Goal: Feedback & Contribution: Submit feedback/report problem

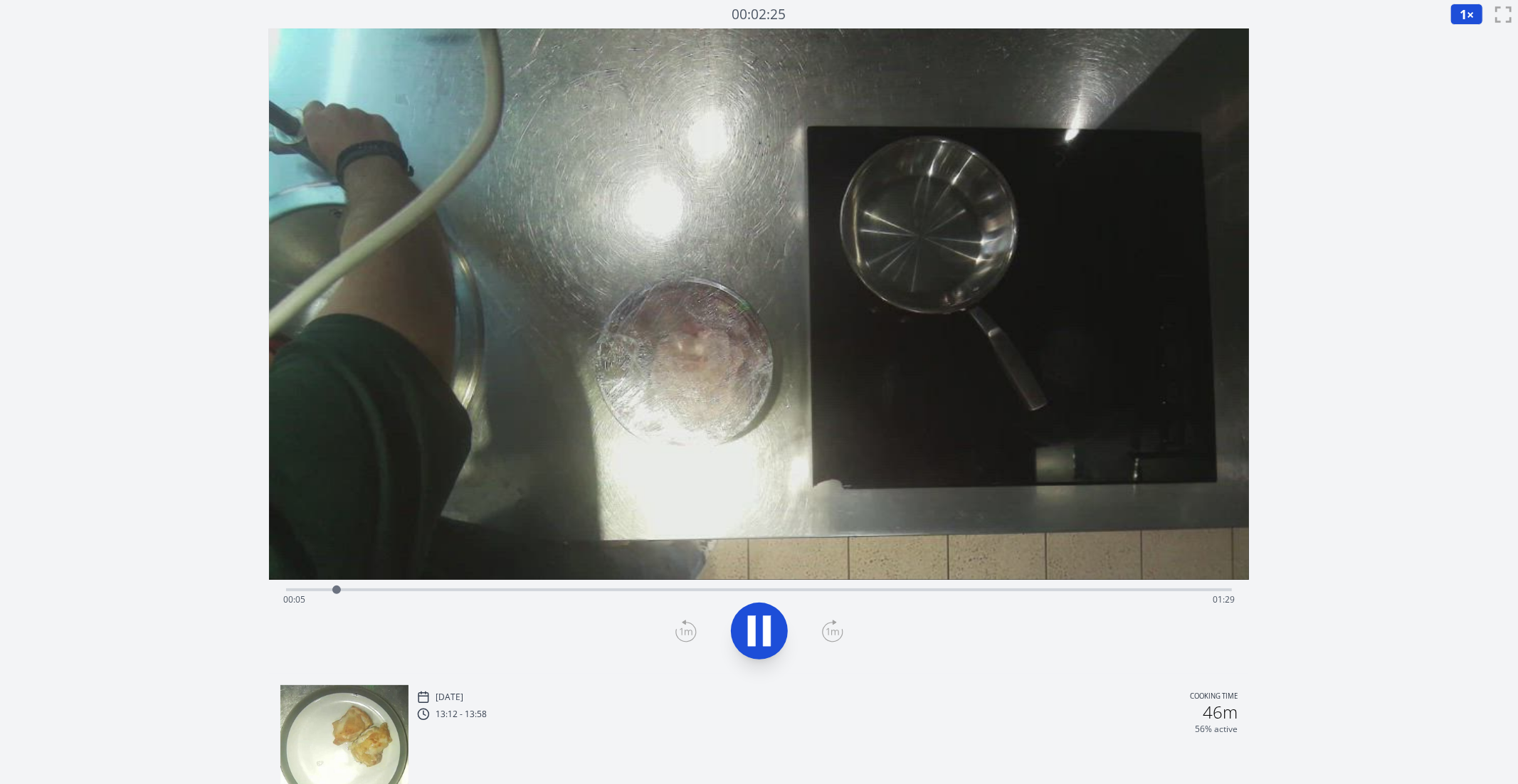
click at [772, 584] on div "Time elapsed: 00:05 Time remaining: 01:29" at bounding box center [759, 588] width 947 height 17
click at [865, 591] on div "Time elapsed: 00:48 Time remaining: 00:46" at bounding box center [759, 599] width 952 height 22
click at [953, 591] on div "Time elapsed: 00:58 Time remaining: 00:37" at bounding box center [759, 599] width 952 height 22
click at [1000, 593] on div "Time elapsed: 01:06 Time remaining: 00:28" at bounding box center [759, 599] width 952 height 22
click at [1052, 585] on div "Time elapsed: 01:11 Time remaining: 00:23" at bounding box center [759, 588] width 947 height 17
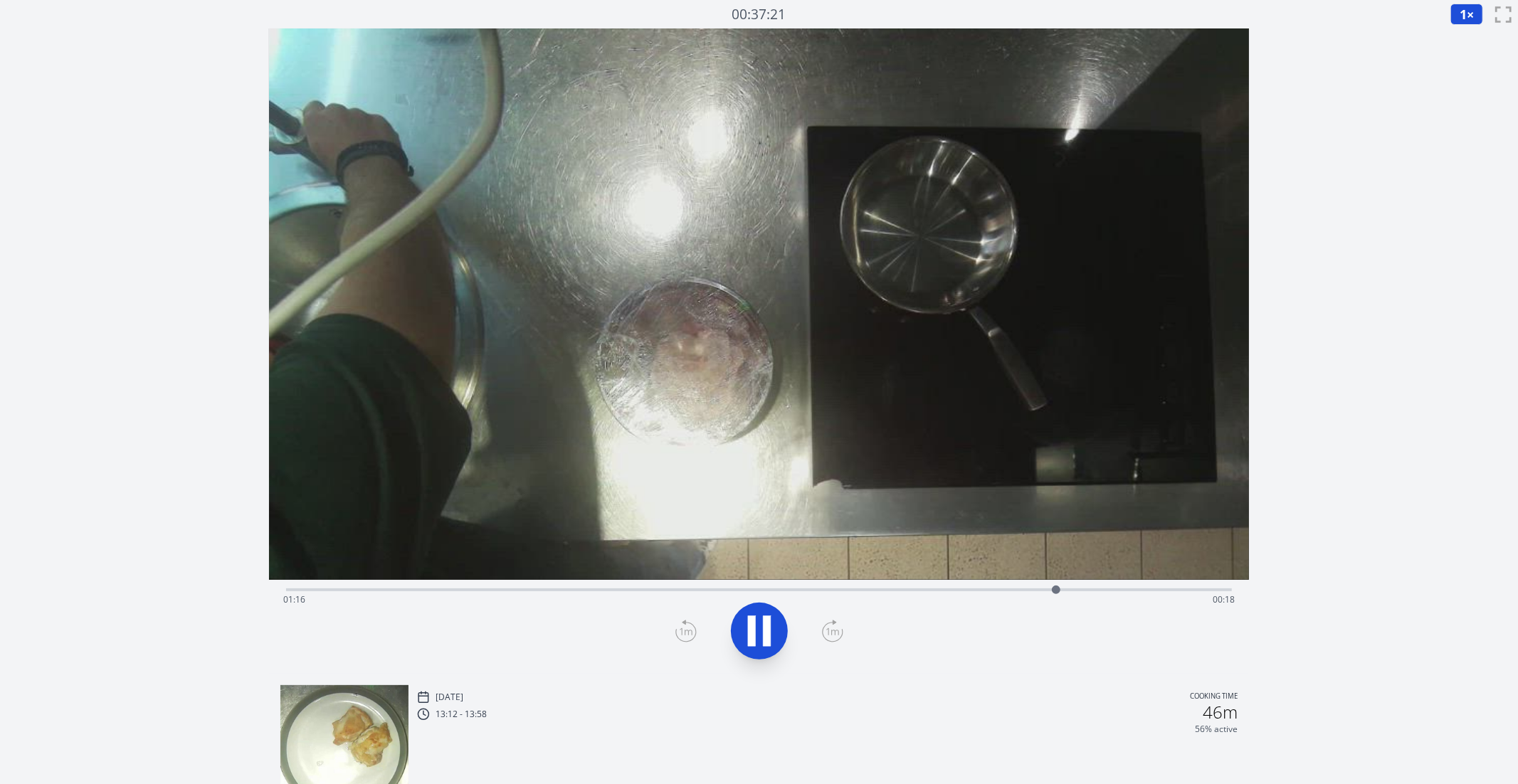
click at [1112, 590] on div "Time elapsed: 01:16 Time remaining: 00:18" at bounding box center [759, 599] width 952 height 22
click at [870, 591] on div "Time elapsed: 01:22 Time remaining: 00:12" at bounding box center [759, 599] width 952 height 22
click at [817, 587] on div "Time elapsed: 00:58 Time remaining: 00:36" at bounding box center [759, 588] width 947 height 17
click at [739, 594] on div "Time elapsed: 00:52 Time remaining: 00:42" at bounding box center [759, 599] width 952 height 22
click at [669, 596] on div "Time elapsed: 00:46 Time remaining: 00:48" at bounding box center [759, 599] width 952 height 22
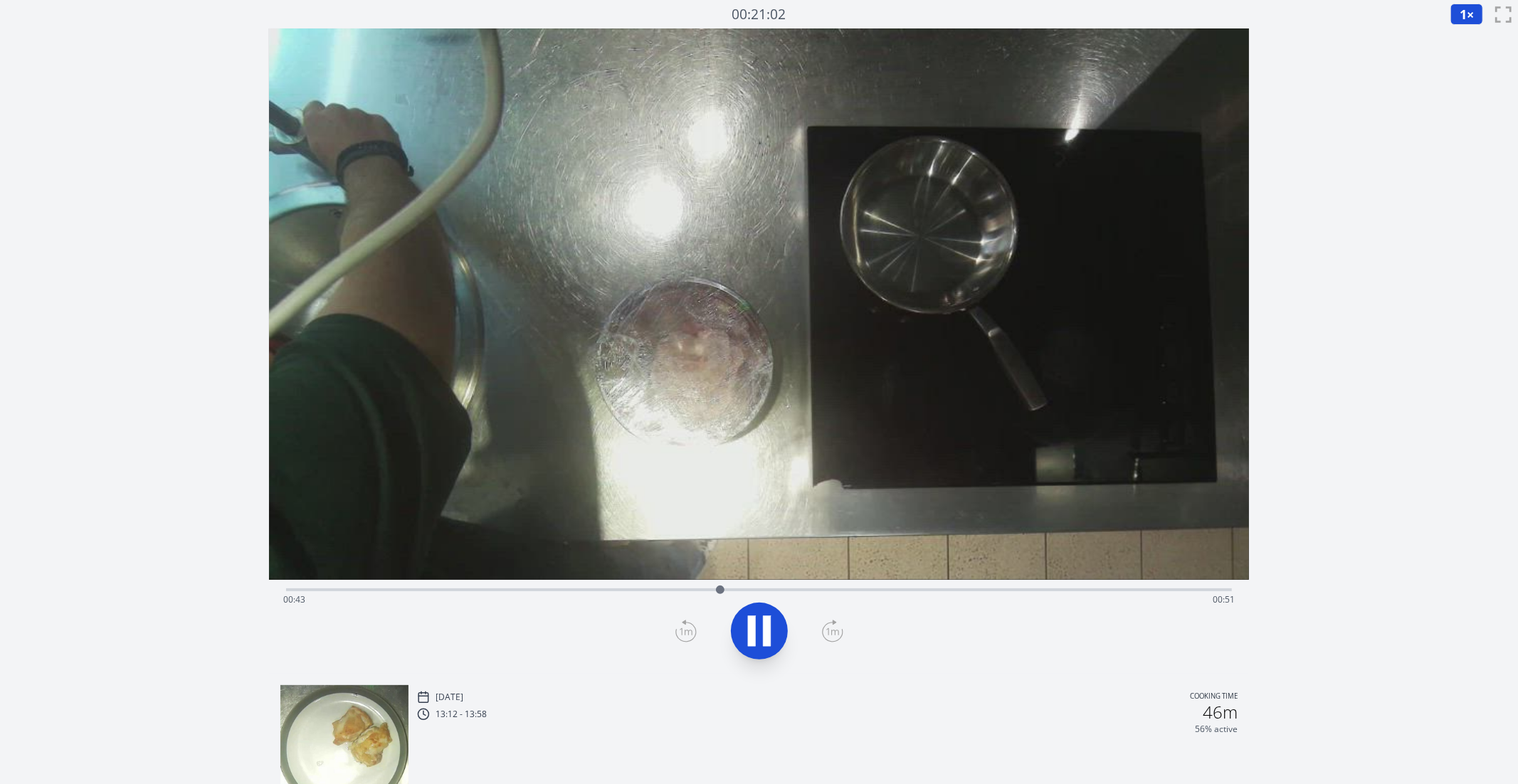
click at [753, 628] on icon at bounding box center [752, 630] width 8 height 30
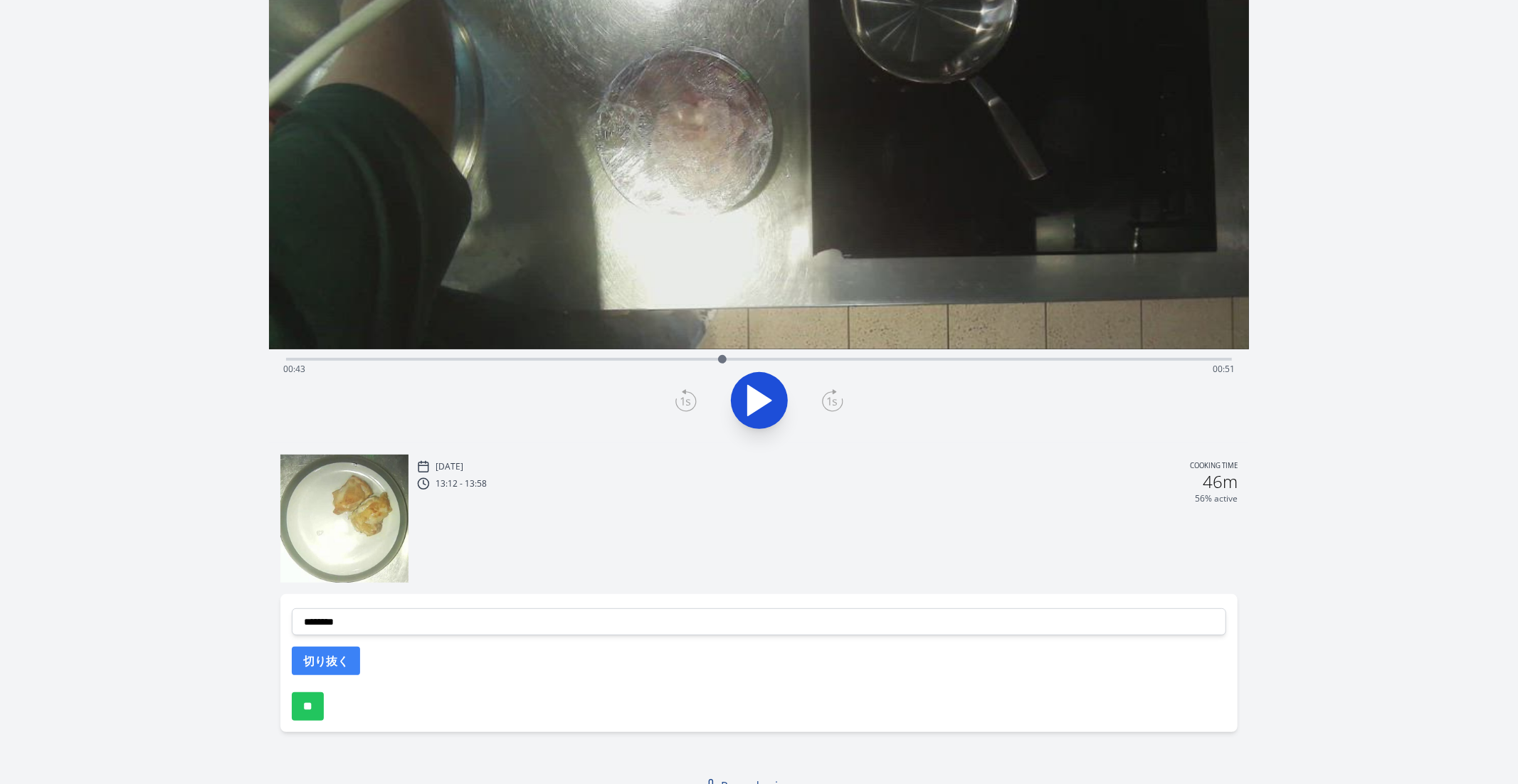
scroll to position [246, 0]
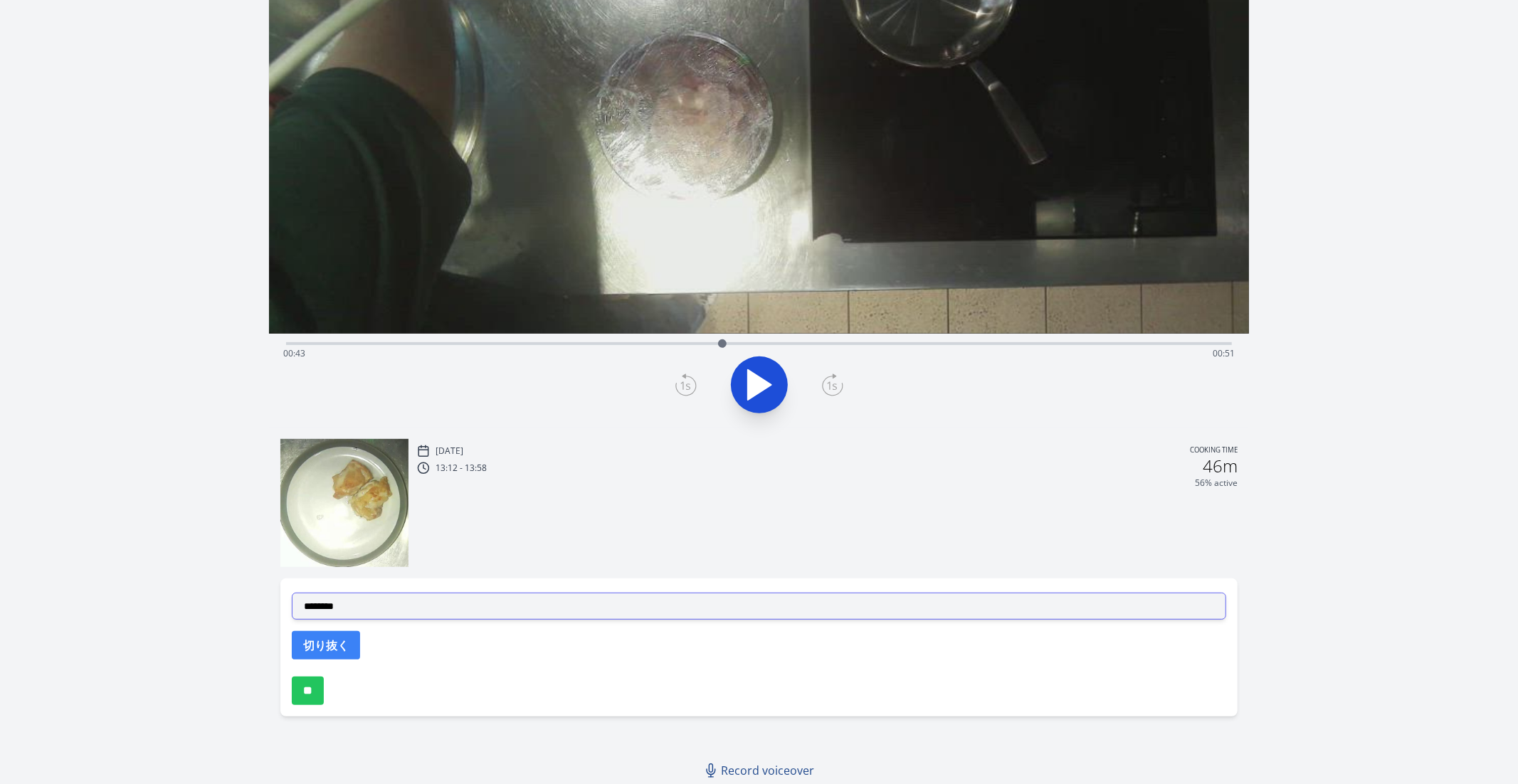
click at [408, 604] on select "**********" at bounding box center [759, 605] width 936 height 27
select select "**********"
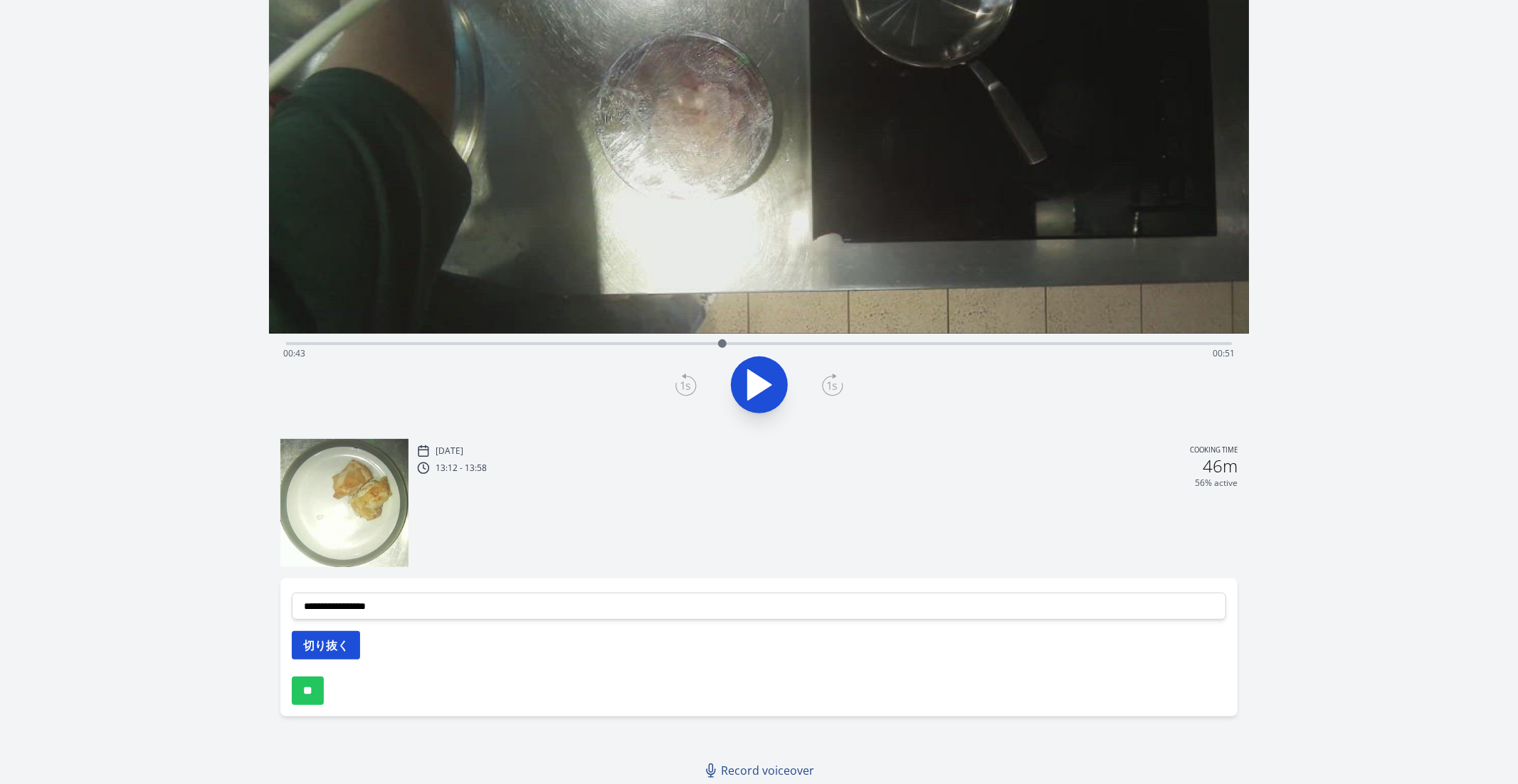
click at [330, 640] on button "切り抜く" at bounding box center [326, 645] width 68 height 28
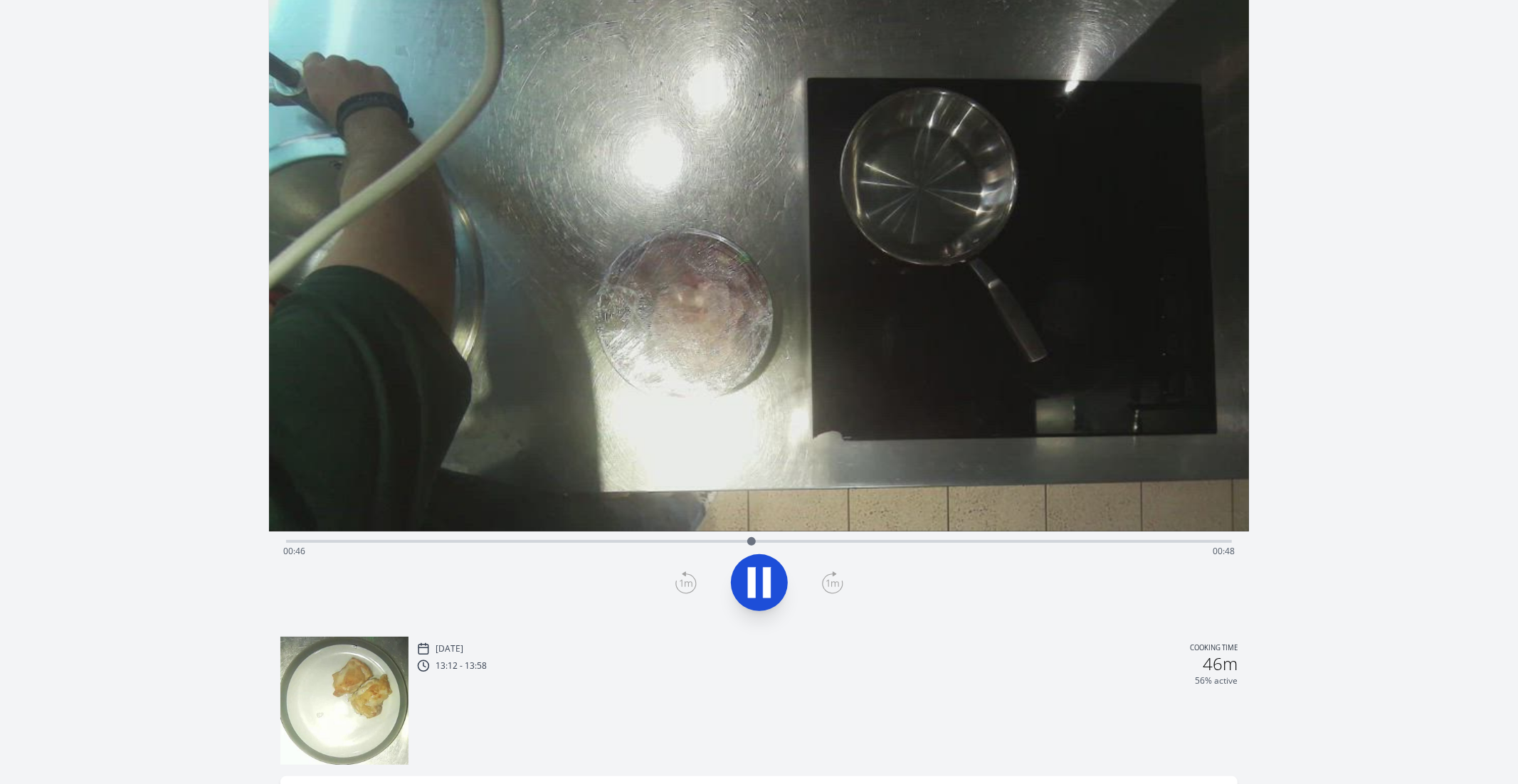
scroll to position [66, 0]
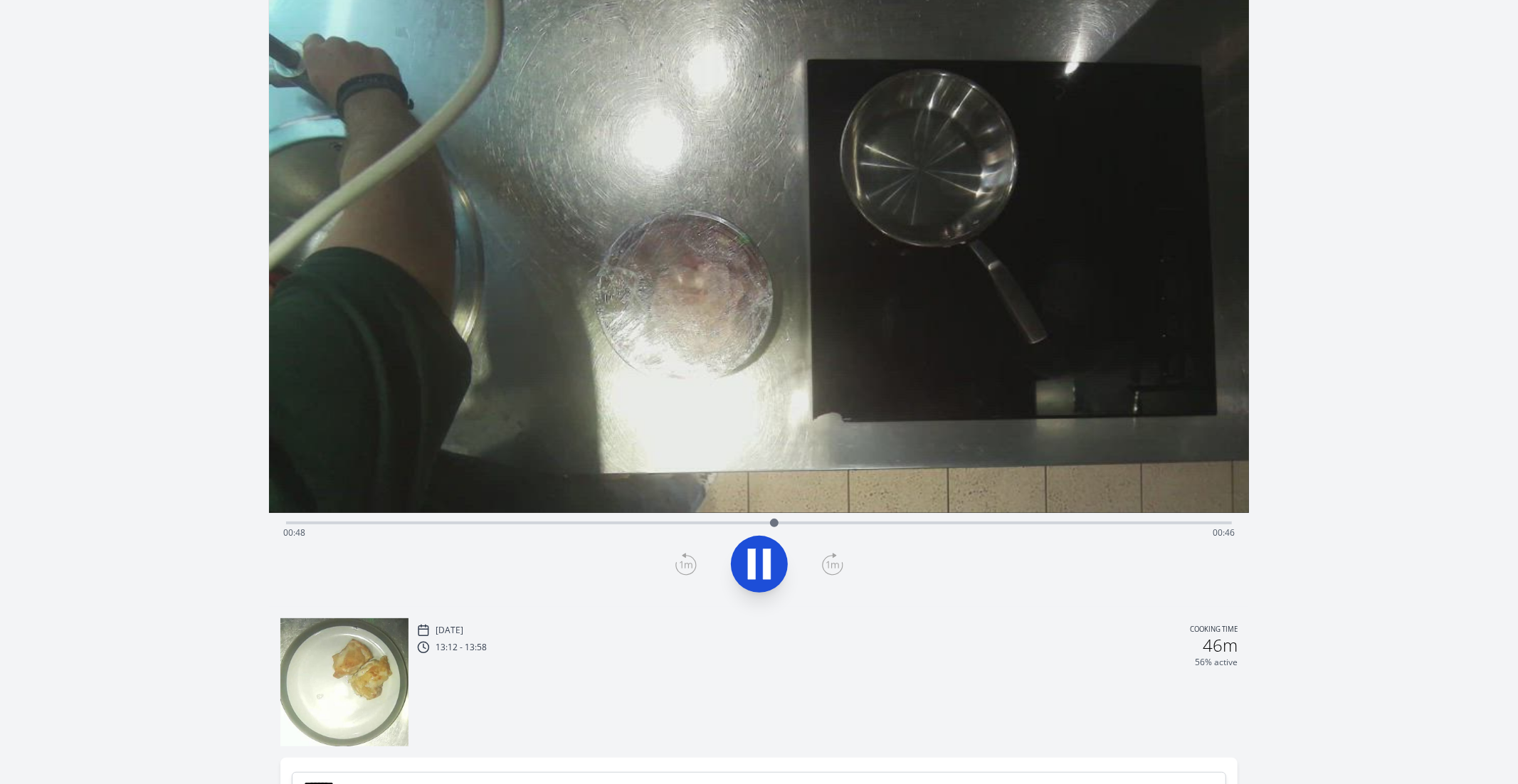
click at [723, 523] on div "Time elapsed: 00:48 Time remaining: 00:46" at bounding box center [759, 533] width 952 height 22
click at [767, 563] on icon at bounding box center [766, 564] width 8 height 30
click at [689, 560] on icon at bounding box center [686, 564] width 22 height 22
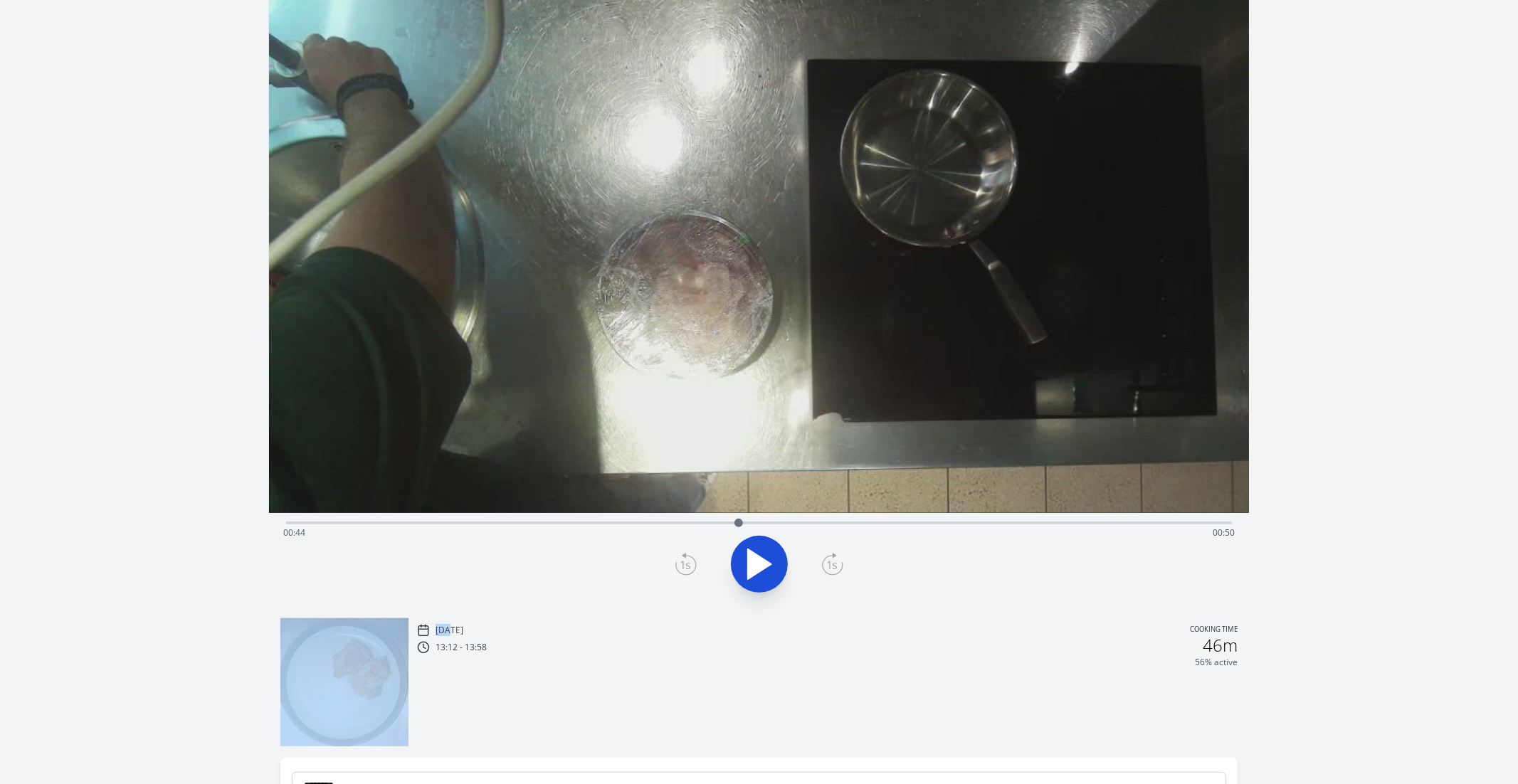
click at [689, 560] on icon at bounding box center [686, 564] width 22 height 22
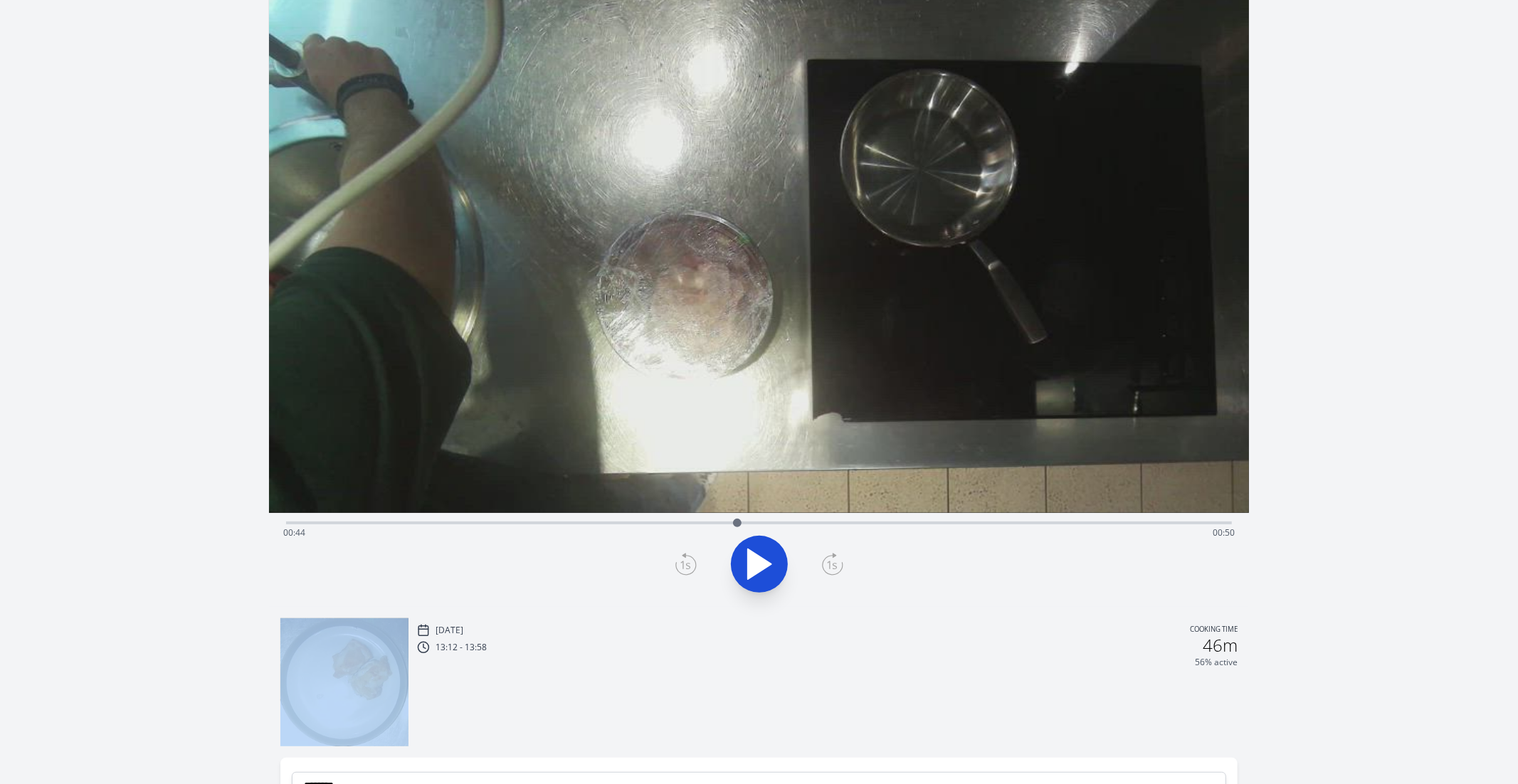
click at [689, 560] on icon at bounding box center [686, 564] width 22 height 22
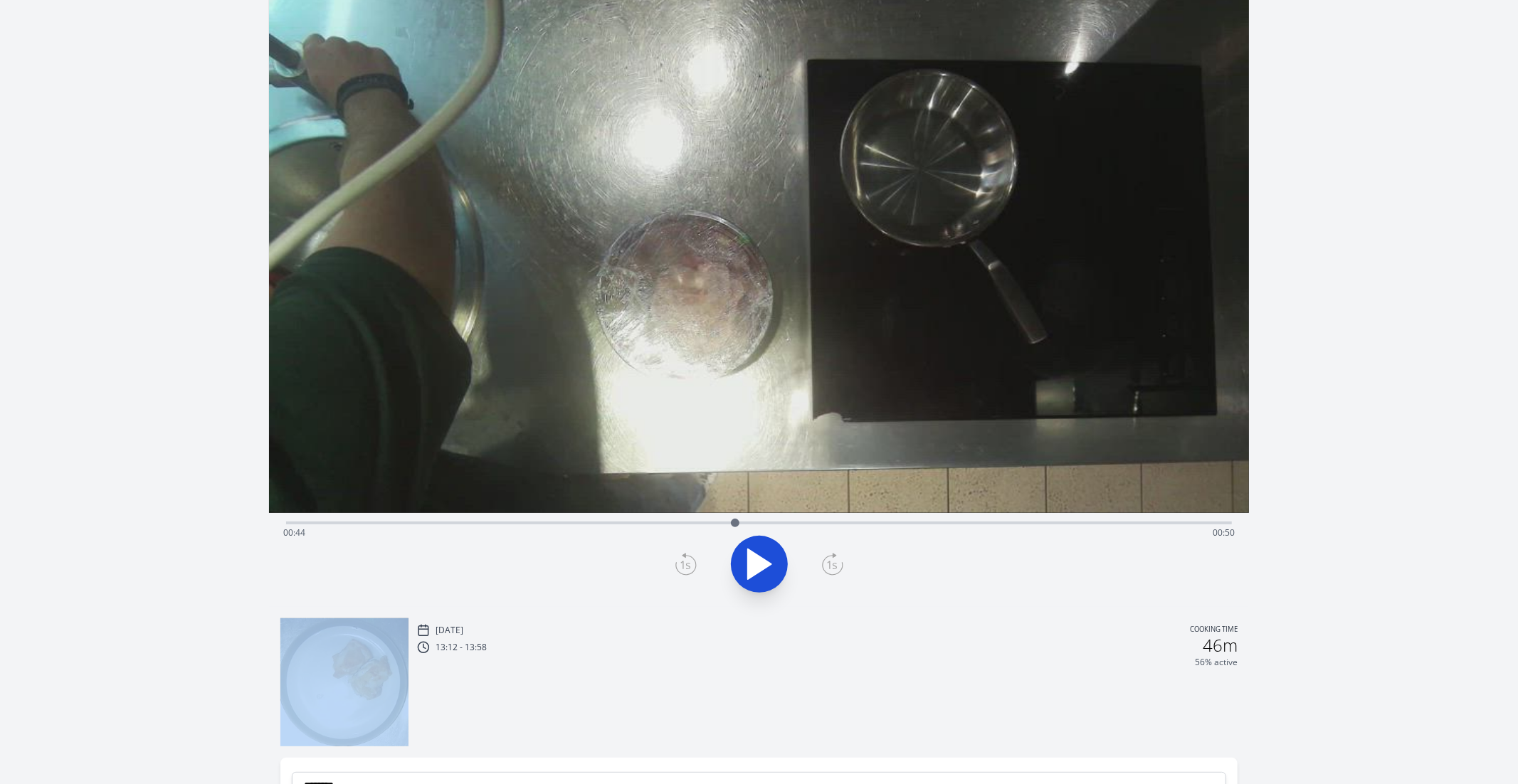
click at [689, 560] on icon at bounding box center [686, 564] width 22 height 22
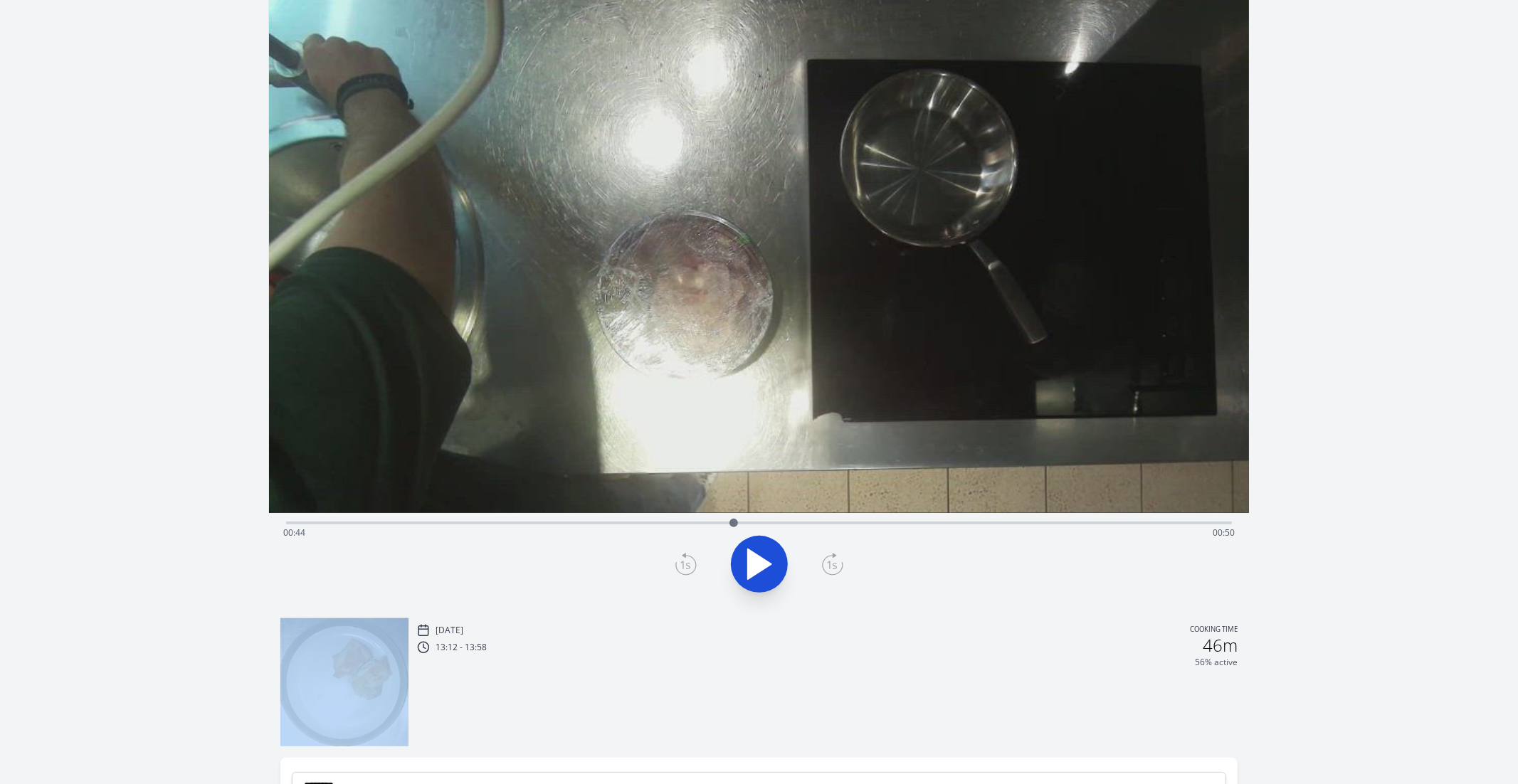
click at [689, 560] on icon at bounding box center [686, 564] width 22 height 22
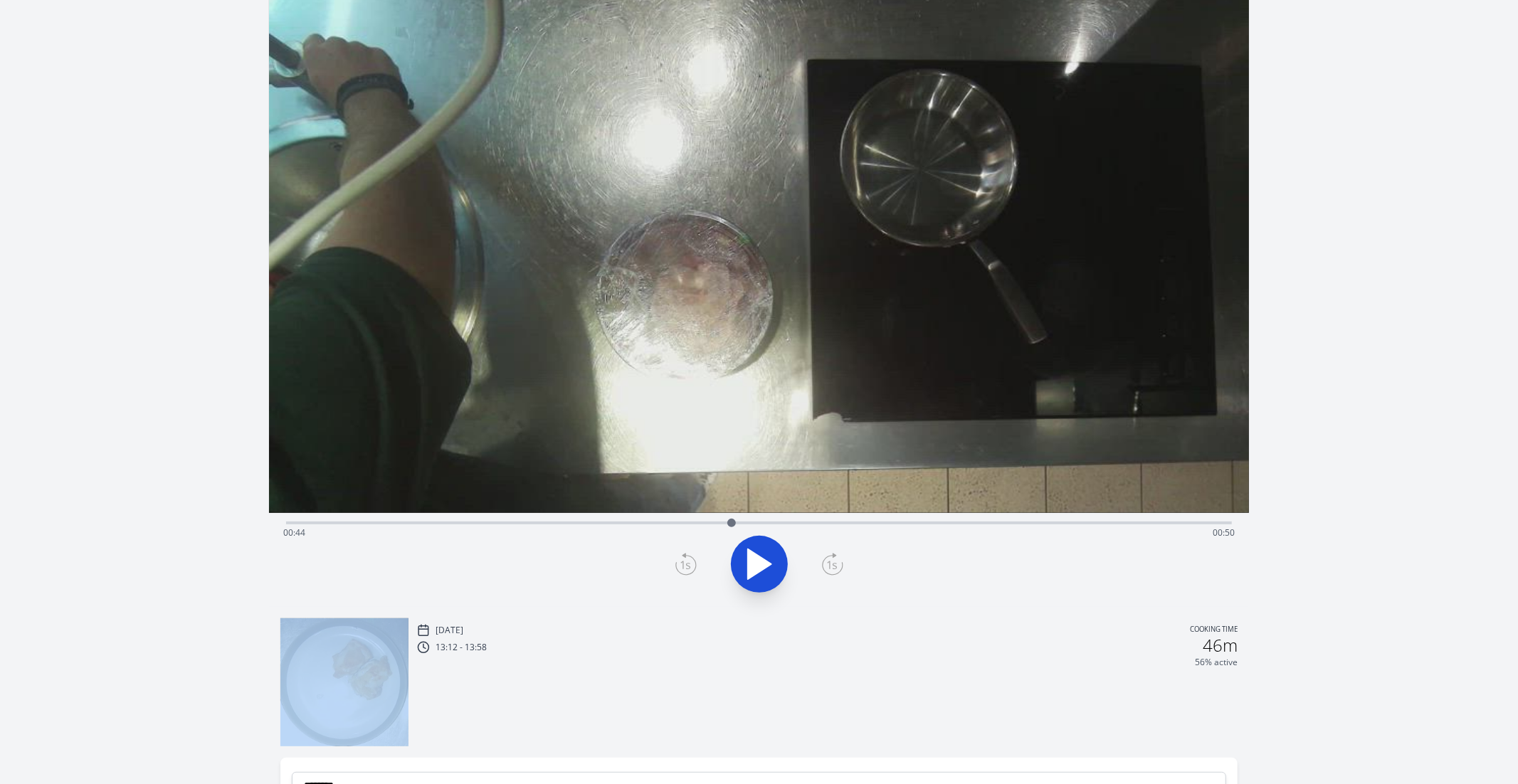
click at [689, 560] on icon at bounding box center [686, 564] width 22 height 22
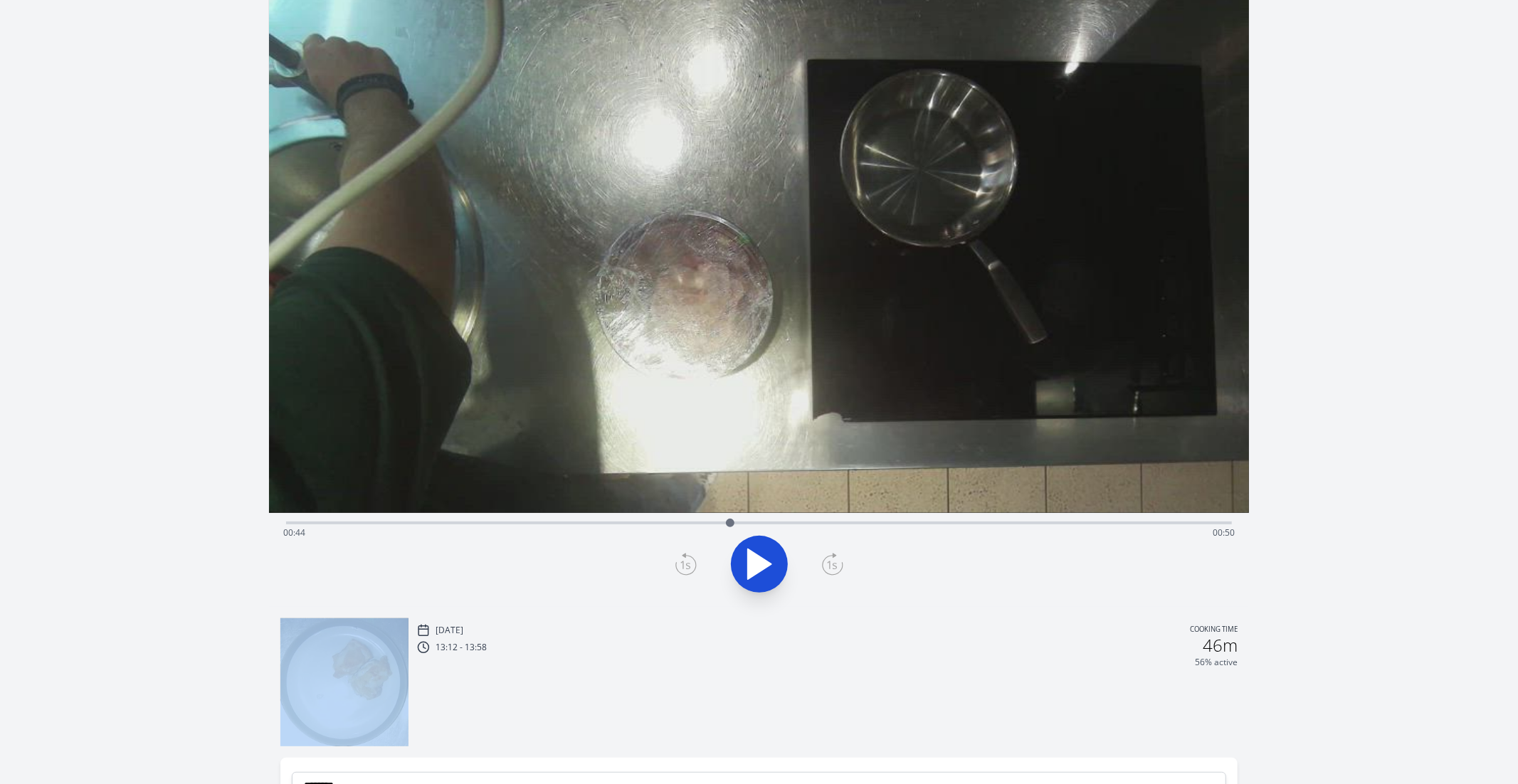
click at [689, 560] on icon at bounding box center [686, 564] width 22 height 22
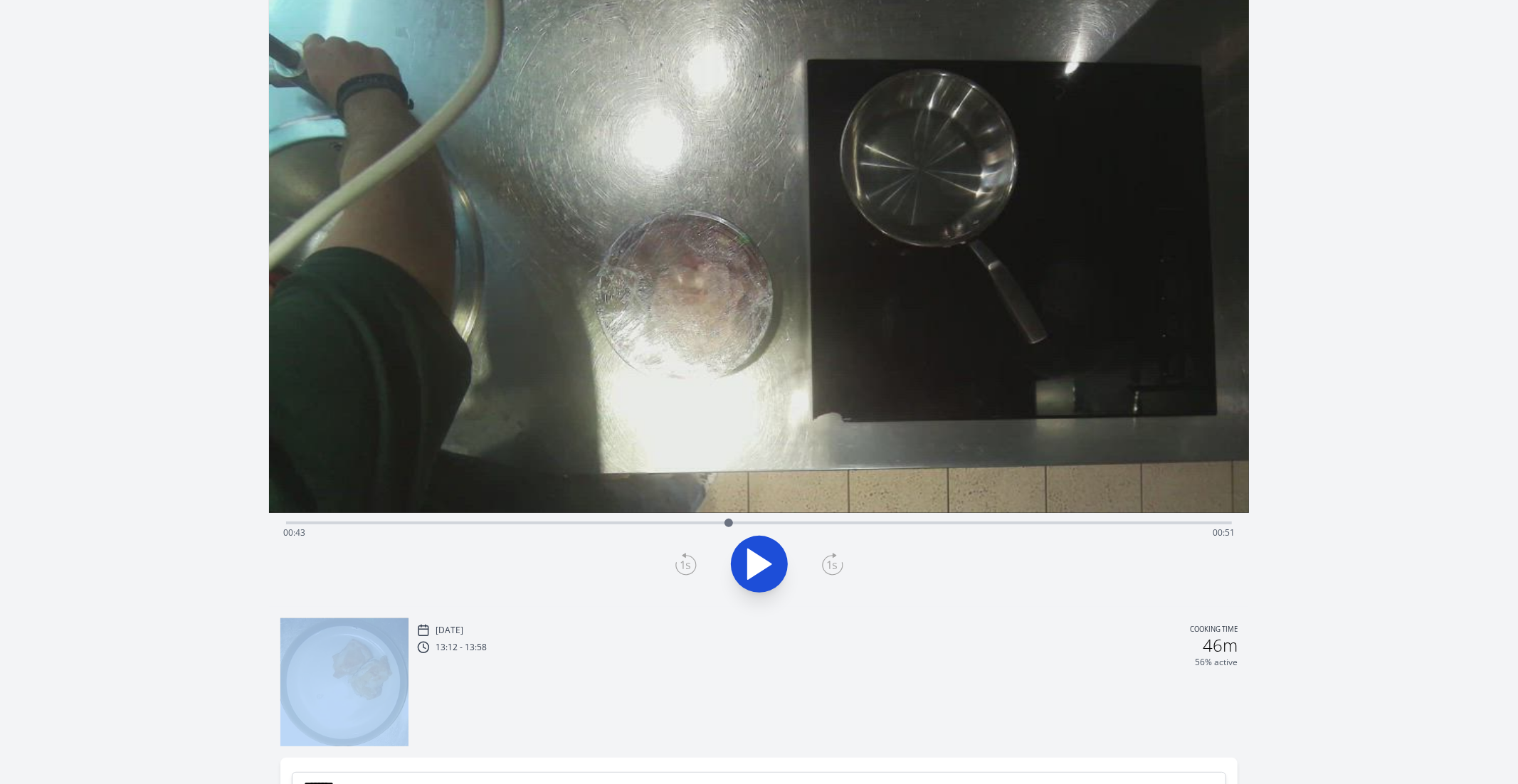
click at [689, 560] on icon at bounding box center [686, 564] width 22 height 22
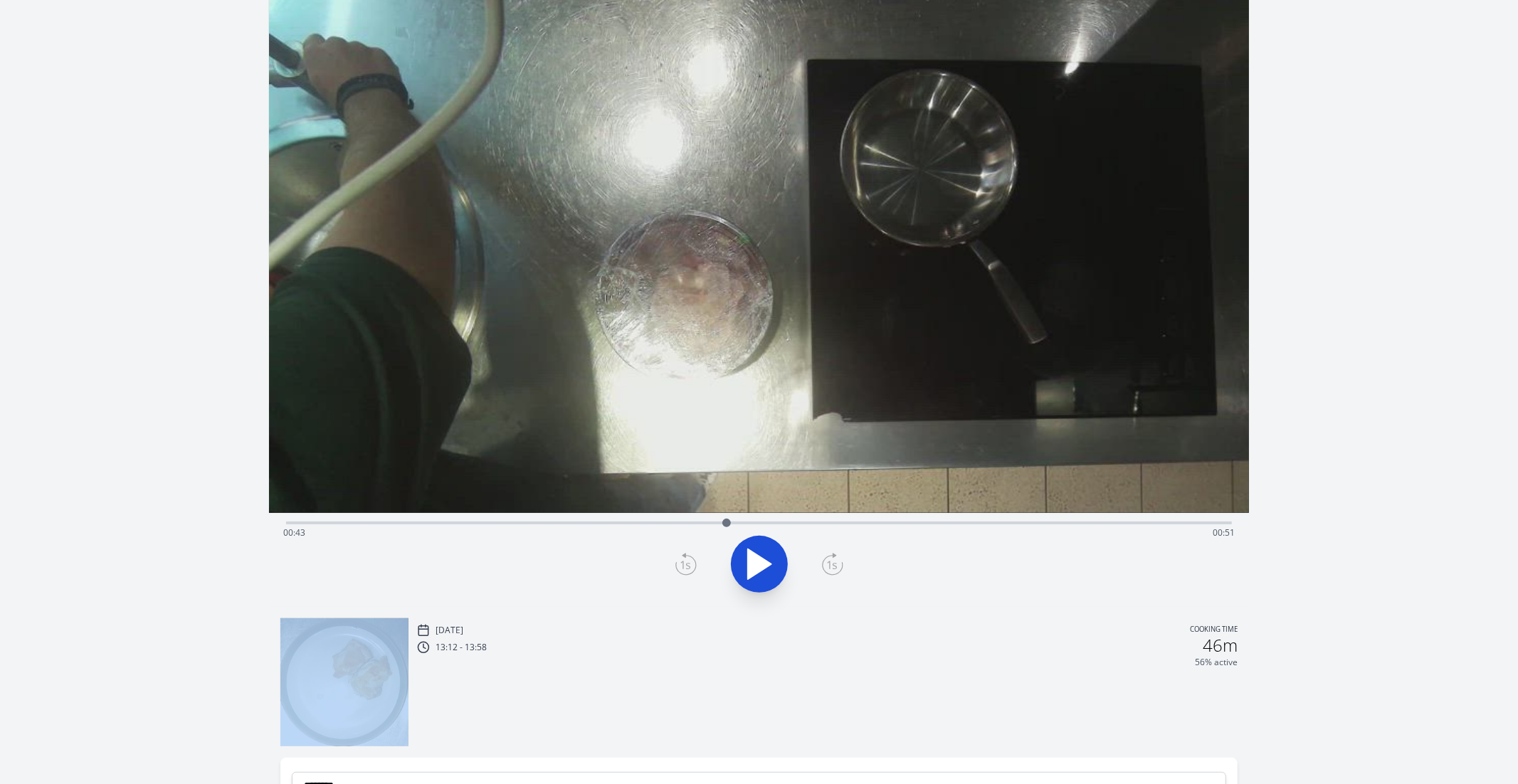
click at [689, 560] on icon at bounding box center [686, 564] width 22 height 22
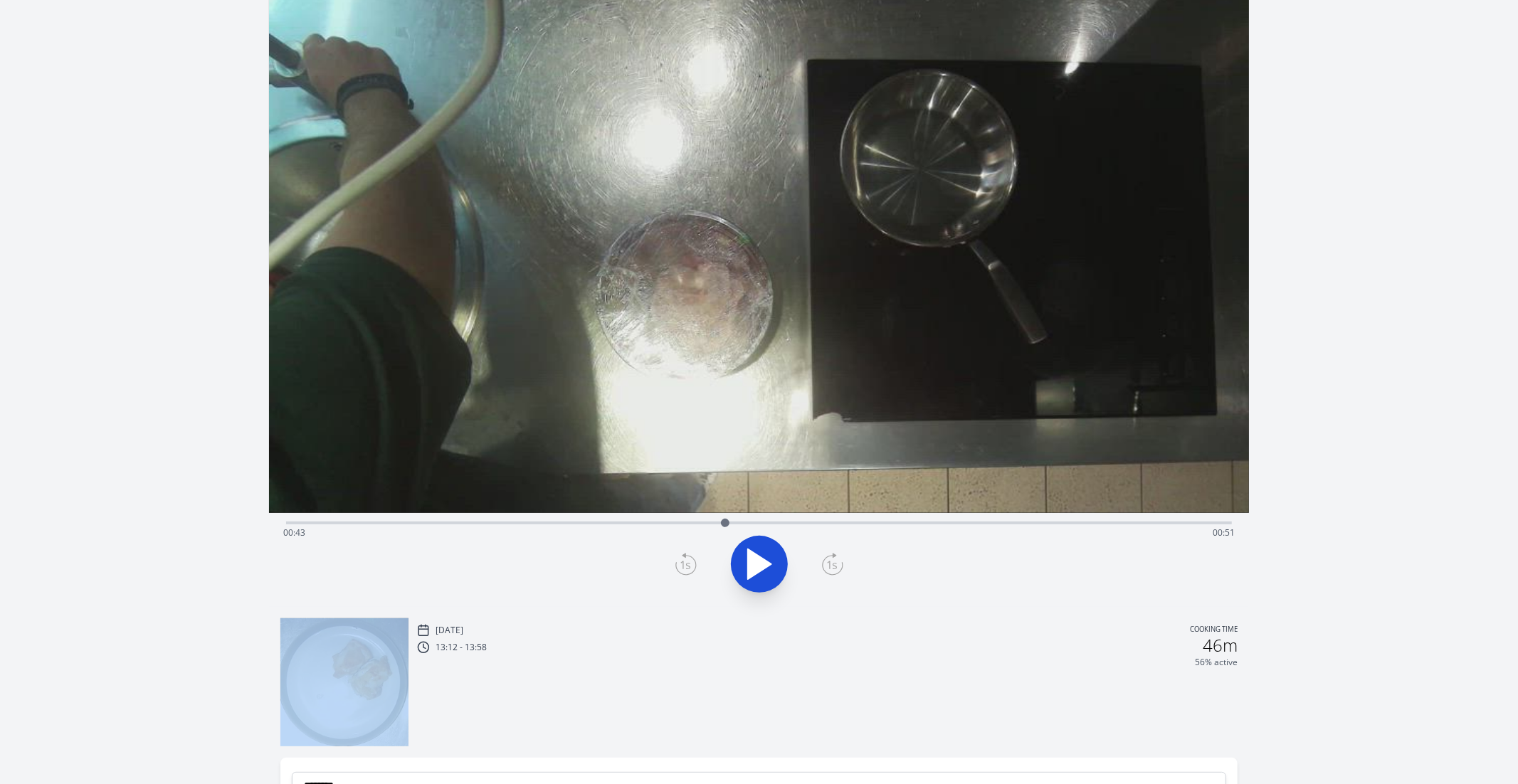
click at [689, 560] on icon at bounding box center [686, 564] width 22 height 22
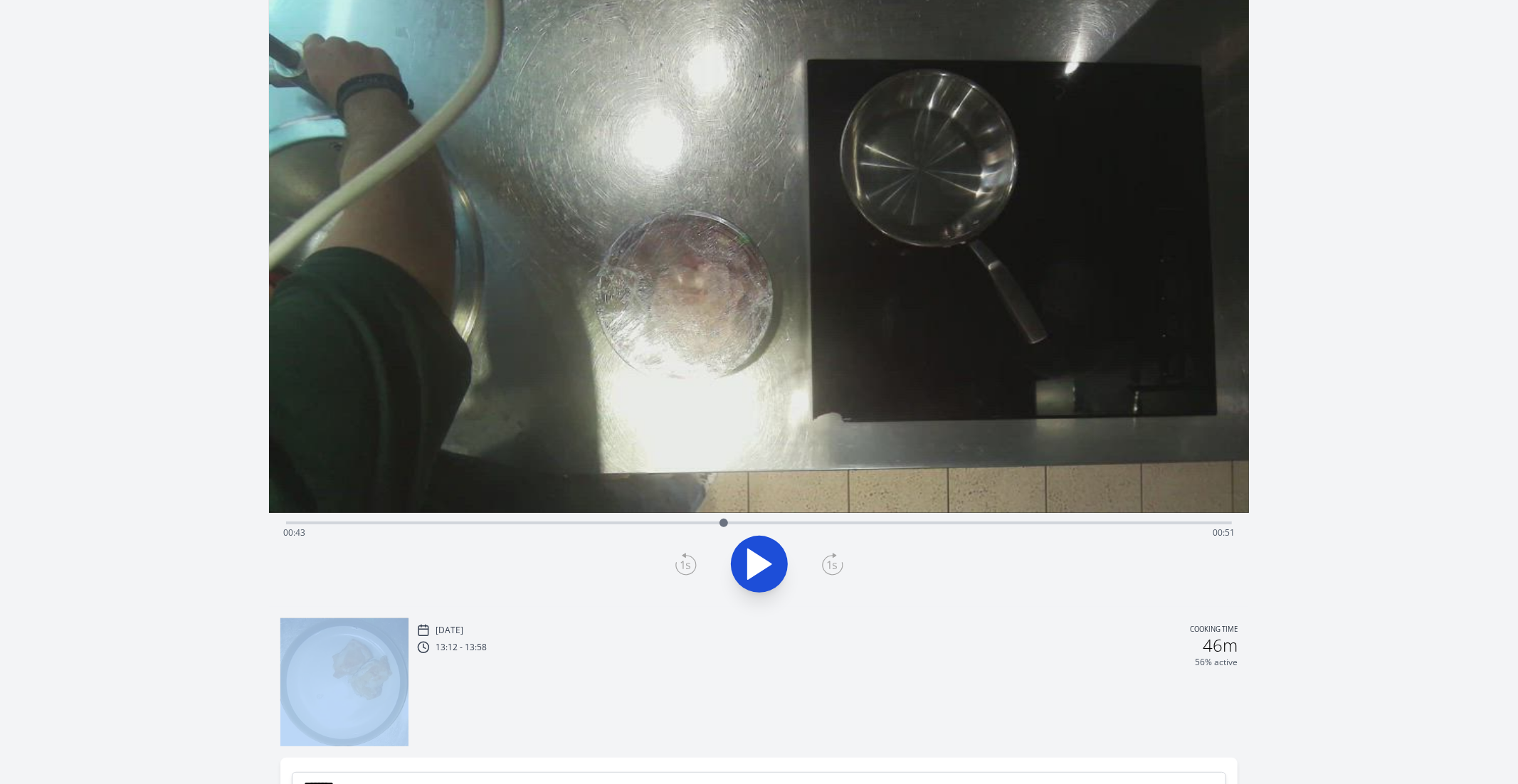
click at [689, 560] on icon at bounding box center [686, 564] width 22 height 22
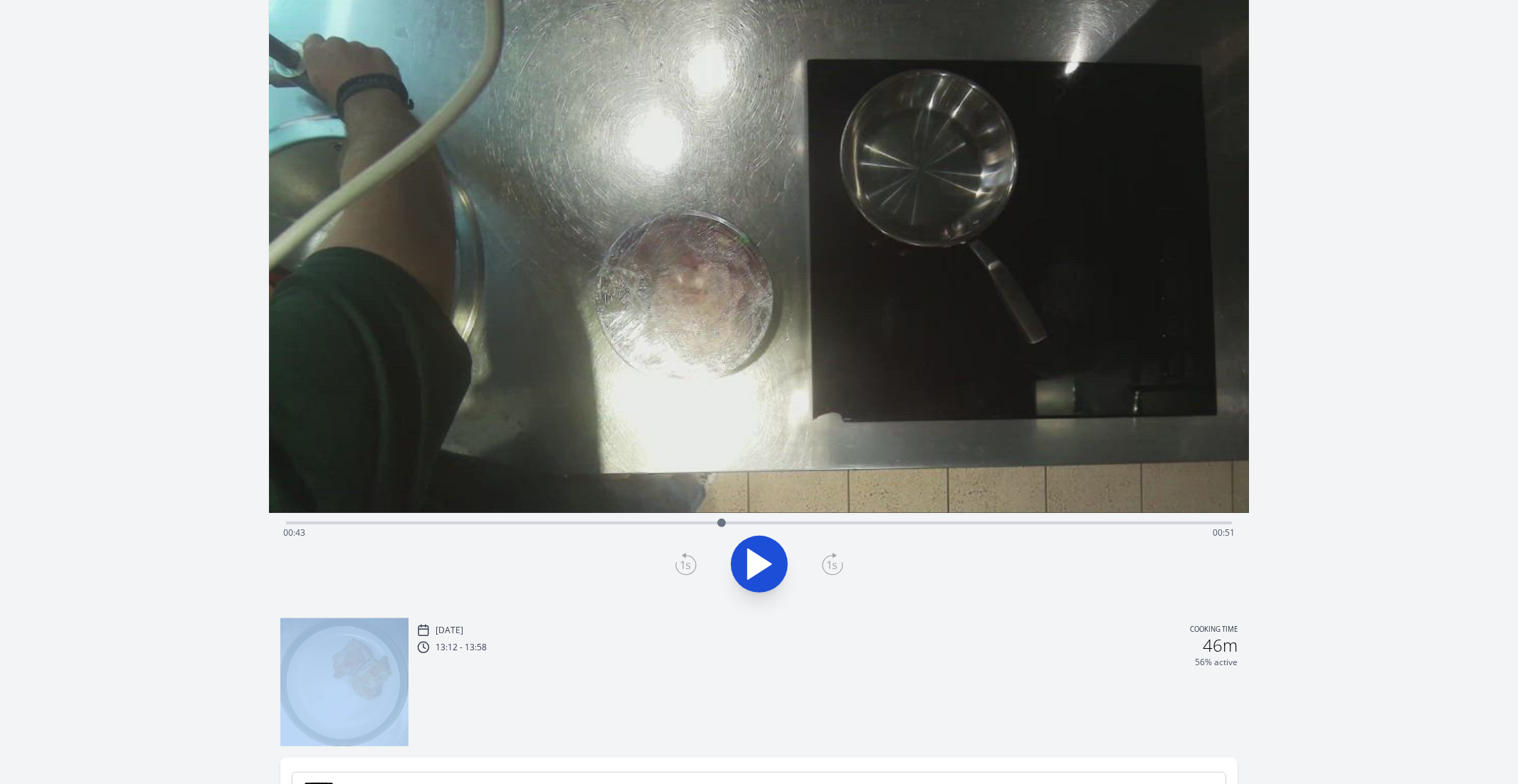
click at [689, 560] on icon at bounding box center [686, 564] width 22 height 22
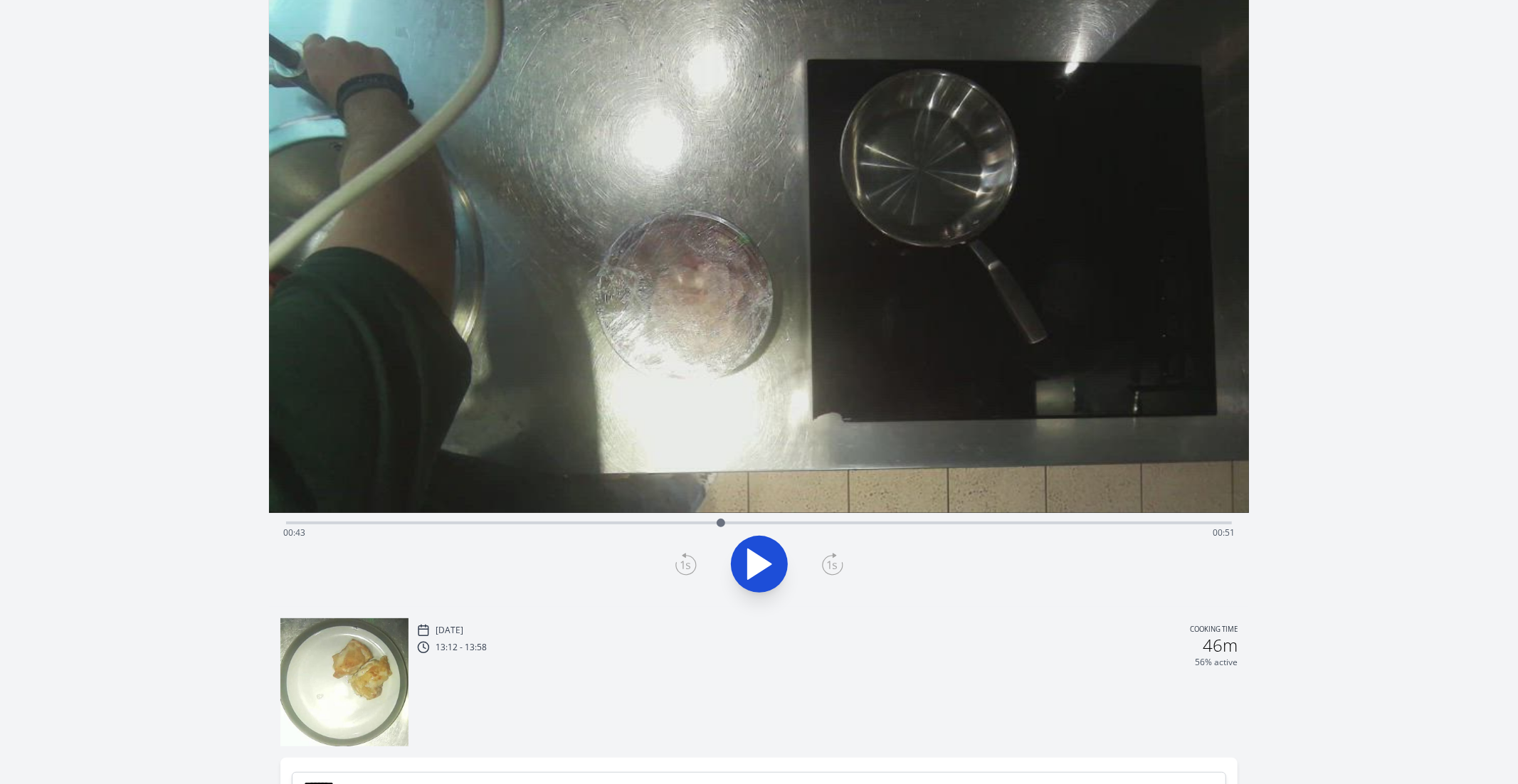
click at [847, 569] on div at bounding box center [759, 564] width 963 height 68
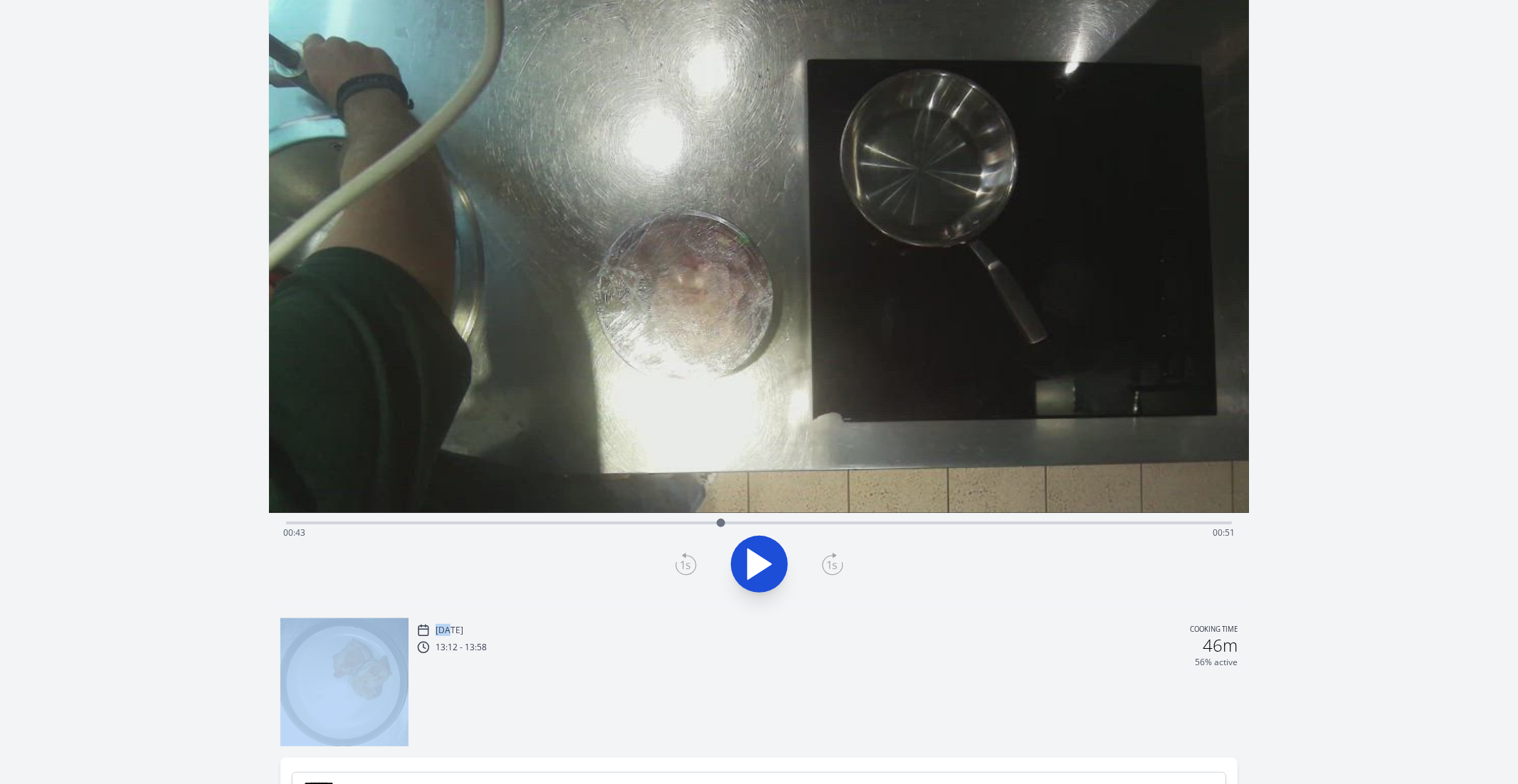
click at [847, 569] on div at bounding box center [759, 564] width 963 height 68
click at [833, 559] on icon at bounding box center [833, 564] width 22 height 22
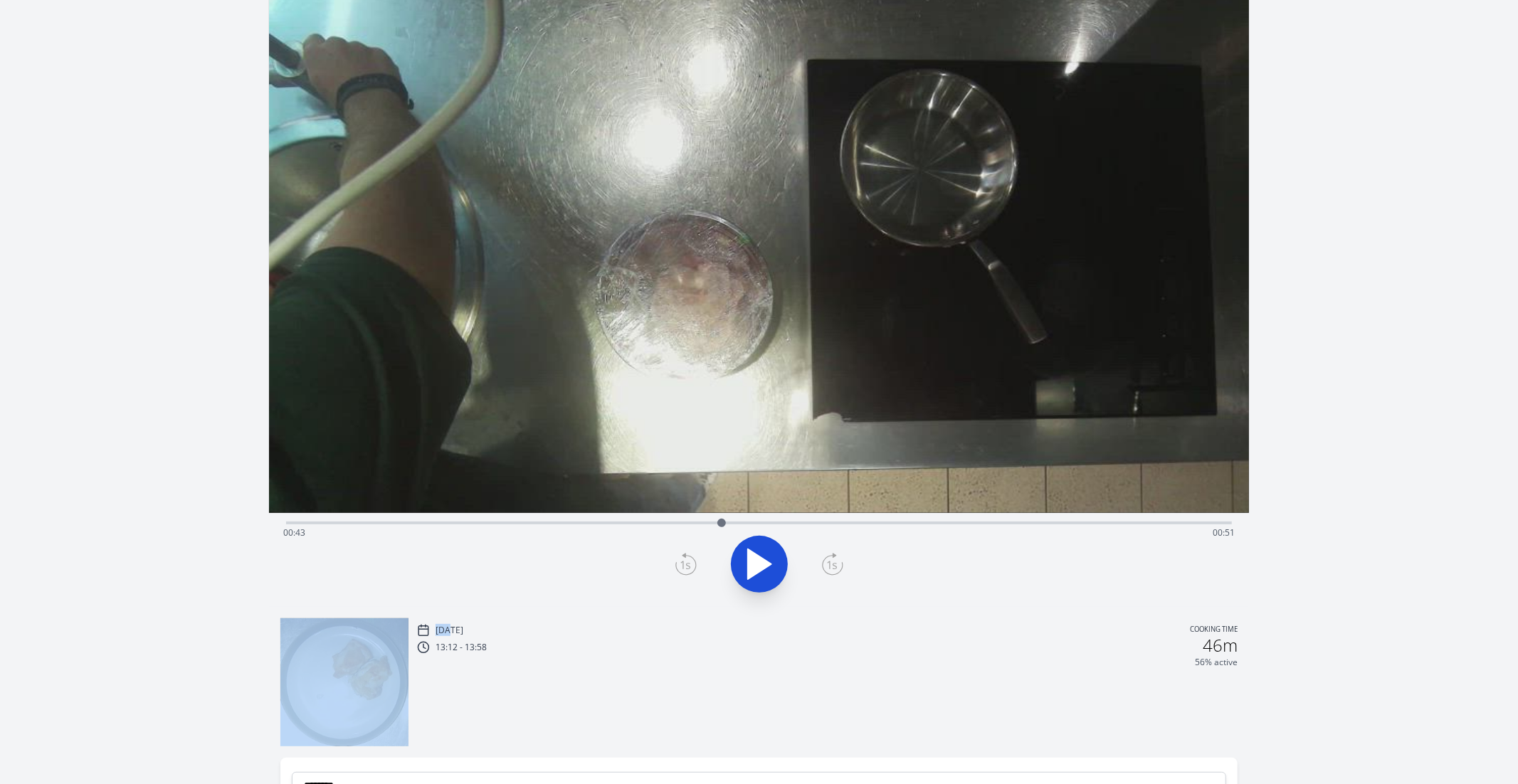
click at [833, 559] on icon at bounding box center [833, 564] width 22 height 22
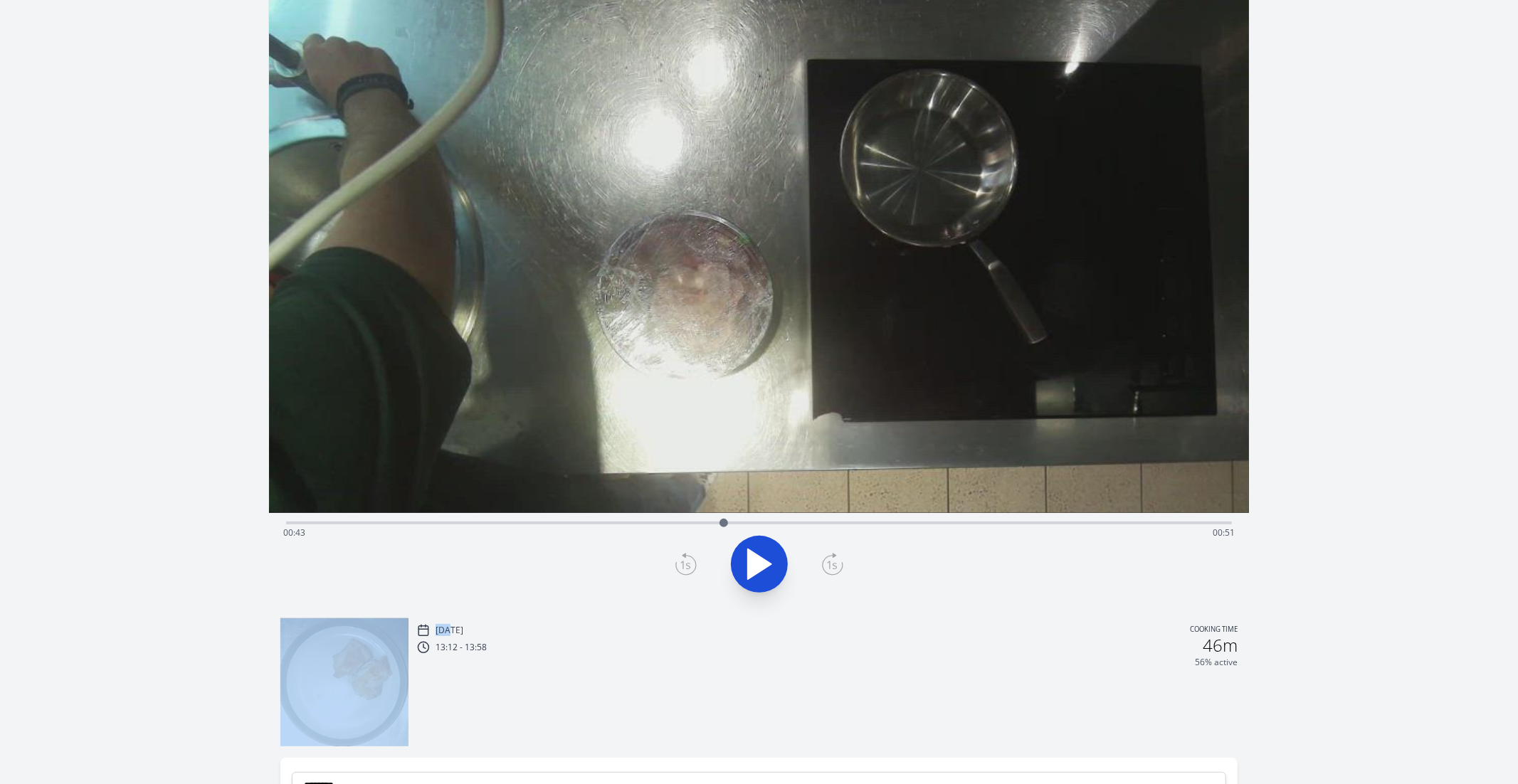
click at [833, 559] on icon at bounding box center [833, 564] width 22 height 22
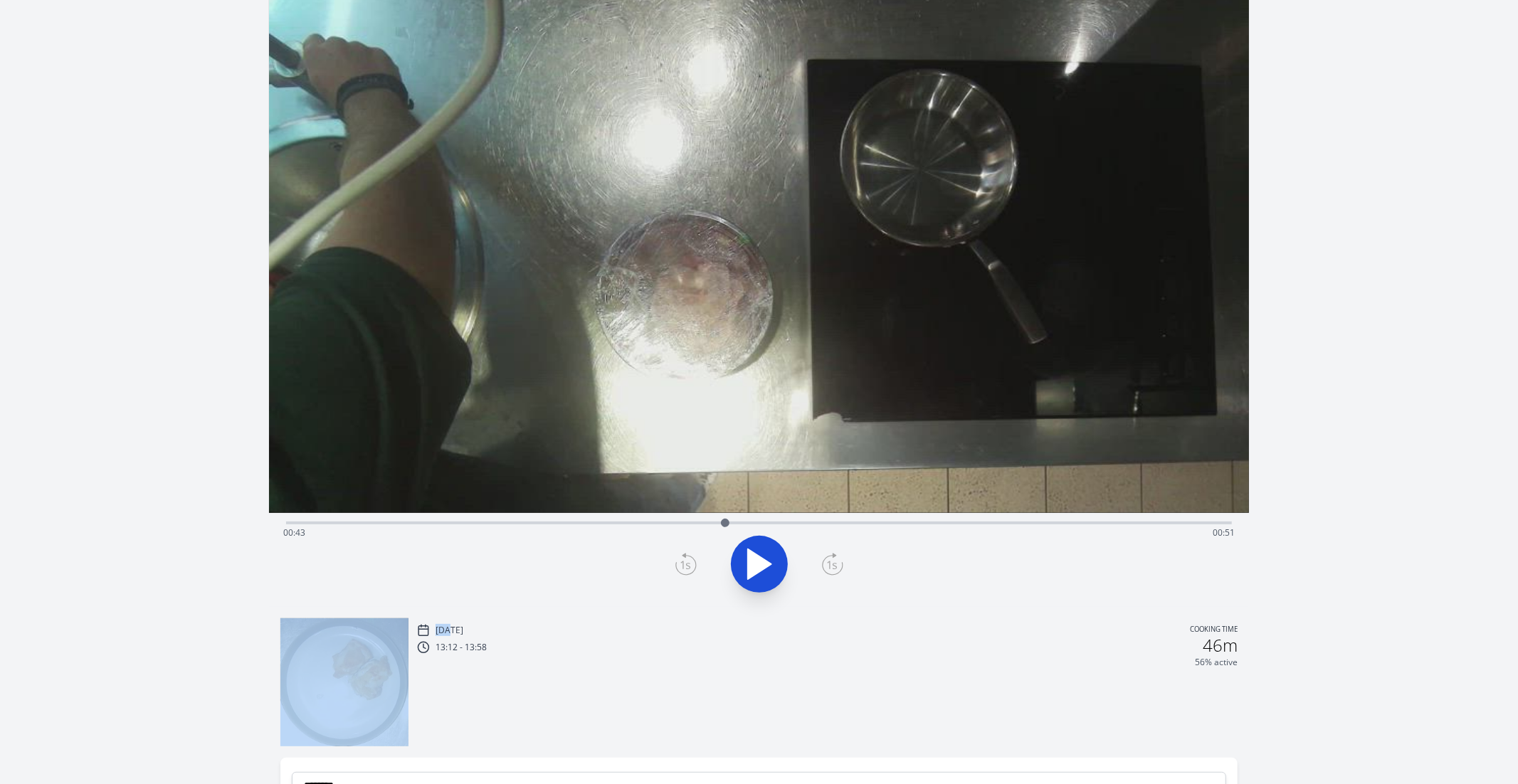
click at [833, 559] on icon at bounding box center [833, 564] width 22 height 22
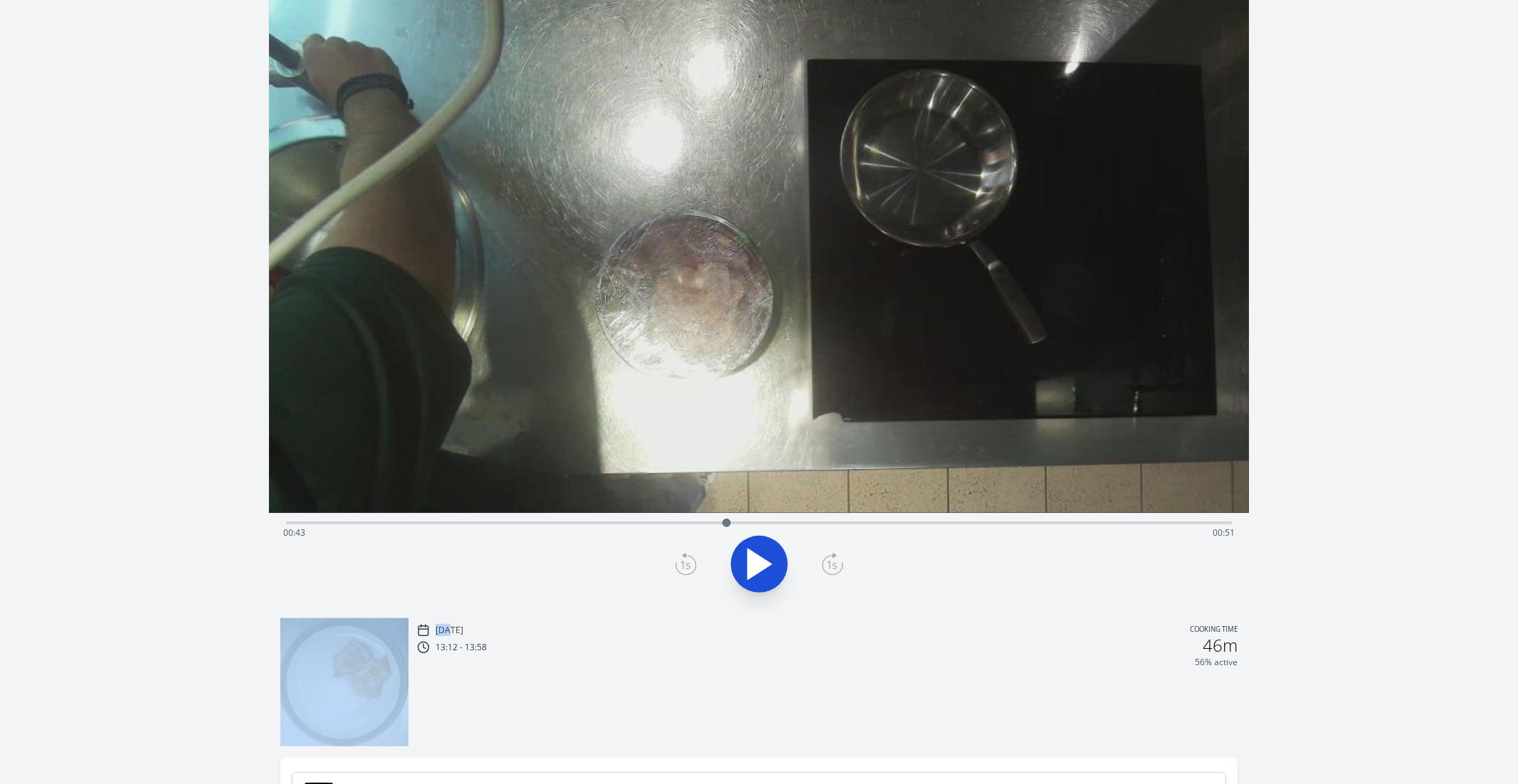
click at [833, 559] on icon at bounding box center [833, 564] width 22 height 22
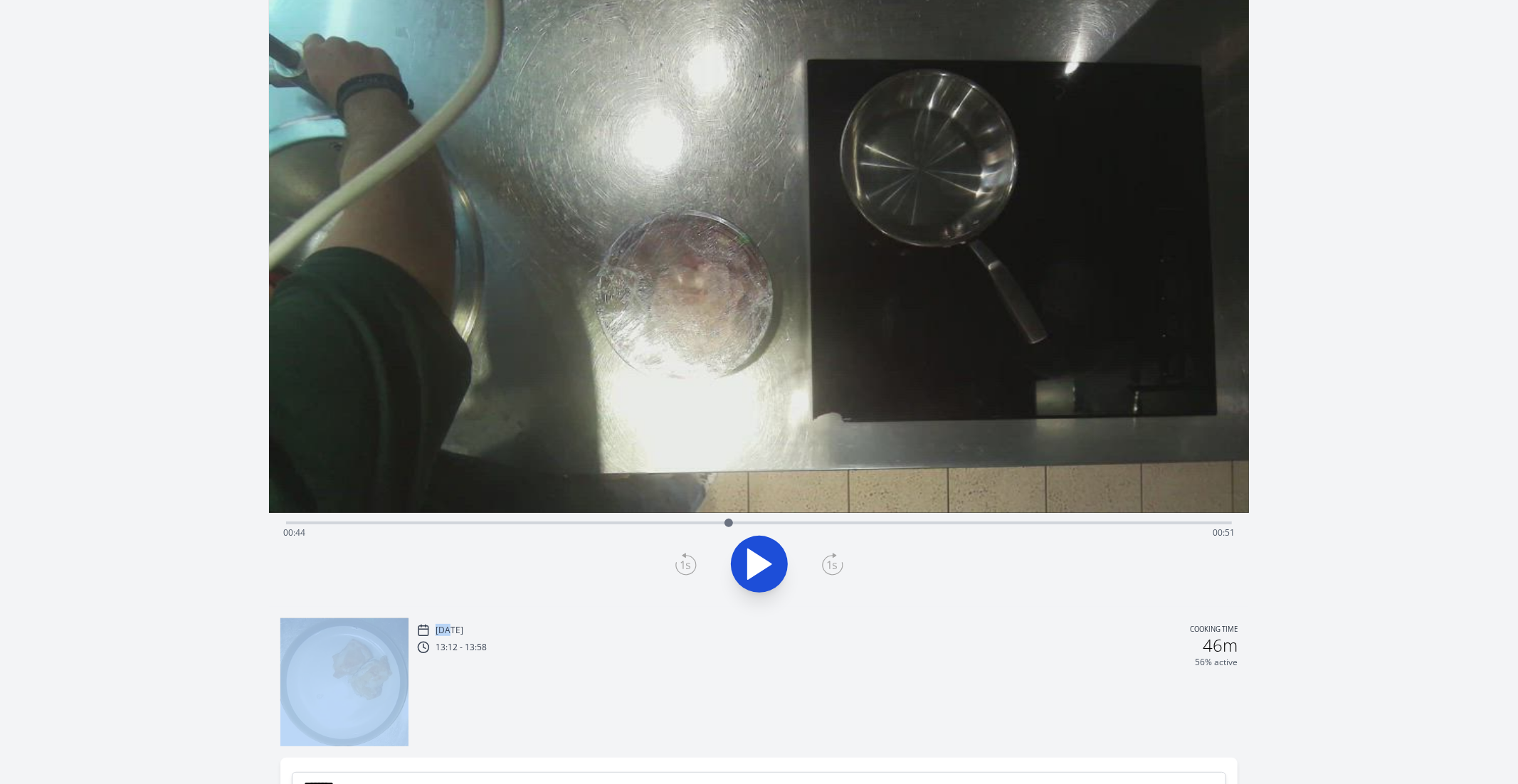
click at [833, 559] on icon at bounding box center [833, 564] width 22 height 22
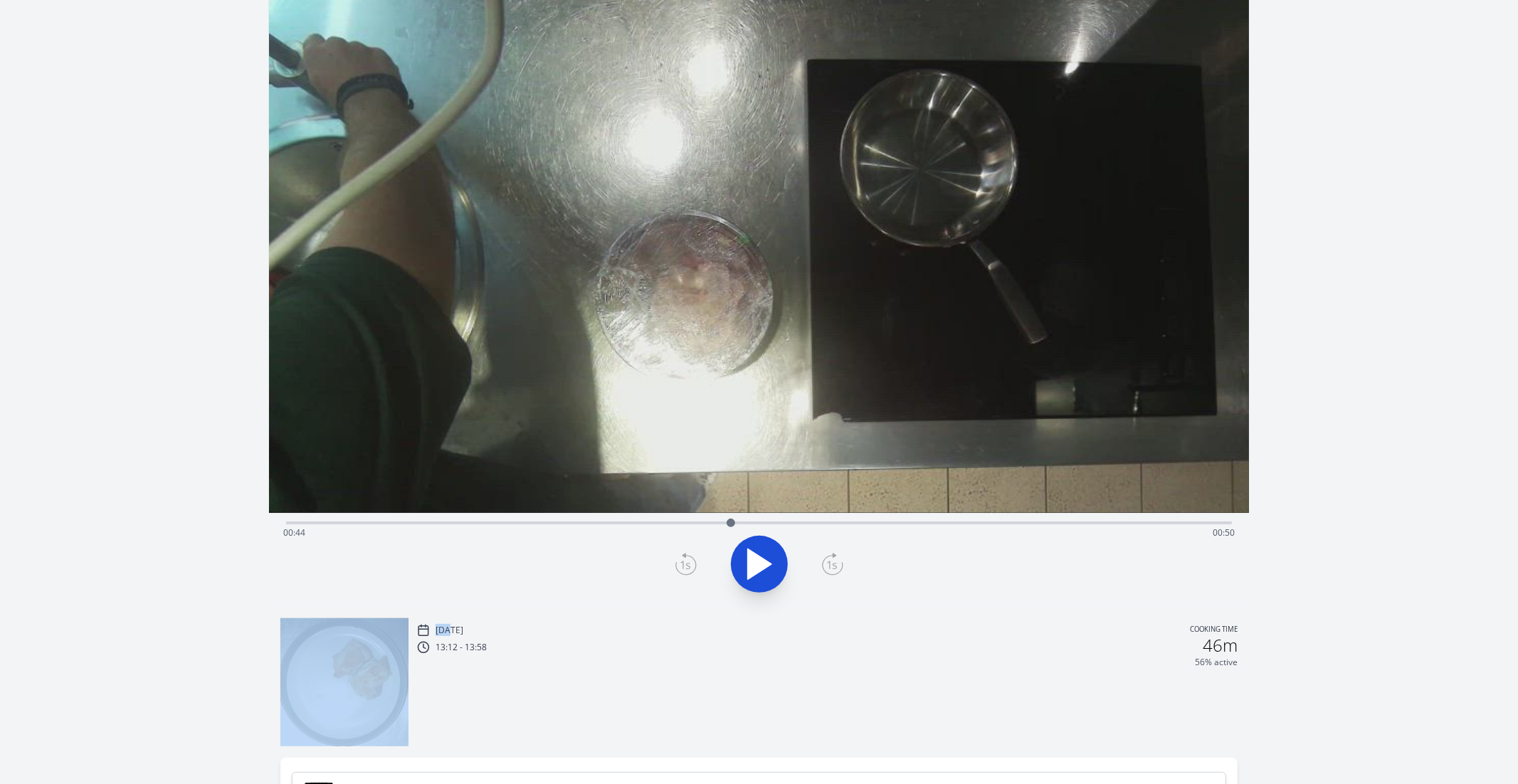
click at [833, 559] on icon at bounding box center [833, 564] width 22 height 22
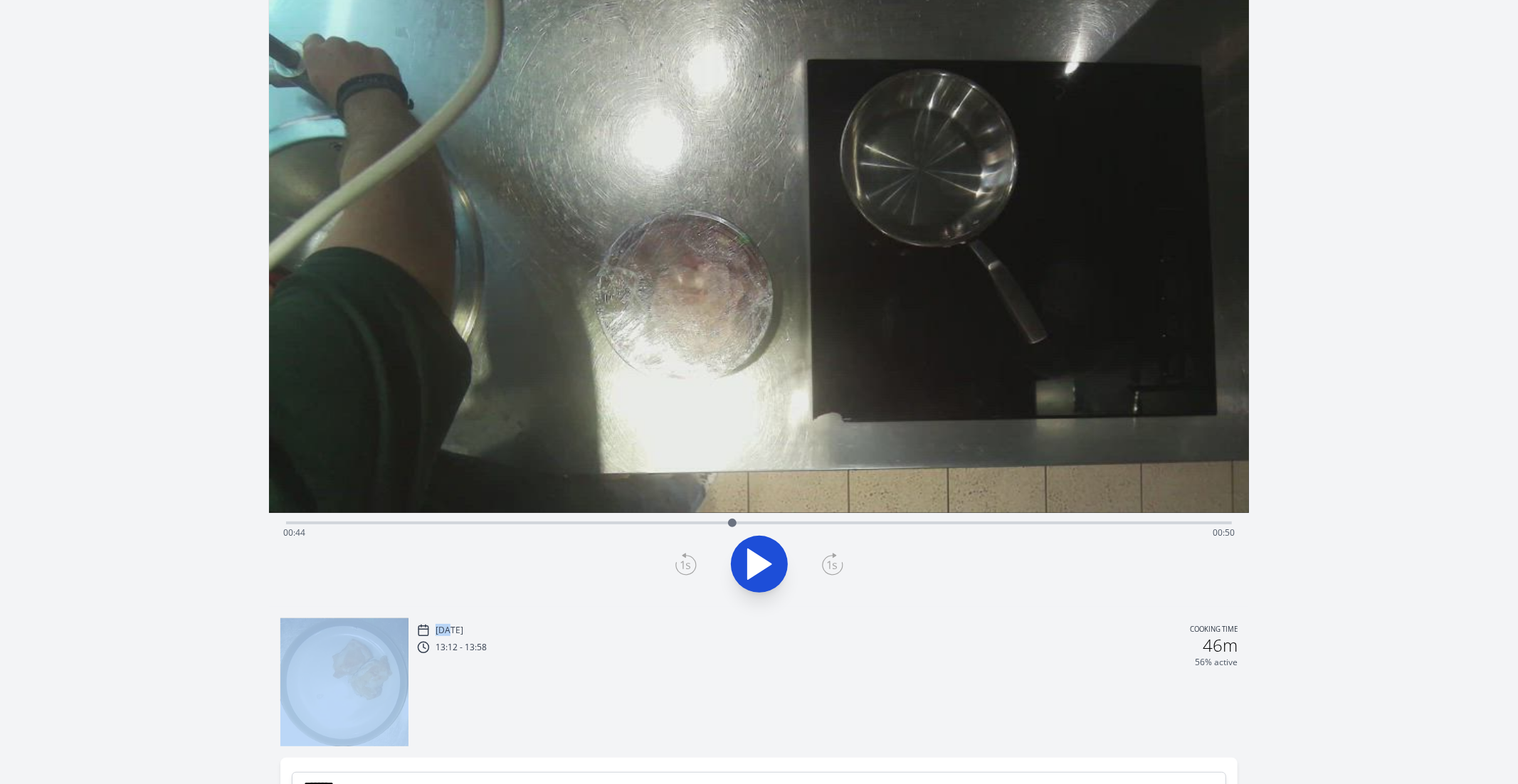
click at [833, 559] on icon at bounding box center [833, 564] width 22 height 22
click at [681, 567] on icon at bounding box center [686, 564] width 22 height 22
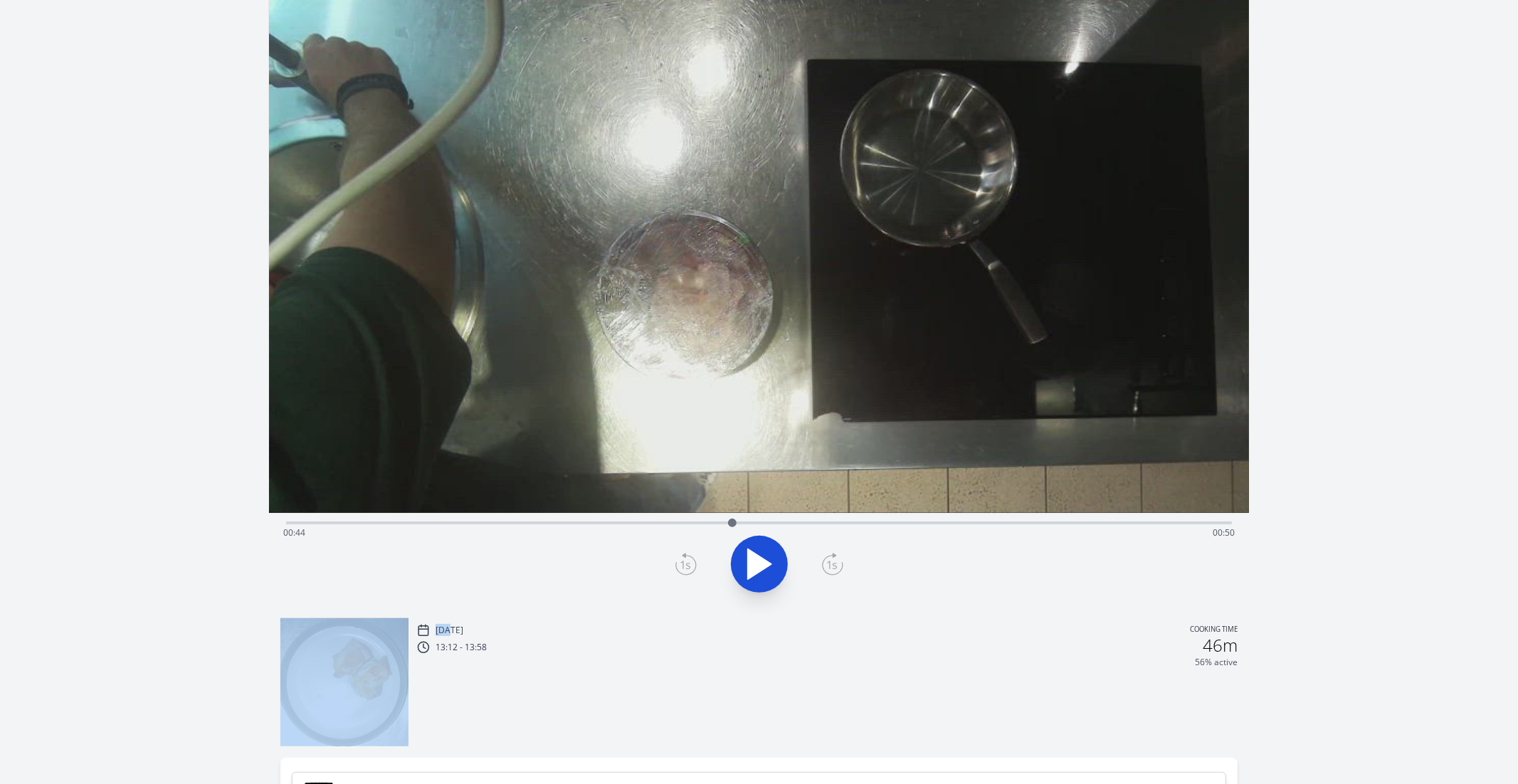
click at [681, 567] on icon at bounding box center [686, 564] width 22 height 22
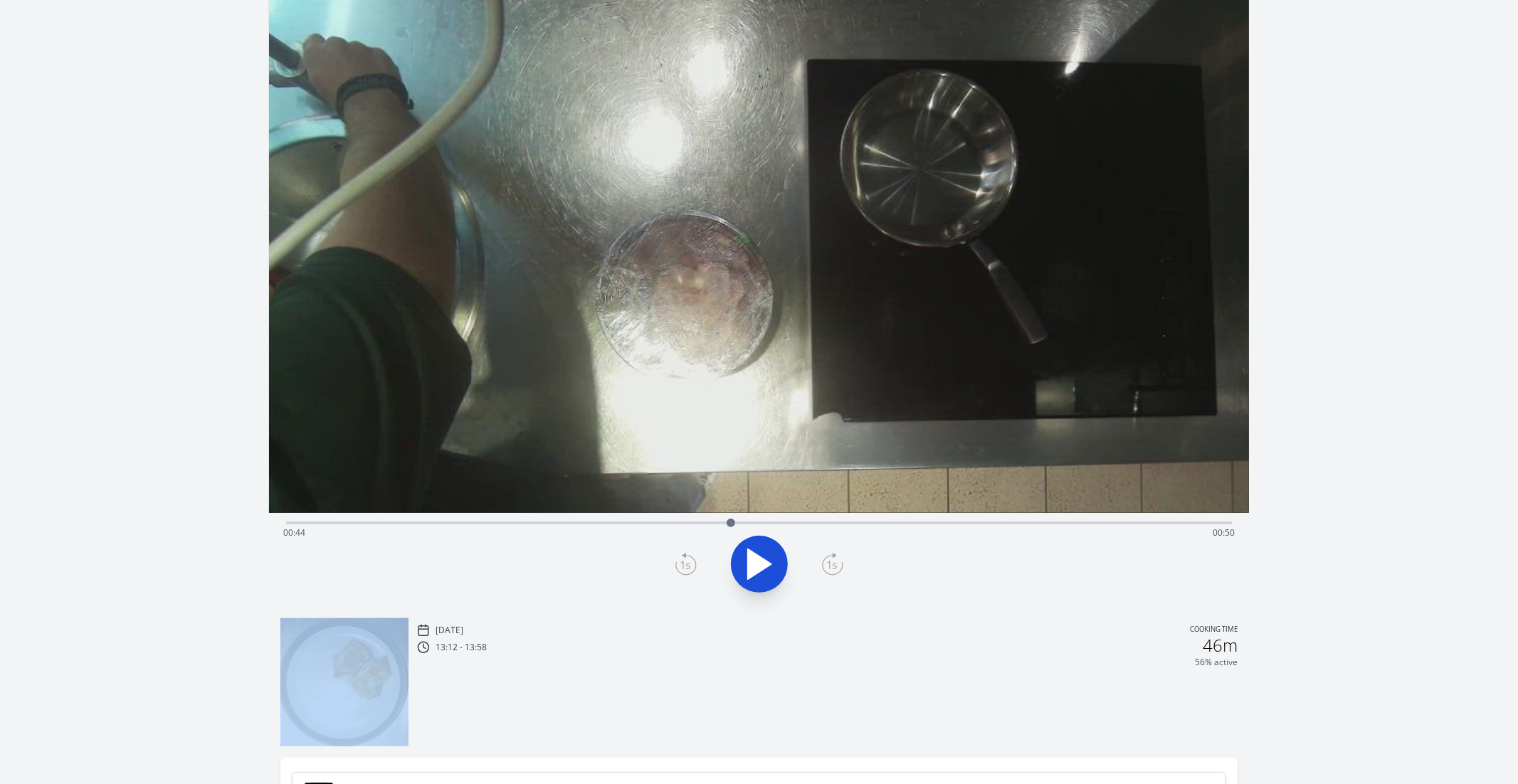
click at [681, 567] on icon at bounding box center [686, 564] width 22 height 22
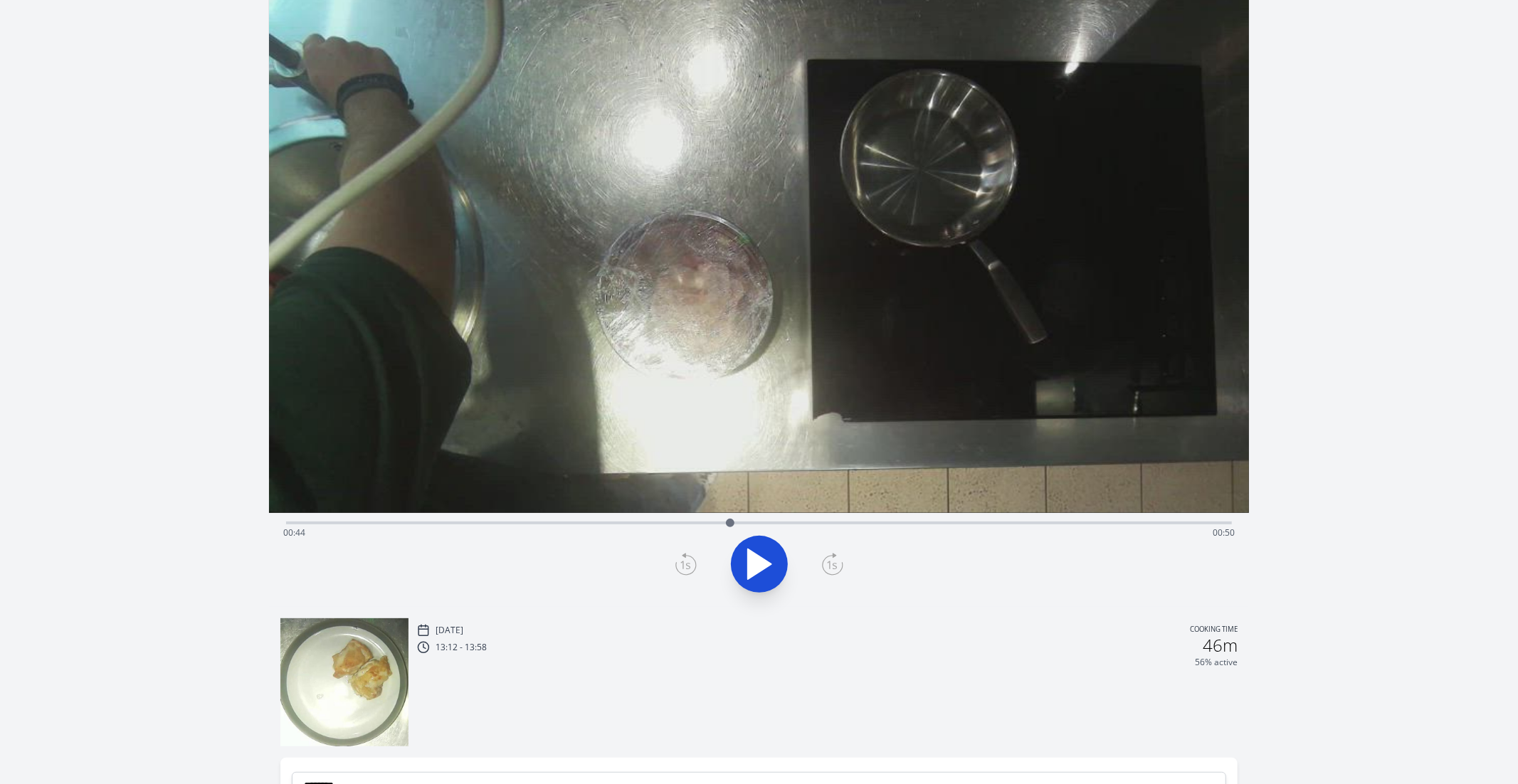
click at [681, 567] on icon at bounding box center [686, 564] width 22 height 22
click at [826, 555] on icon at bounding box center [833, 564] width 22 height 22
click at [670, 571] on div at bounding box center [759, 564] width 963 height 68
click at [679, 569] on icon at bounding box center [686, 564] width 22 height 22
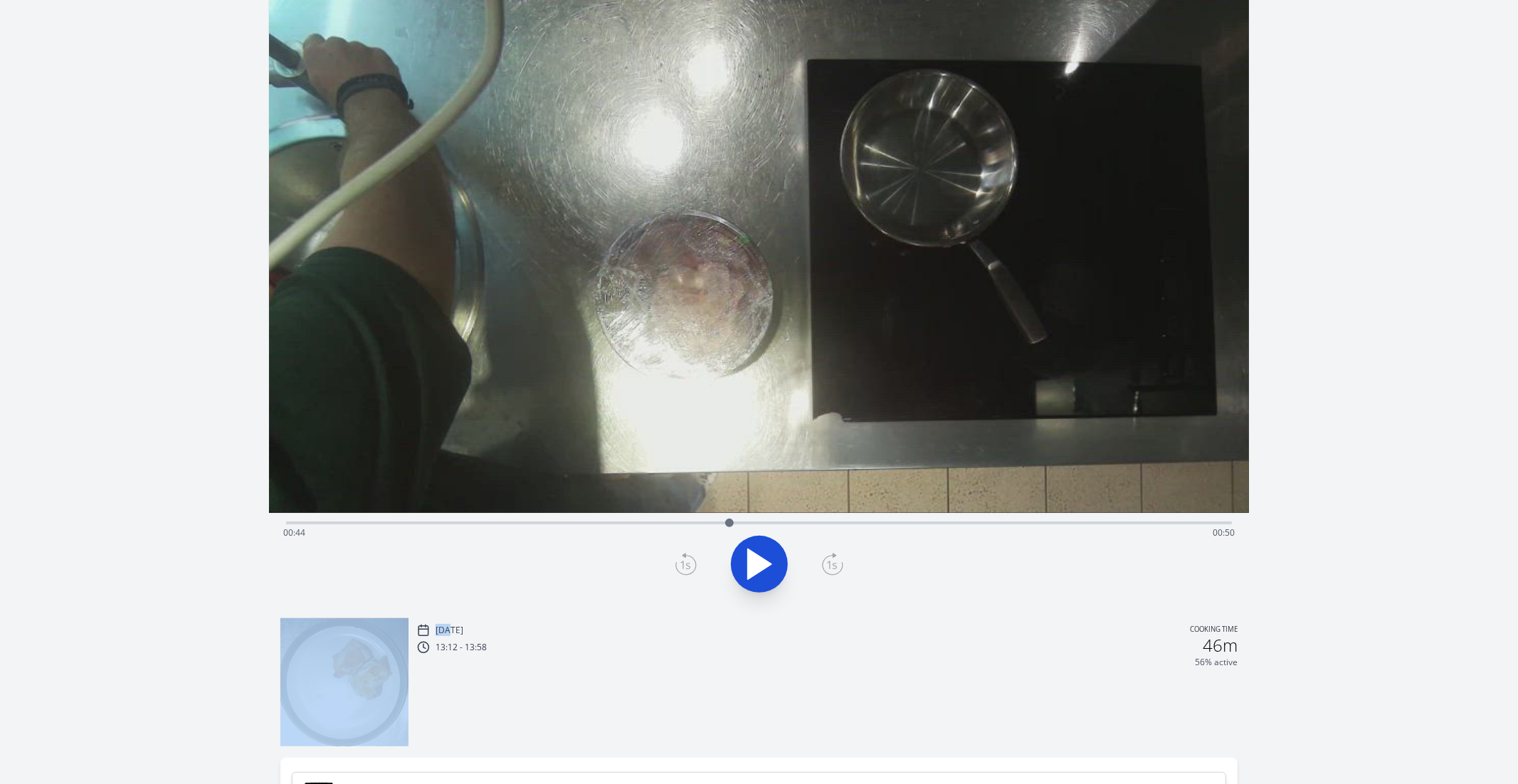
click at [679, 569] on icon at bounding box center [686, 564] width 22 height 22
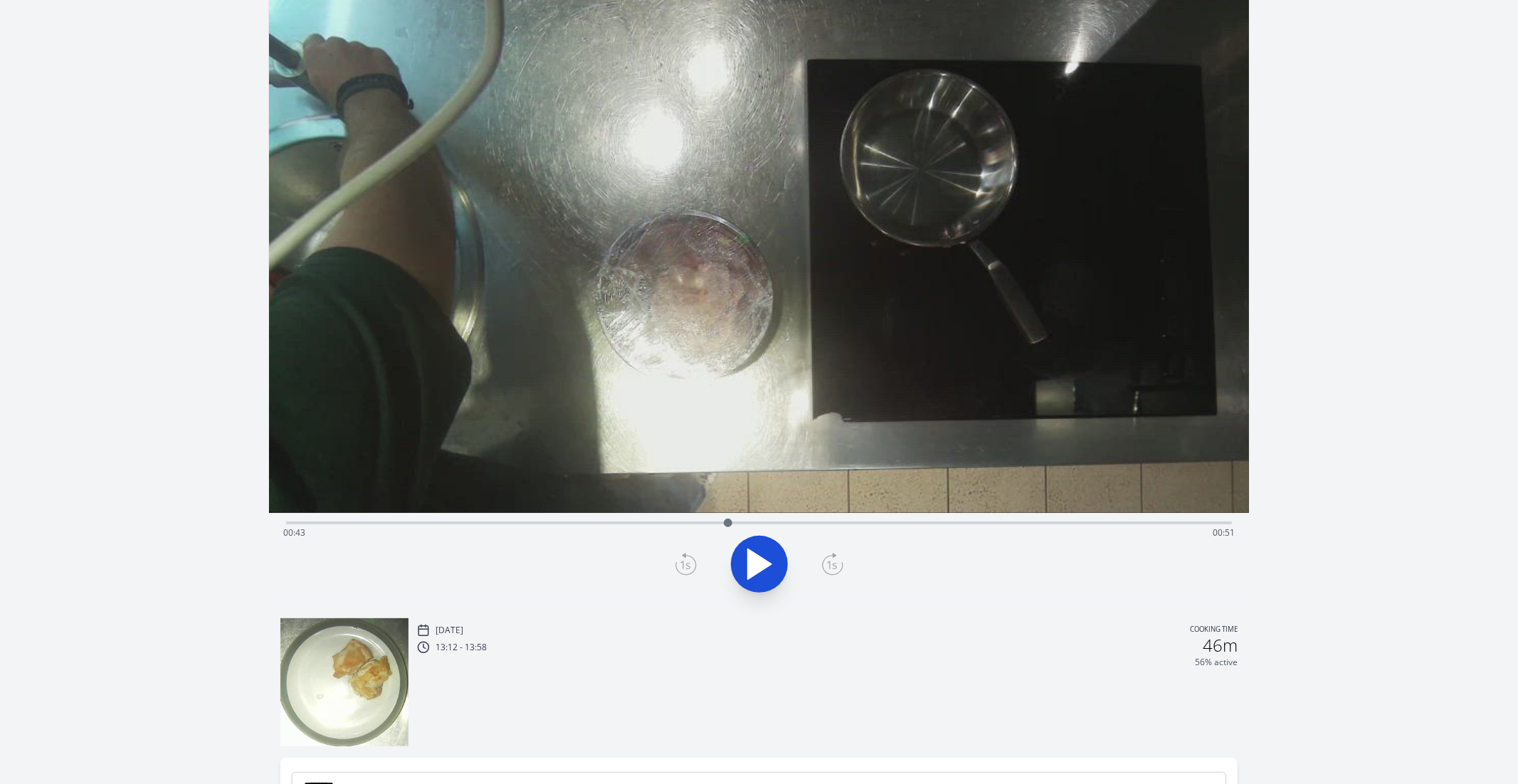
click at [679, 569] on icon at bounding box center [686, 564] width 22 height 22
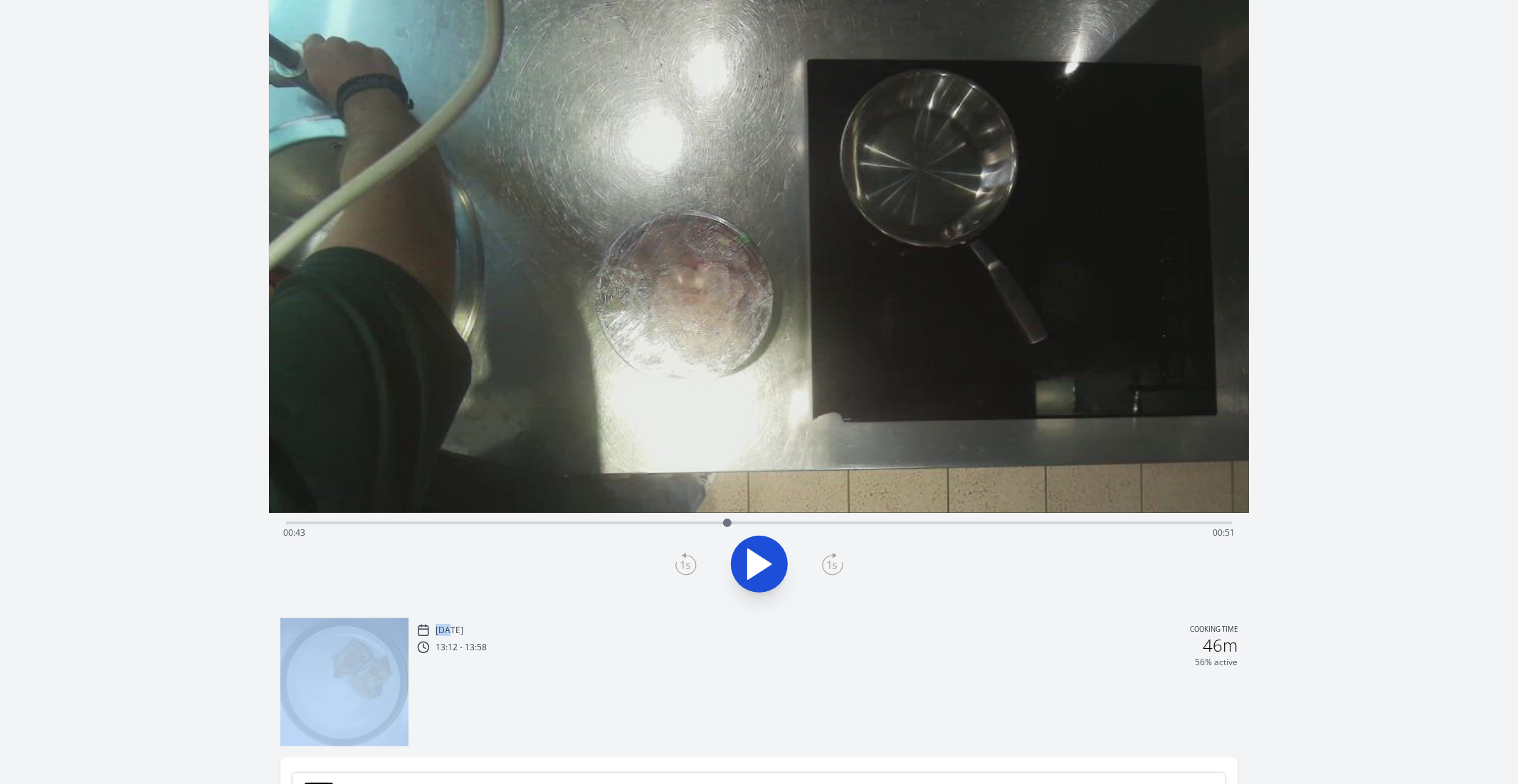
click at [679, 569] on icon at bounding box center [686, 564] width 22 height 22
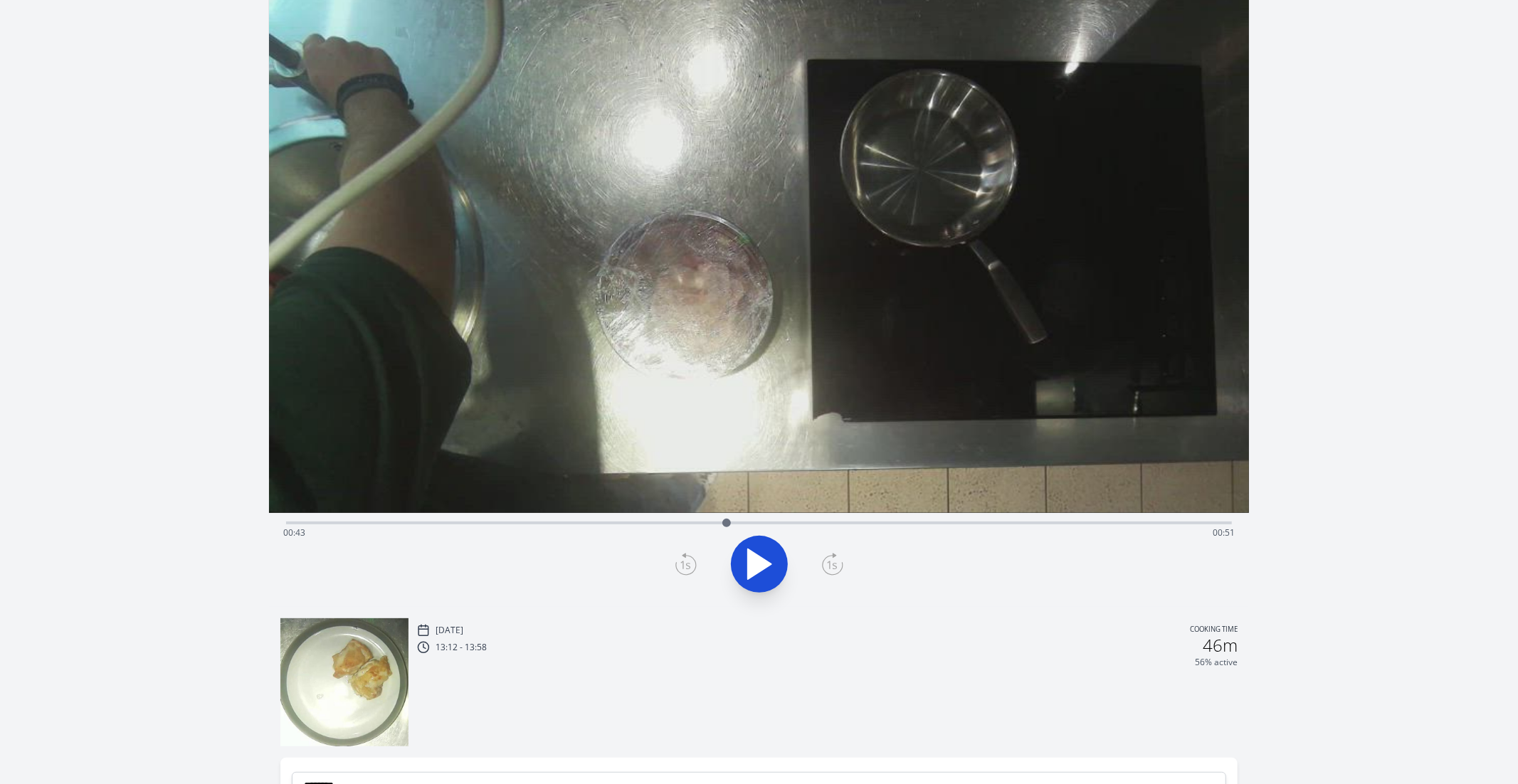
click at [816, 566] on div at bounding box center [759, 564] width 963 height 68
click at [835, 568] on icon at bounding box center [832, 565] width 10 height 9
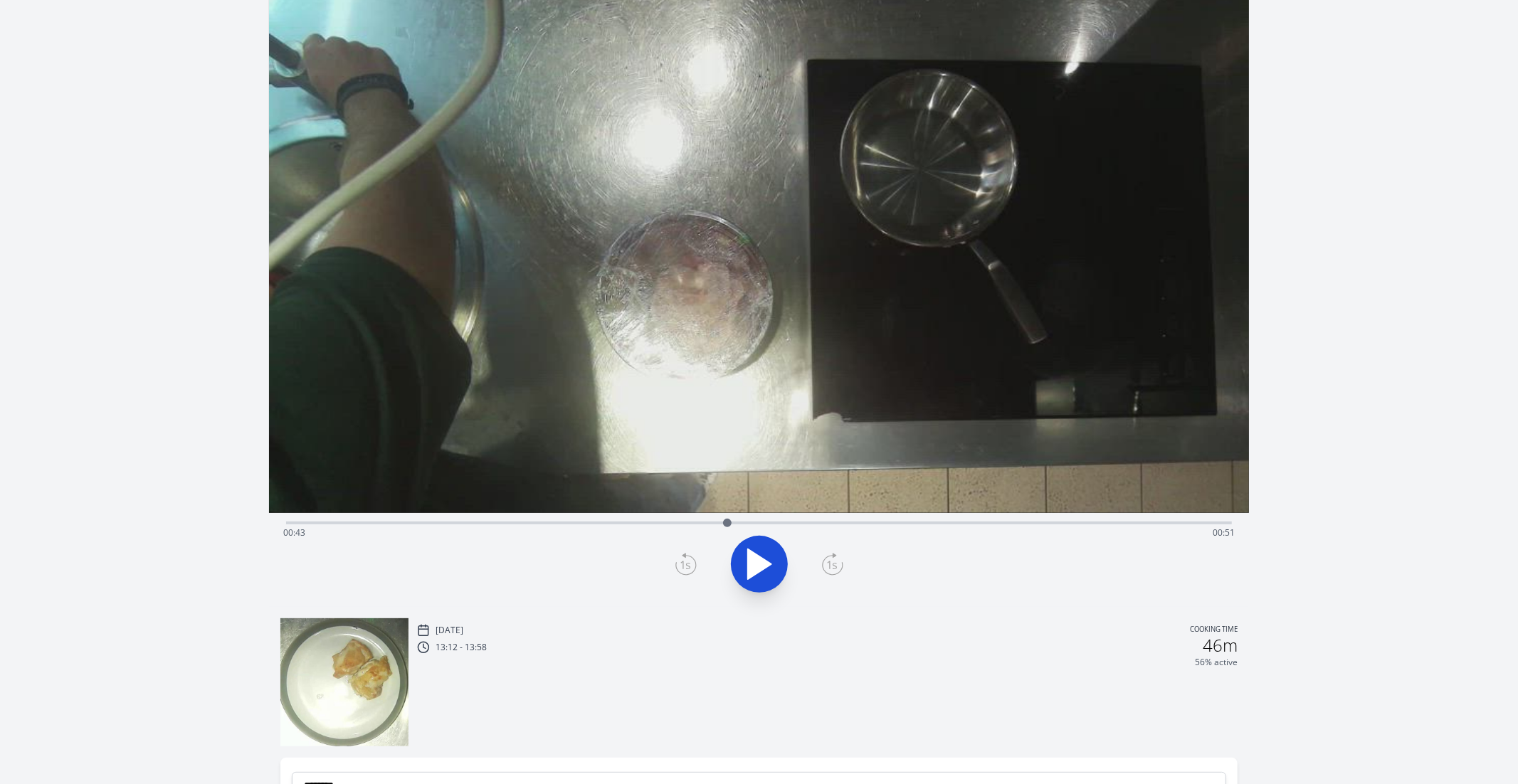
click at [835, 568] on icon at bounding box center [832, 565] width 10 height 9
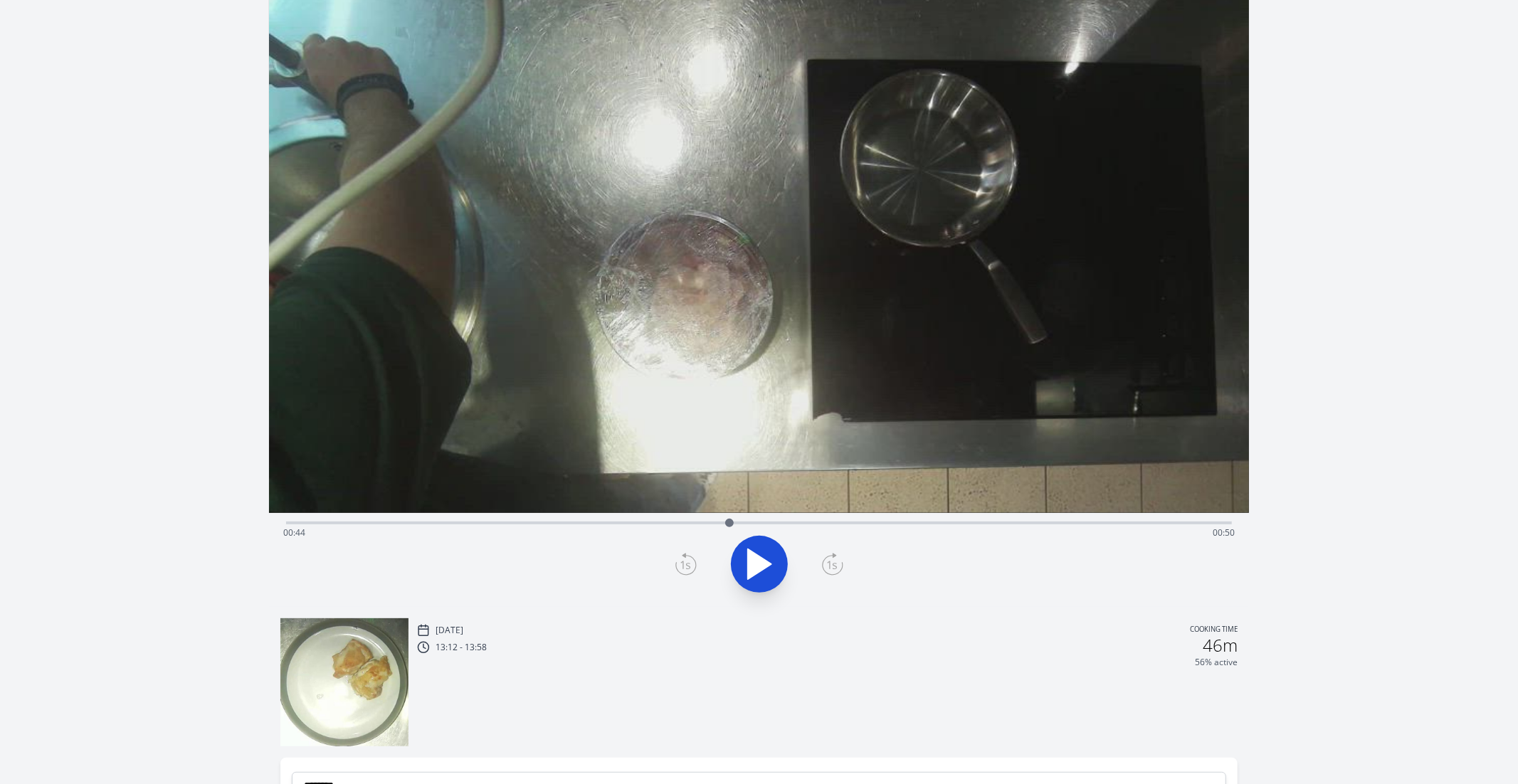
click at [835, 568] on icon at bounding box center [832, 565] width 10 height 9
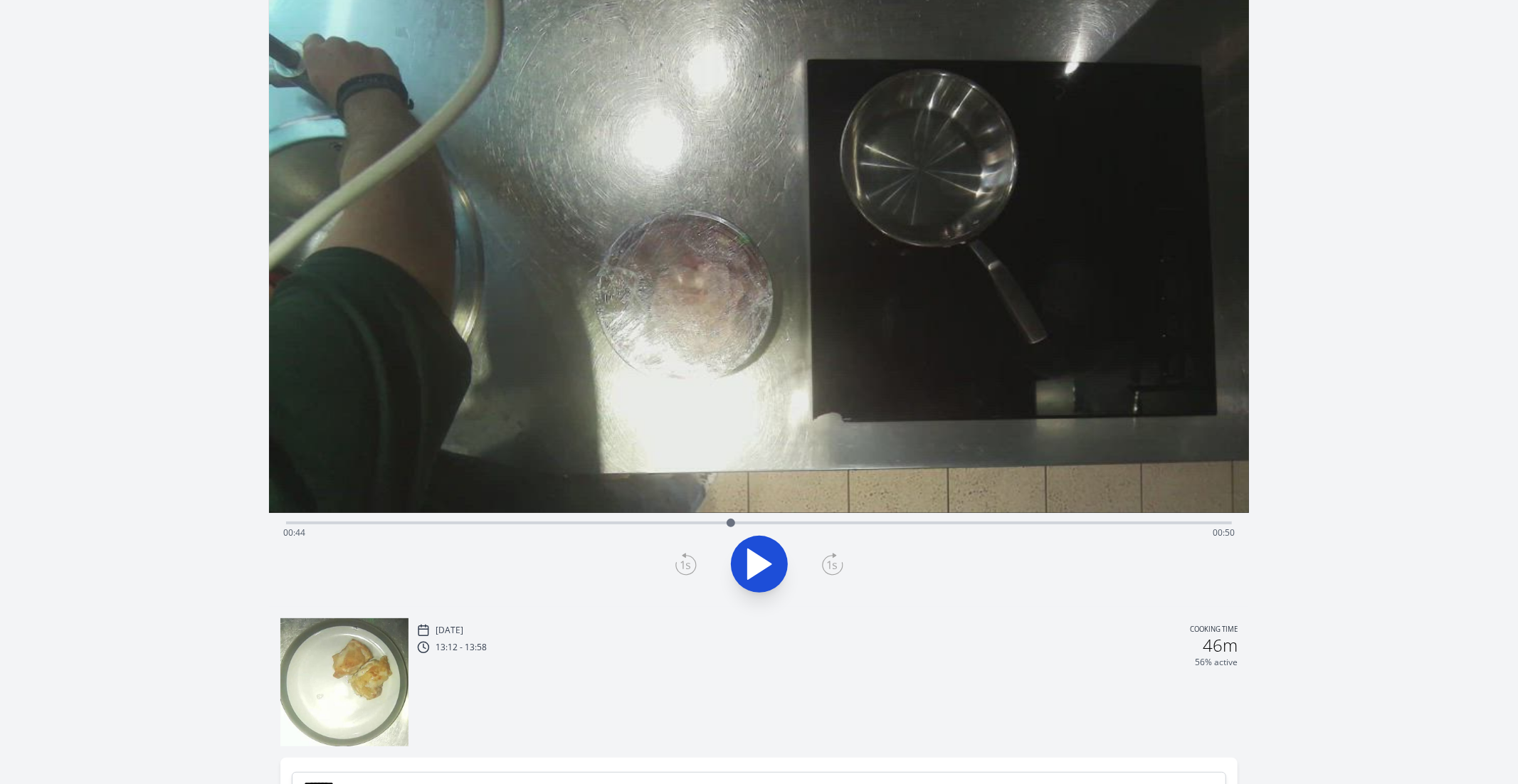
click at [835, 568] on icon at bounding box center [832, 565] width 10 height 9
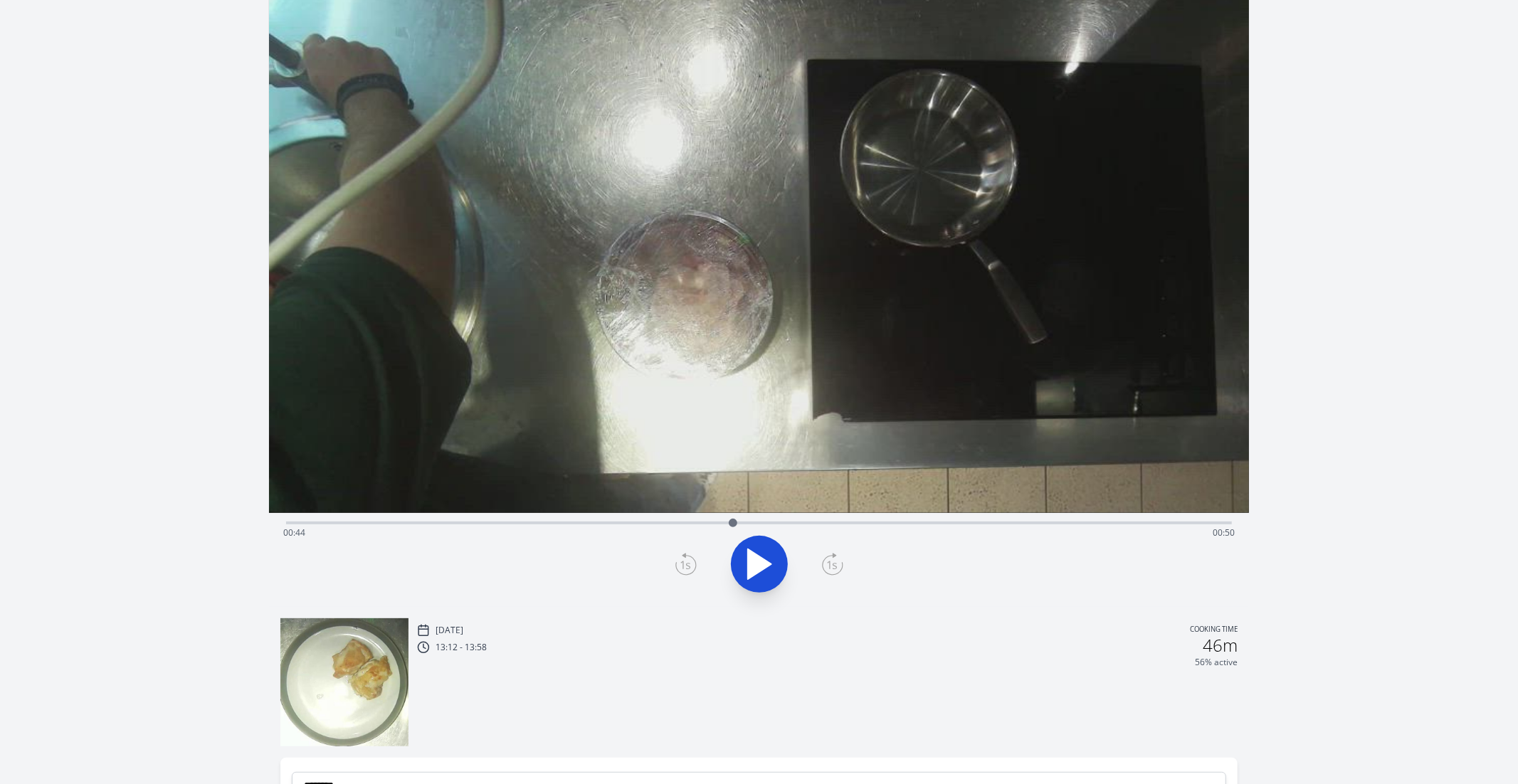
click at [835, 568] on icon at bounding box center [832, 565] width 10 height 9
click at [685, 569] on icon at bounding box center [686, 564] width 22 height 22
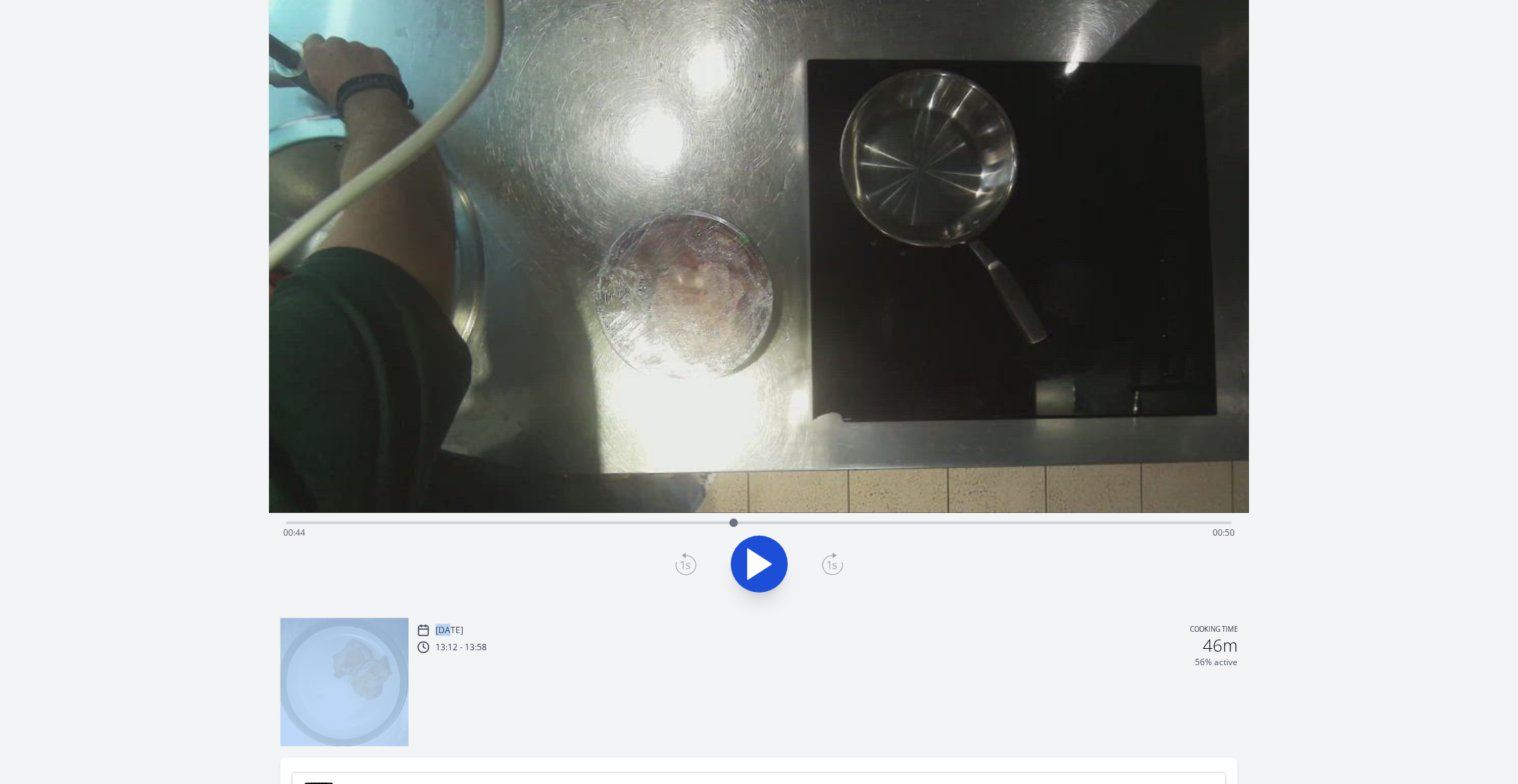
click at [685, 569] on icon at bounding box center [686, 564] width 22 height 22
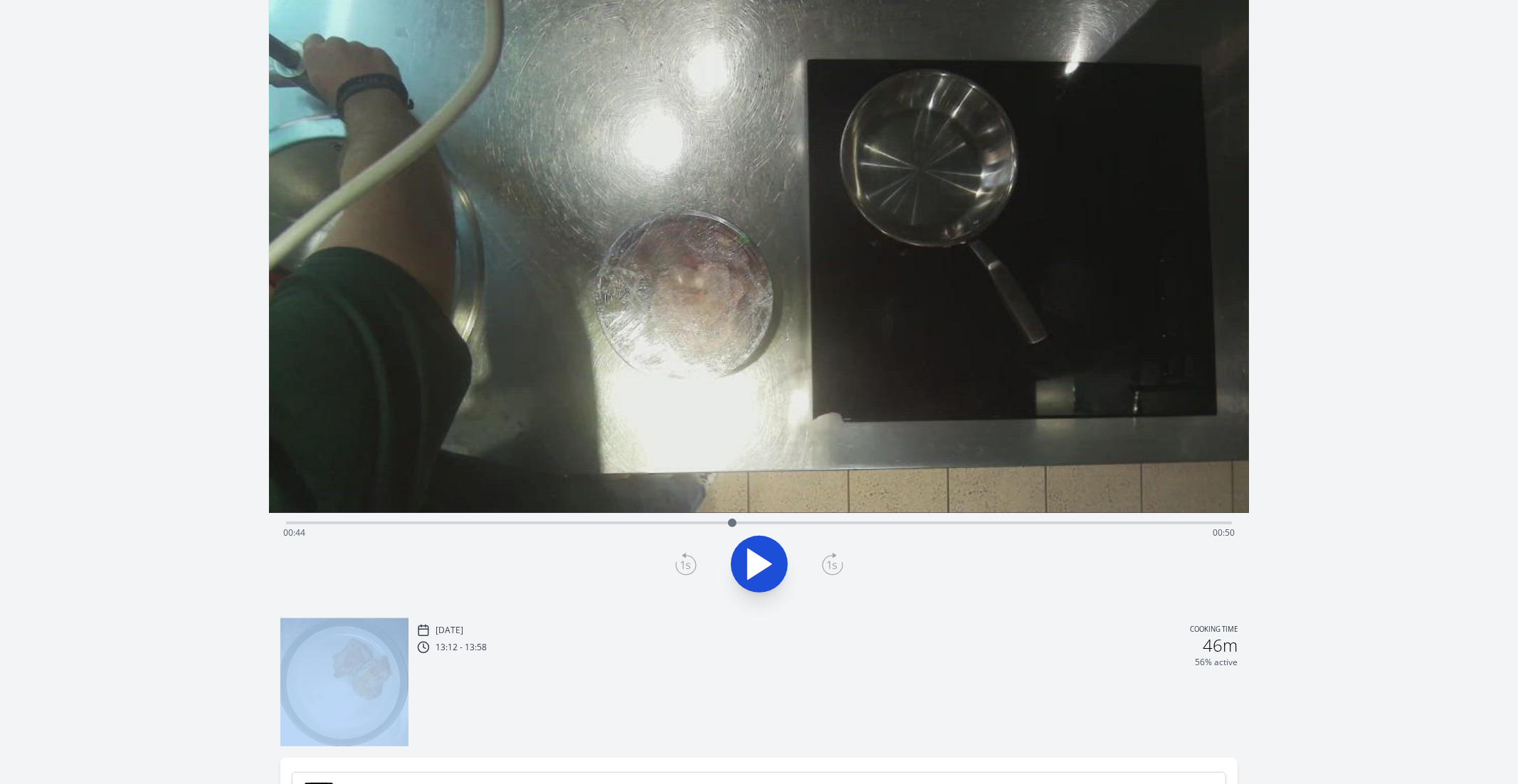
click at [685, 569] on icon at bounding box center [686, 564] width 22 height 22
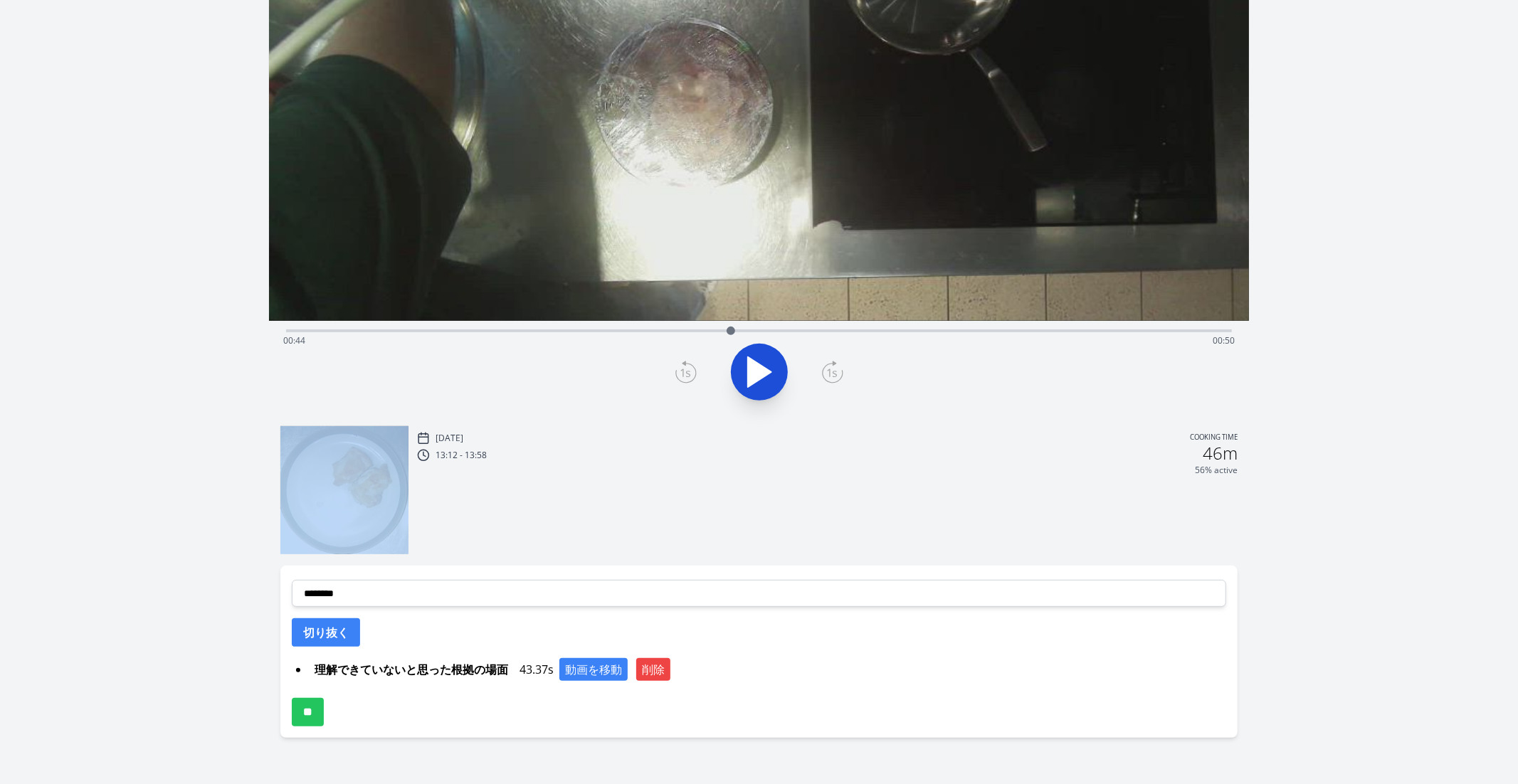
scroll to position [280, 0]
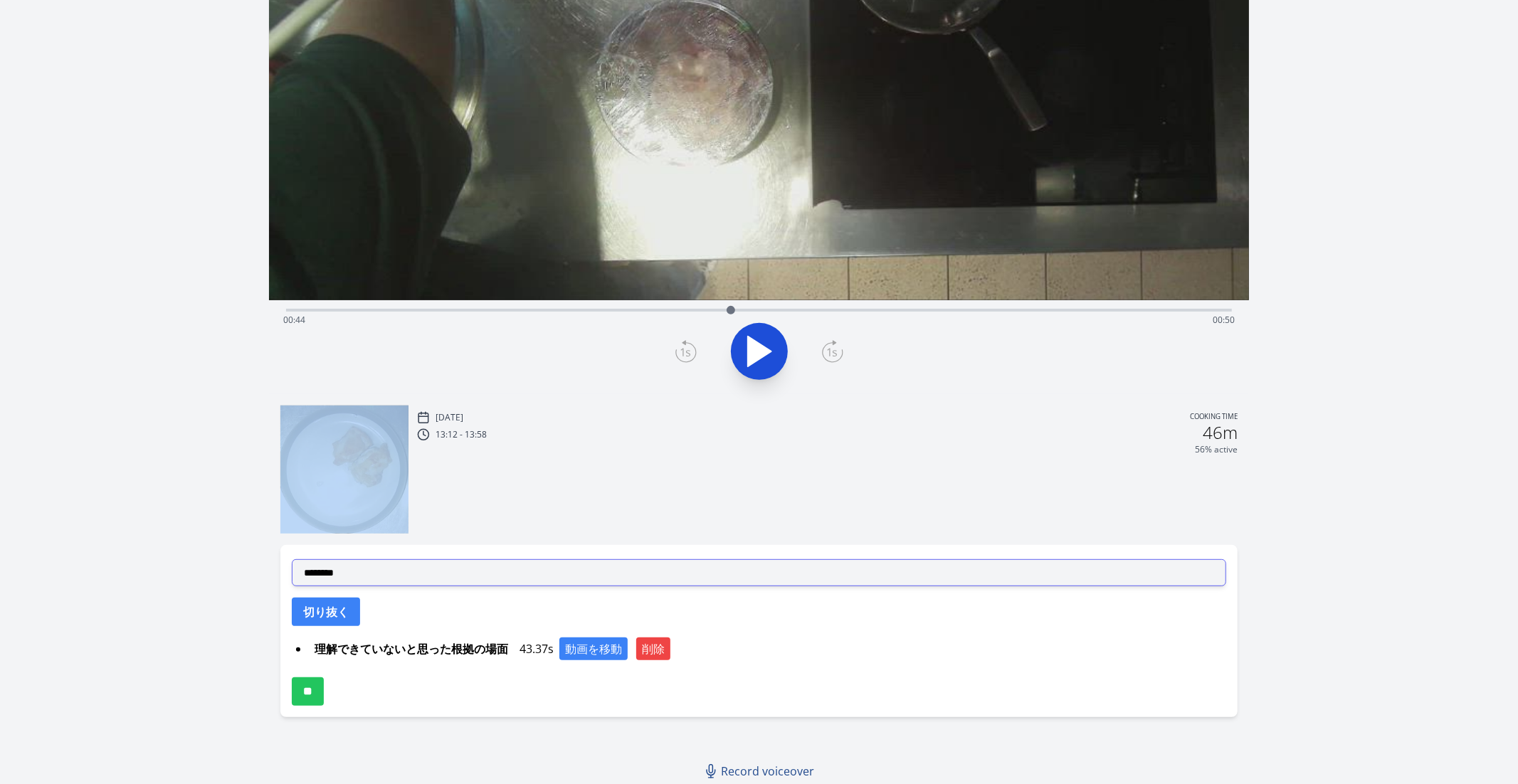
click at [491, 566] on select "**********" at bounding box center [759, 572] width 936 height 27
select select "**********"
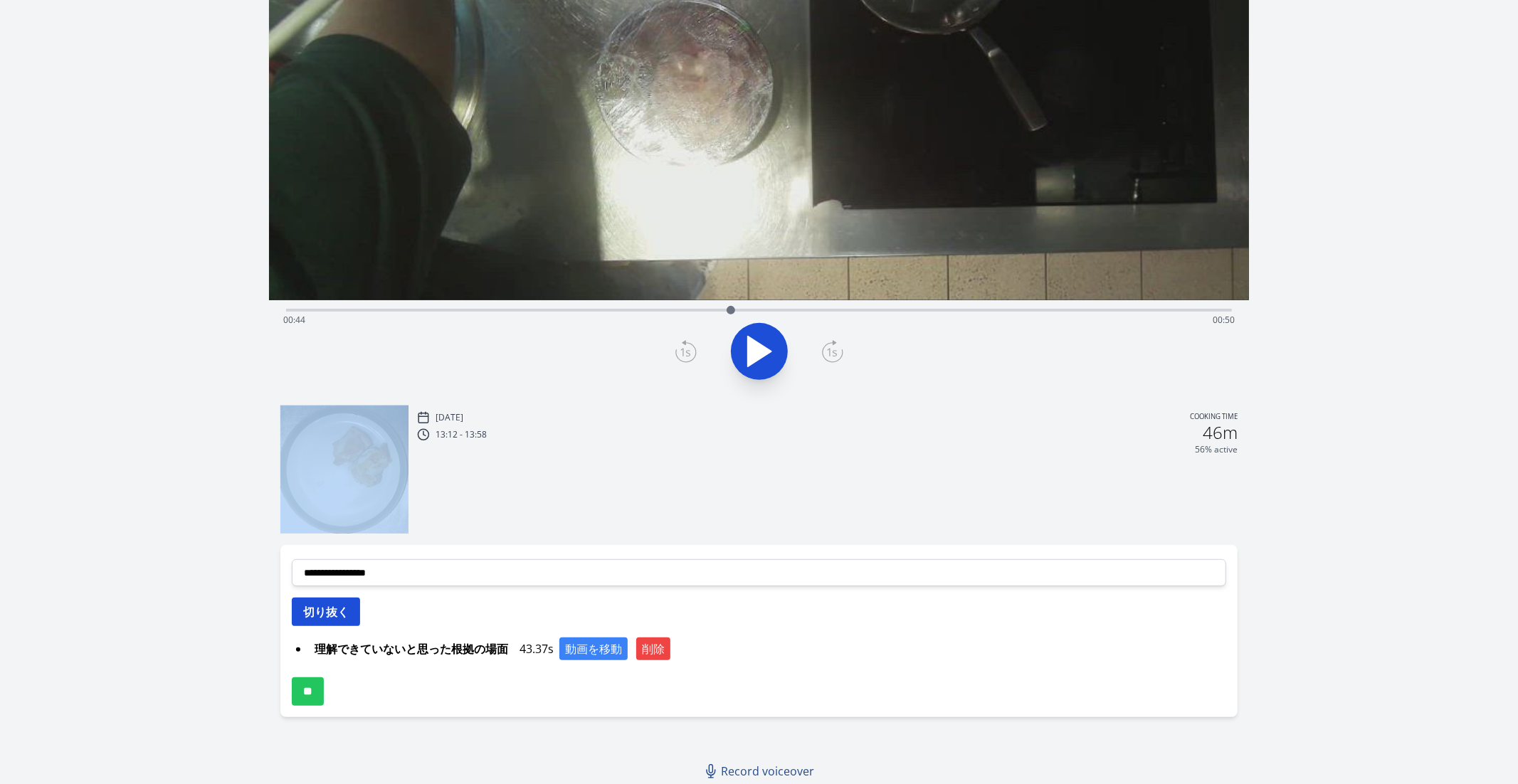
click at [341, 616] on button "切り抜く" at bounding box center [326, 611] width 68 height 28
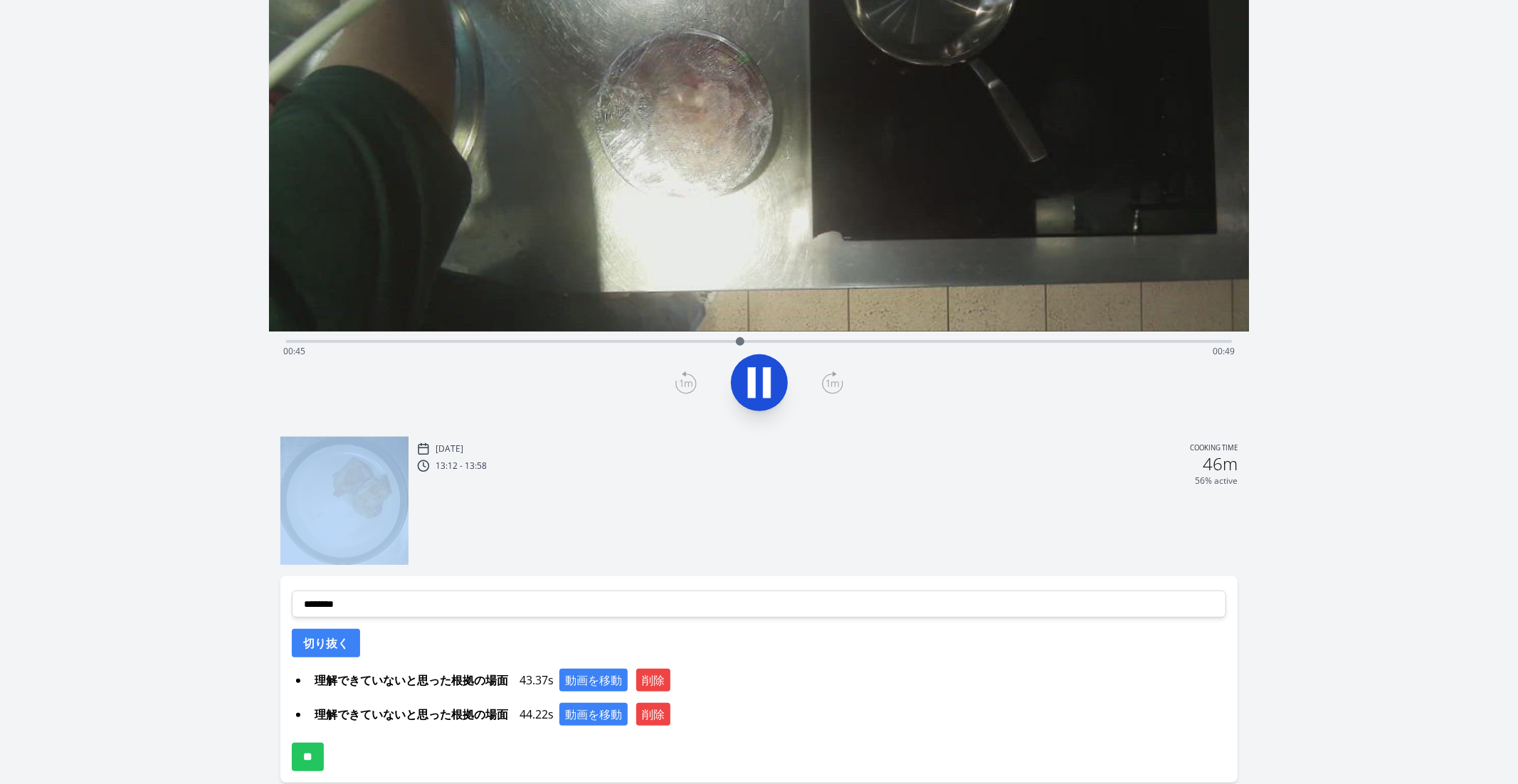
scroll to position [0, 0]
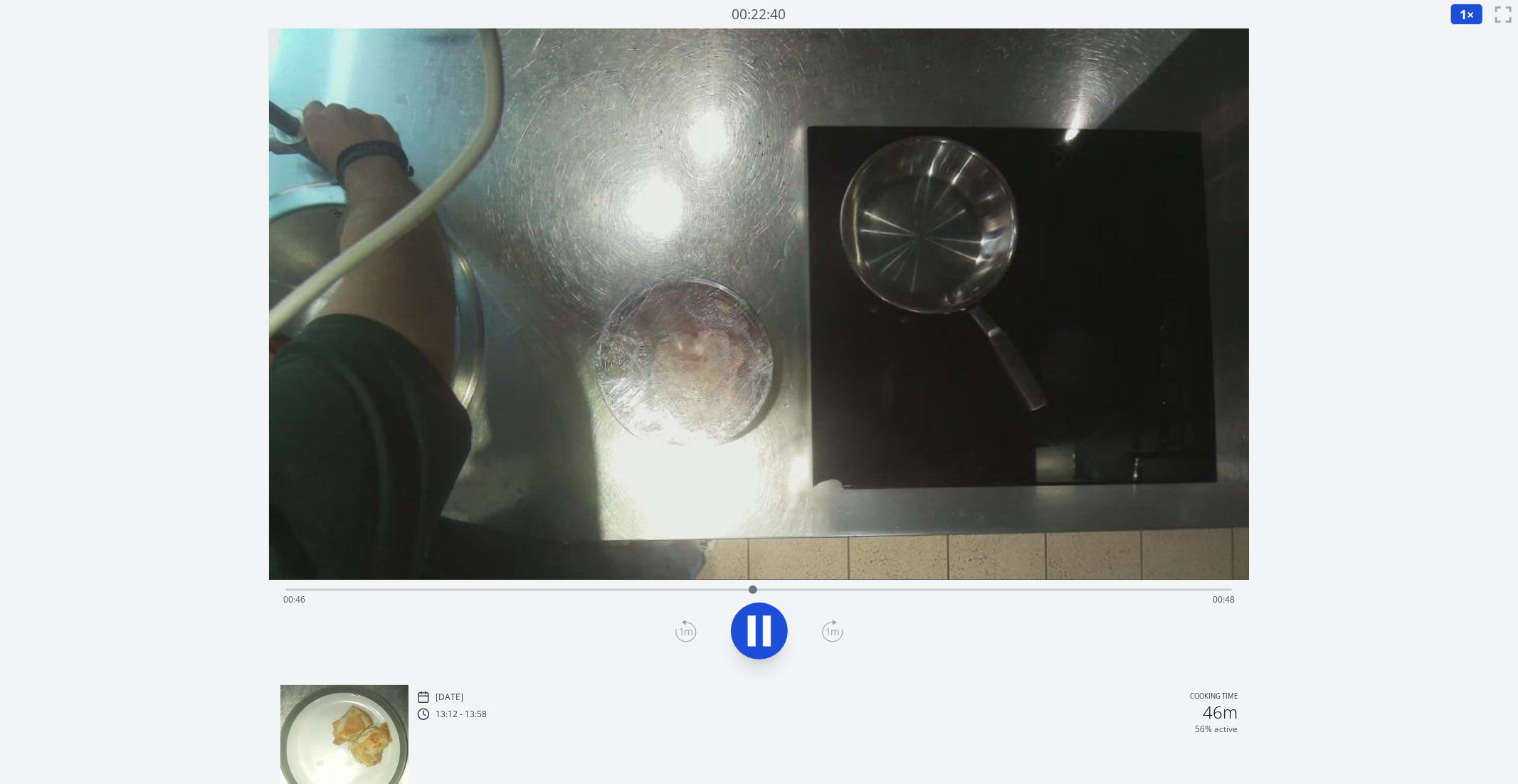
click at [725, 590] on div "Time elapsed: 00:46 Time remaining: 00:48" at bounding box center [759, 599] width 952 height 22
click at [694, 587] on div "Time elapsed: 00:44 Time remaining: 00:50" at bounding box center [759, 588] width 947 height 17
click at [758, 630] on icon at bounding box center [759, 631] width 40 height 40
click at [676, 632] on icon at bounding box center [686, 631] width 22 height 22
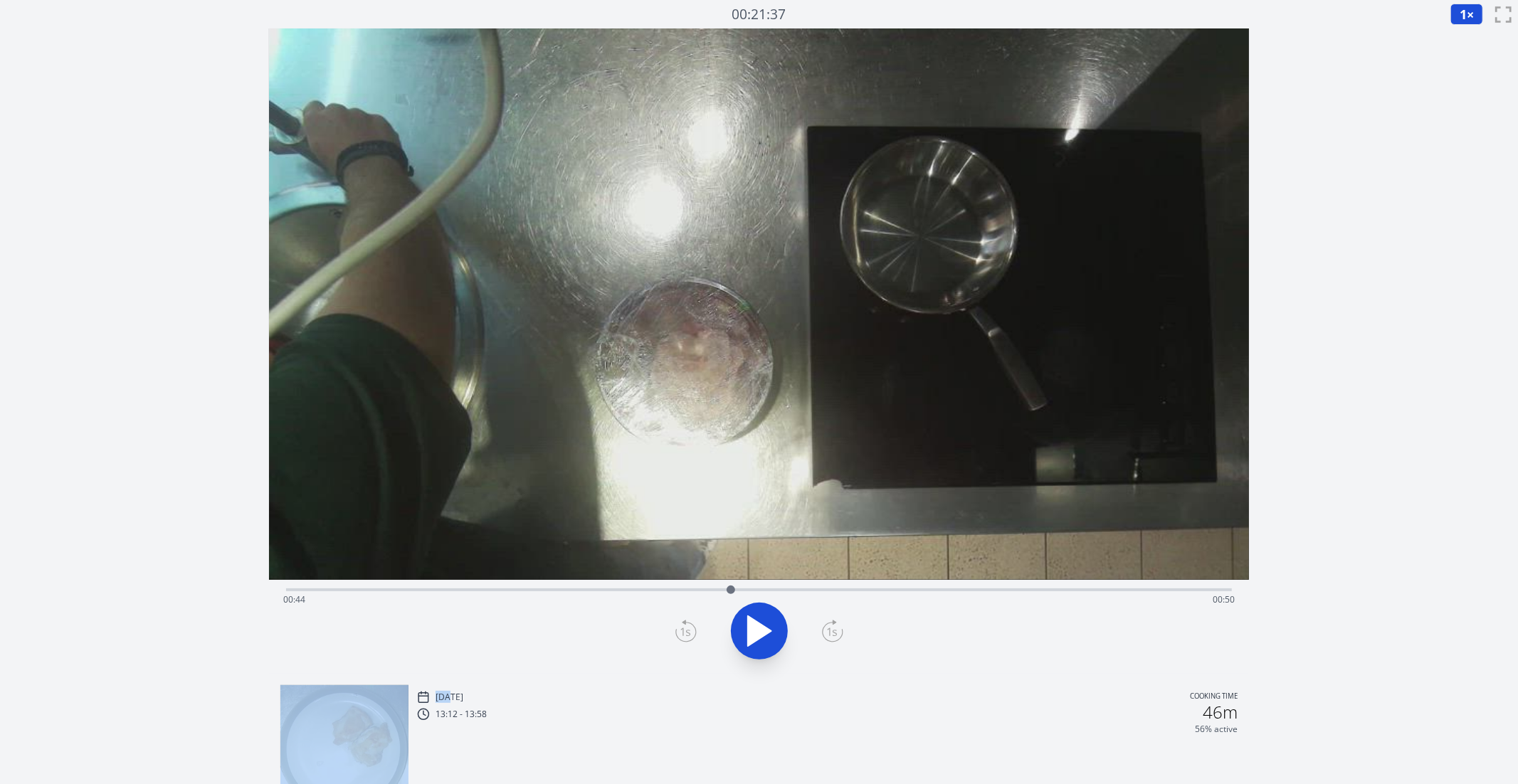
click at [676, 632] on icon at bounding box center [686, 631] width 22 height 22
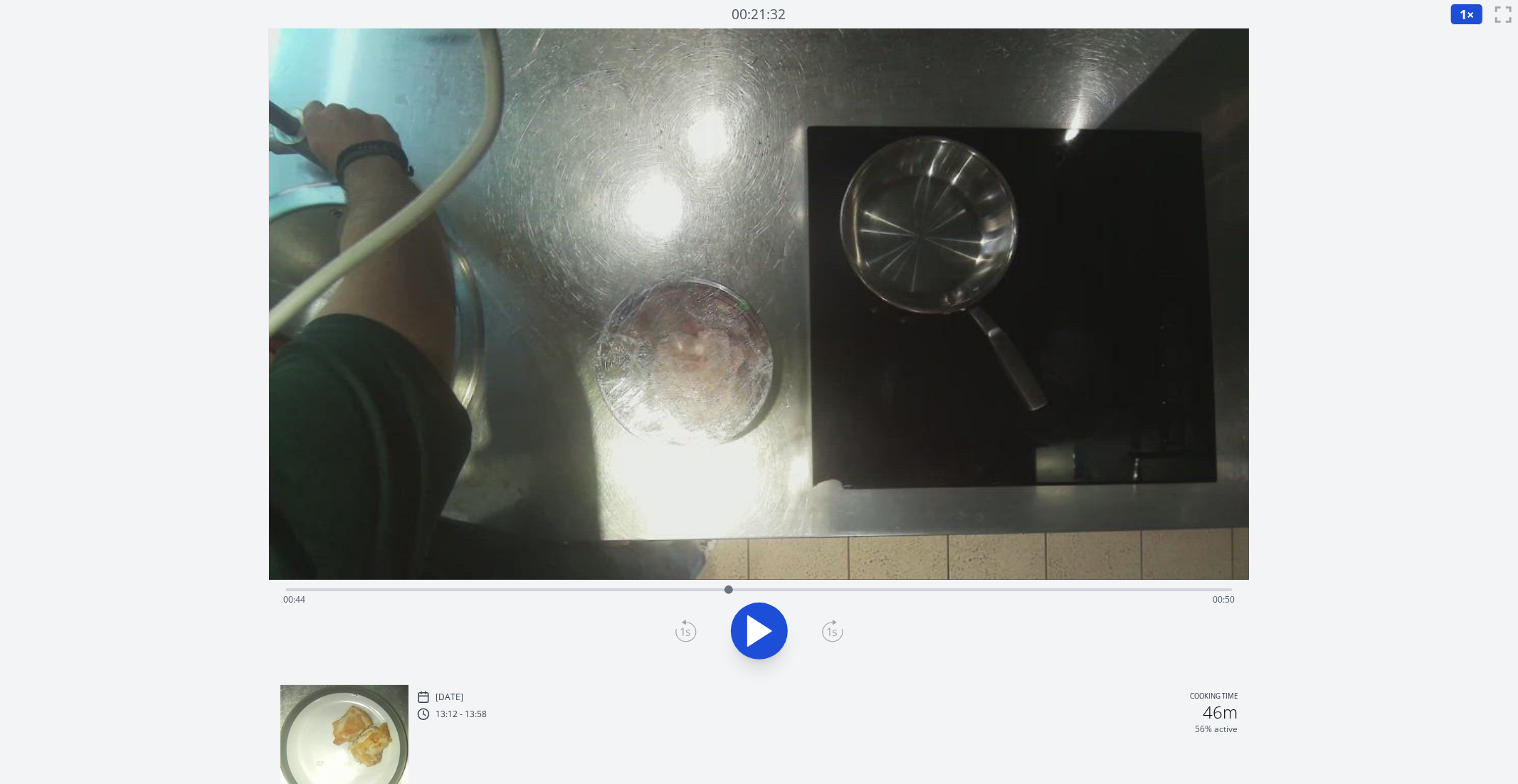
click at [676, 632] on icon at bounding box center [686, 631] width 22 height 22
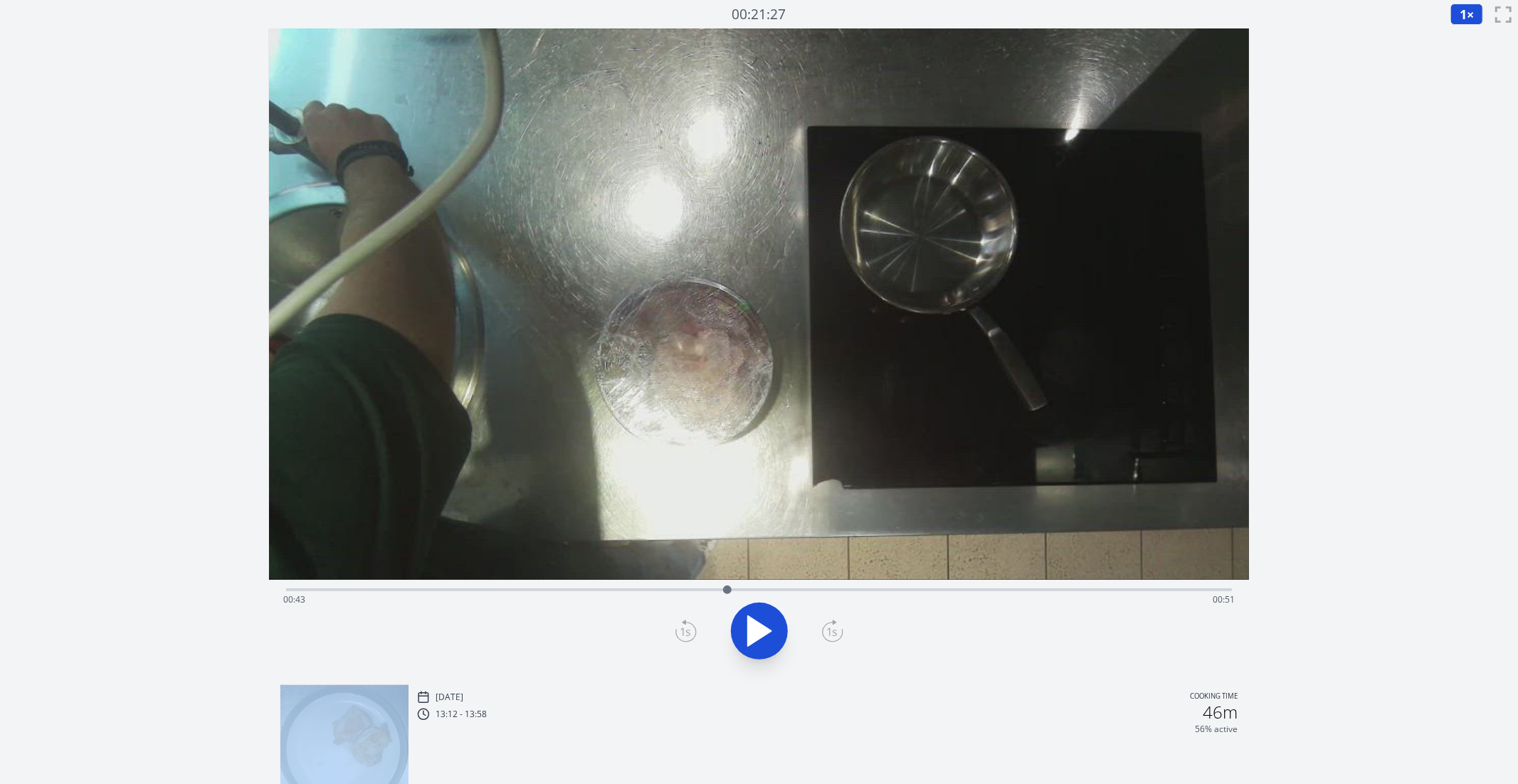
click at [676, 632] on icon at bounding box center [686, 631] width 22 height 22
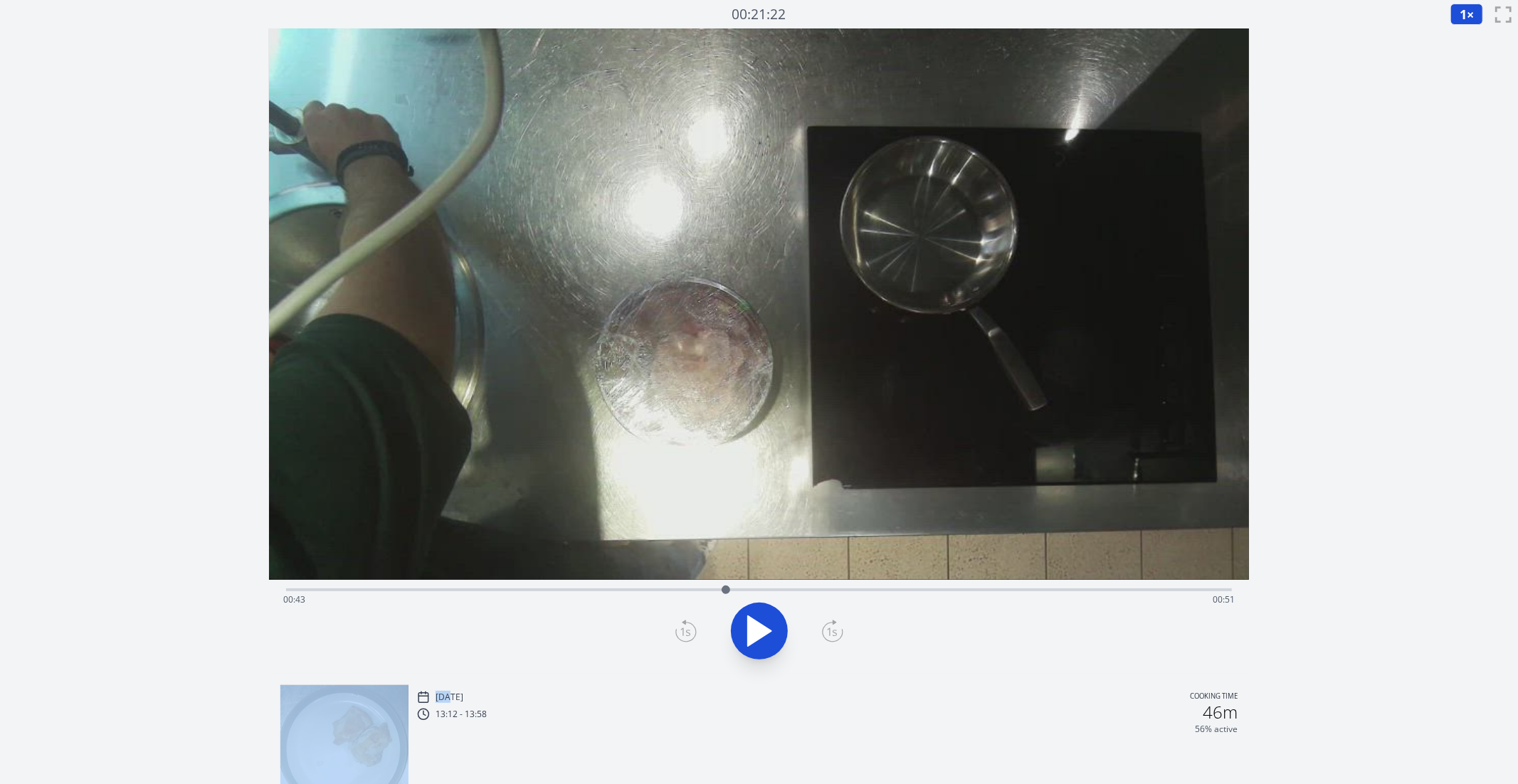
click at [676, 632] on icon at bounding box center [686, 631] width 22 height 22
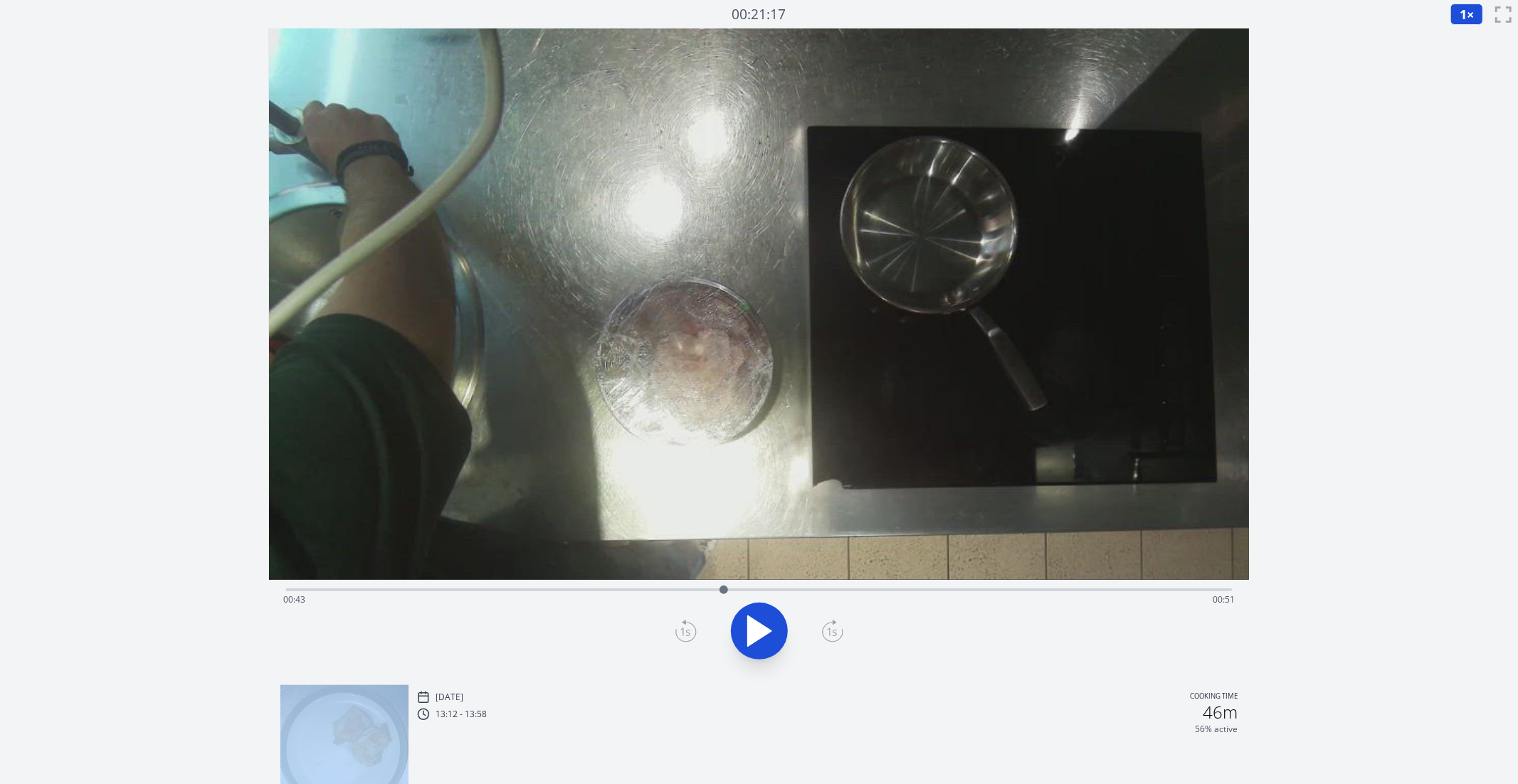
click at [838, 631] on icon at bounding box center [833, 631] width 22 height 22
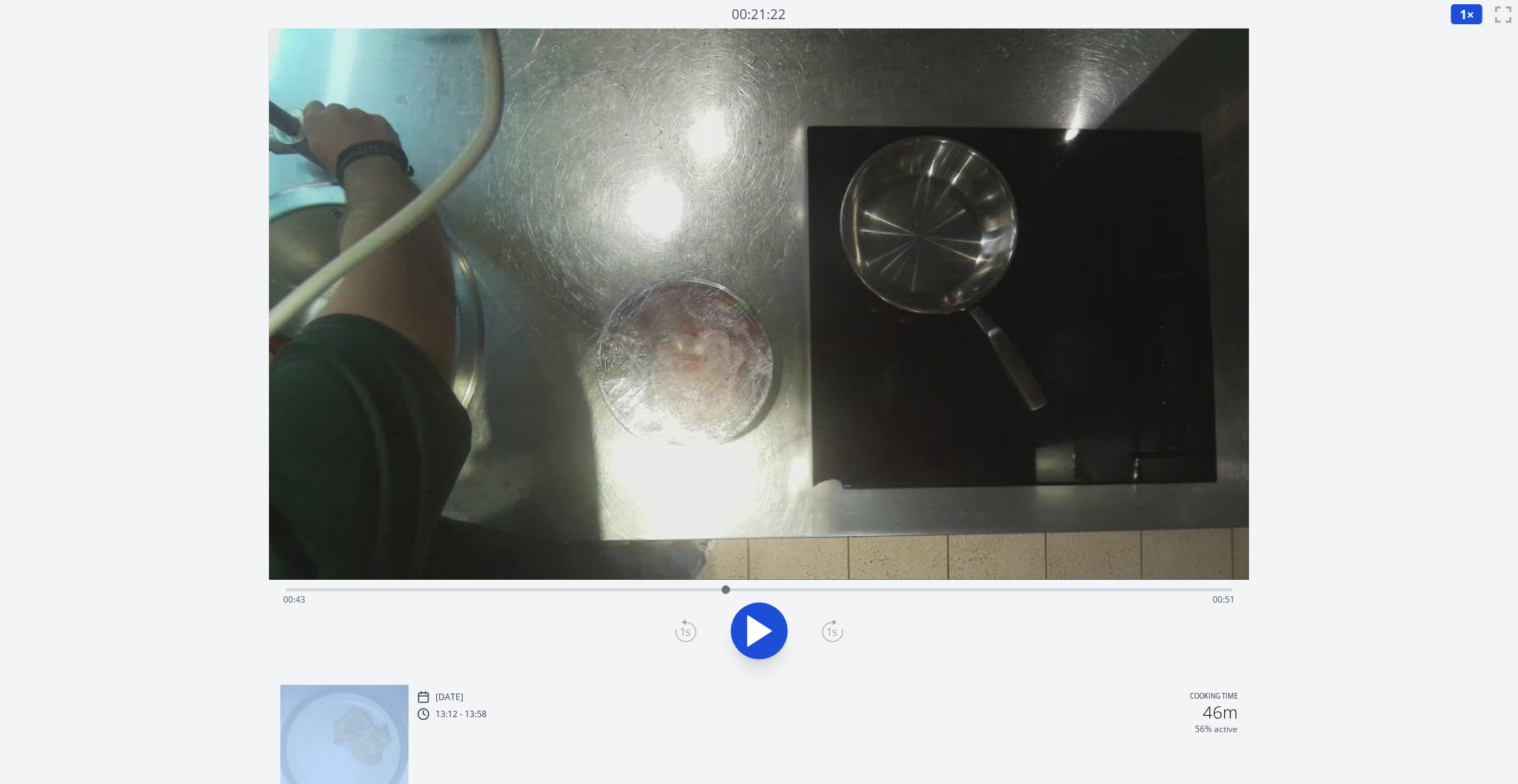
click at [838, 631] on icon at bounding box center [833, 631] width 22 height 22
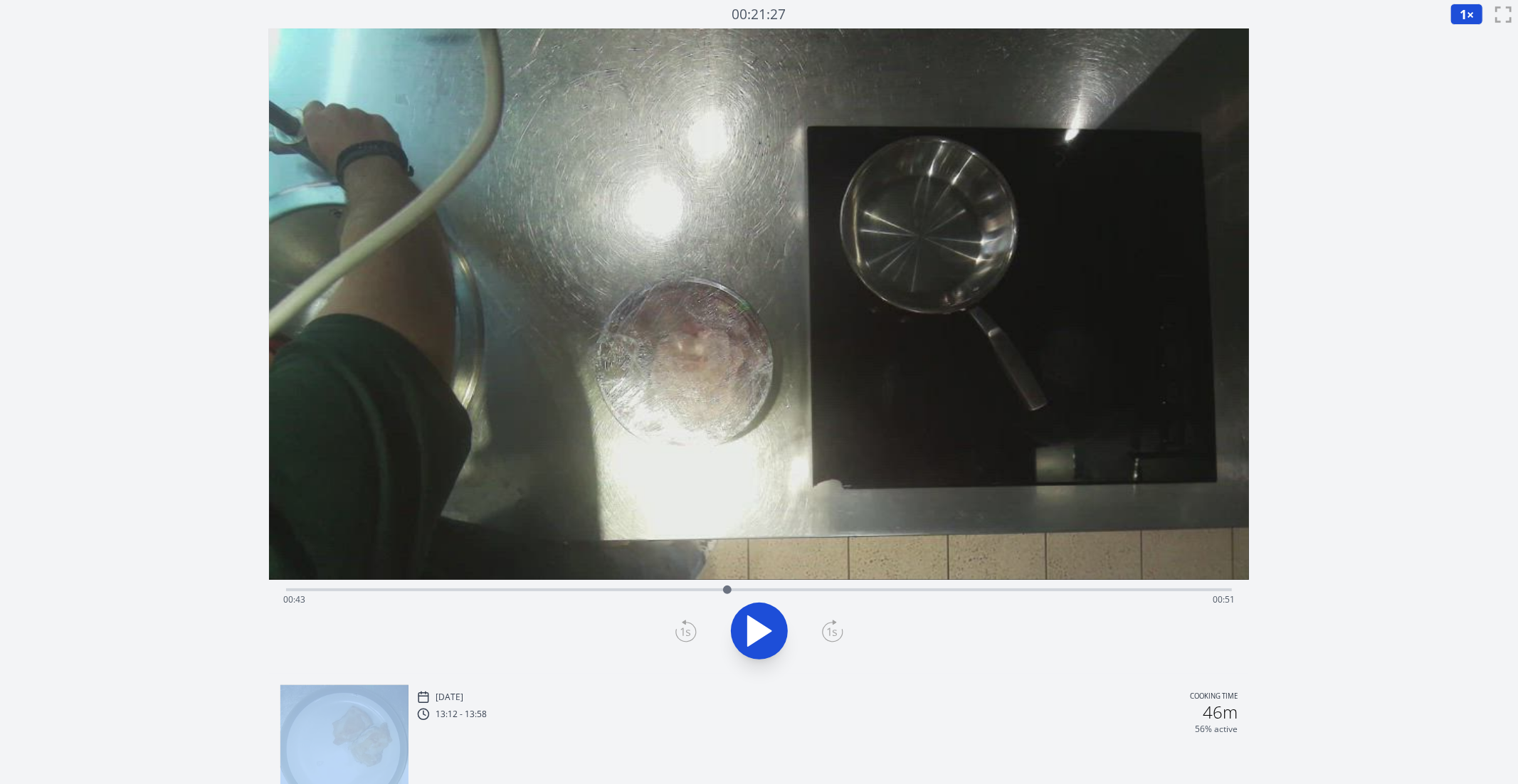
click at [838, 631] on icon at bounding box center [833, 631] width 22 height 22
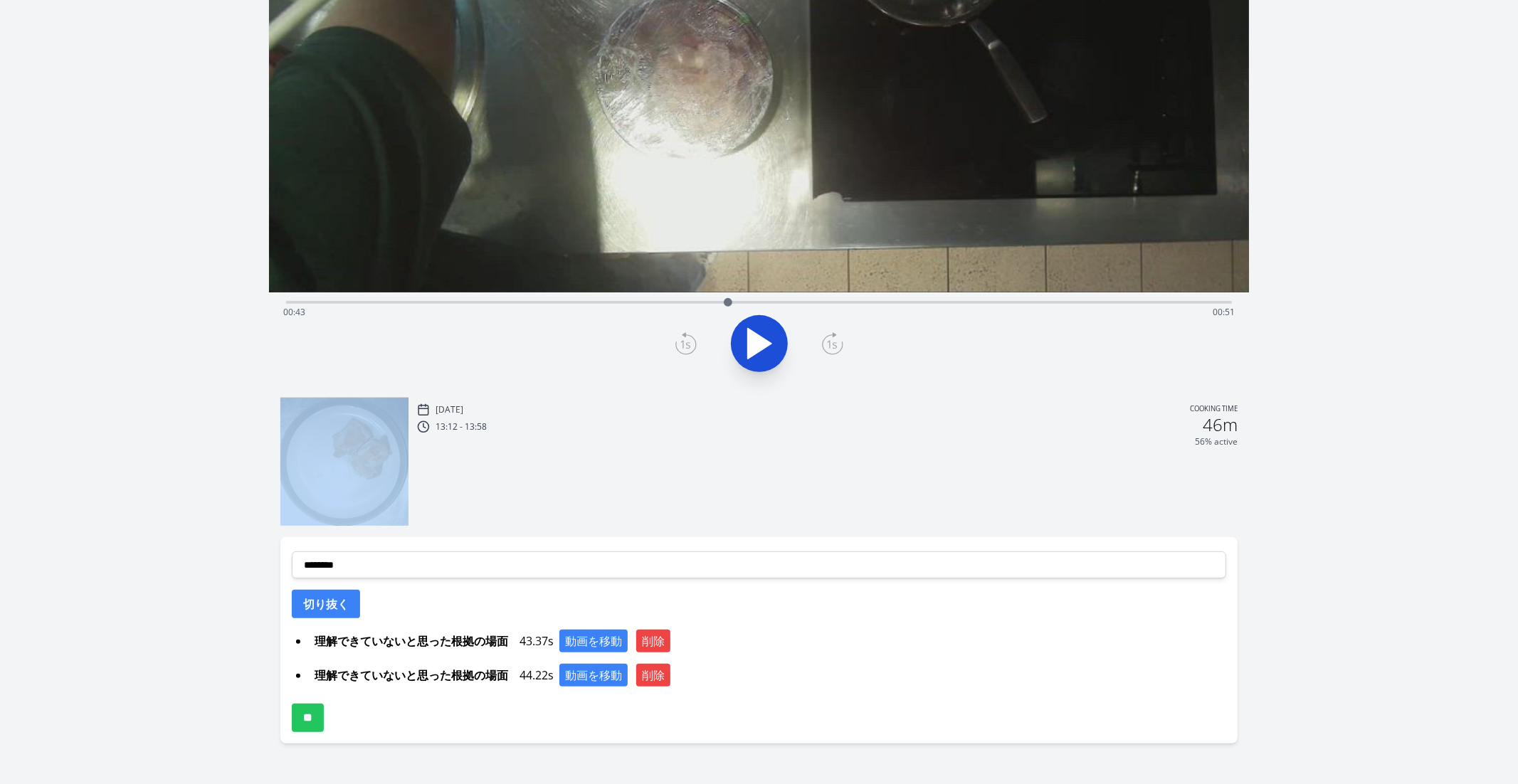
scroll to position [295, 0]
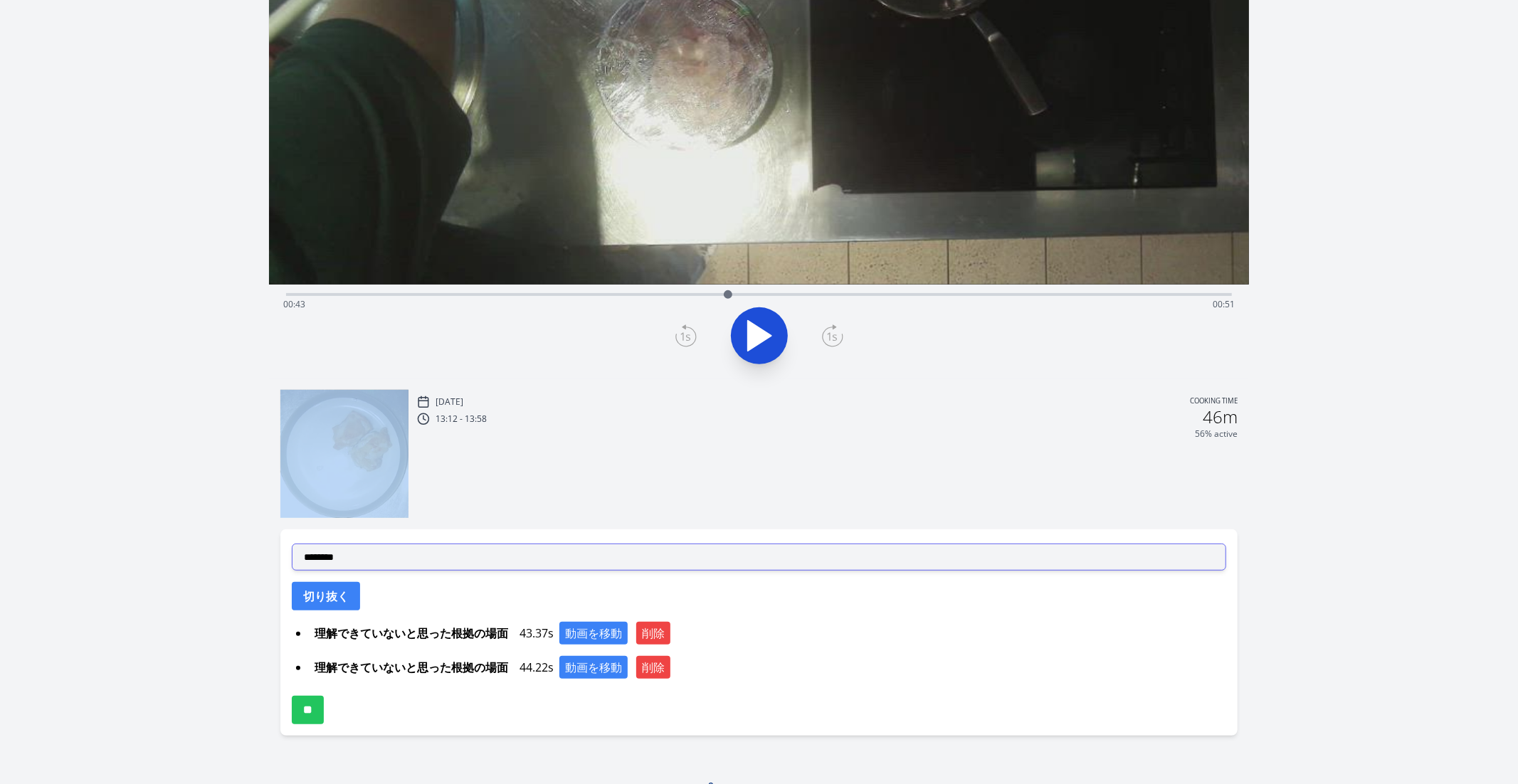
click at [492, 561] on select "**********" at bounding box center [759, 556] width 936 height 27
select select "**********"
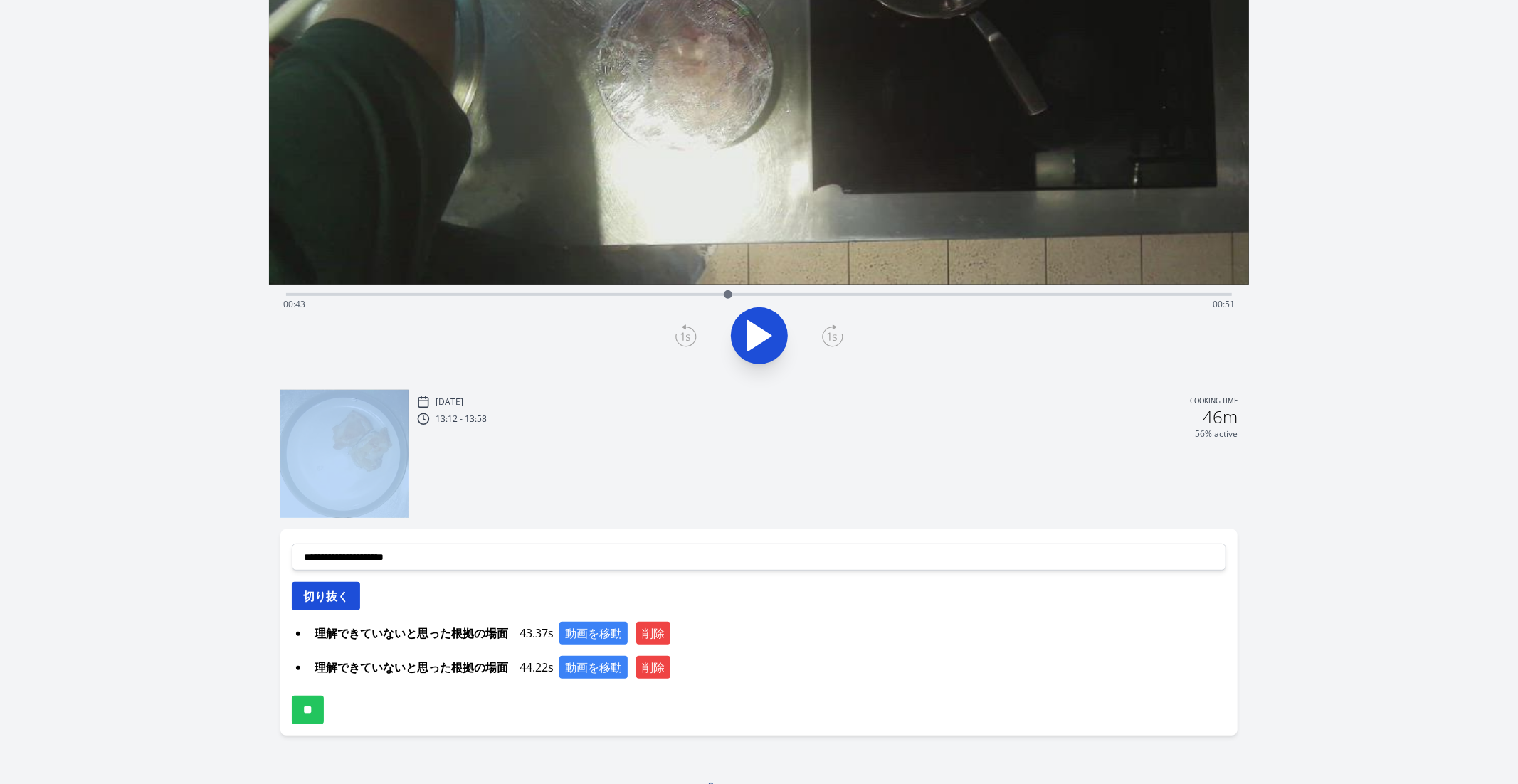
click at [319, 589] on button "切り抜く" at bounding box center [326, 596] width 68 height 28
select select
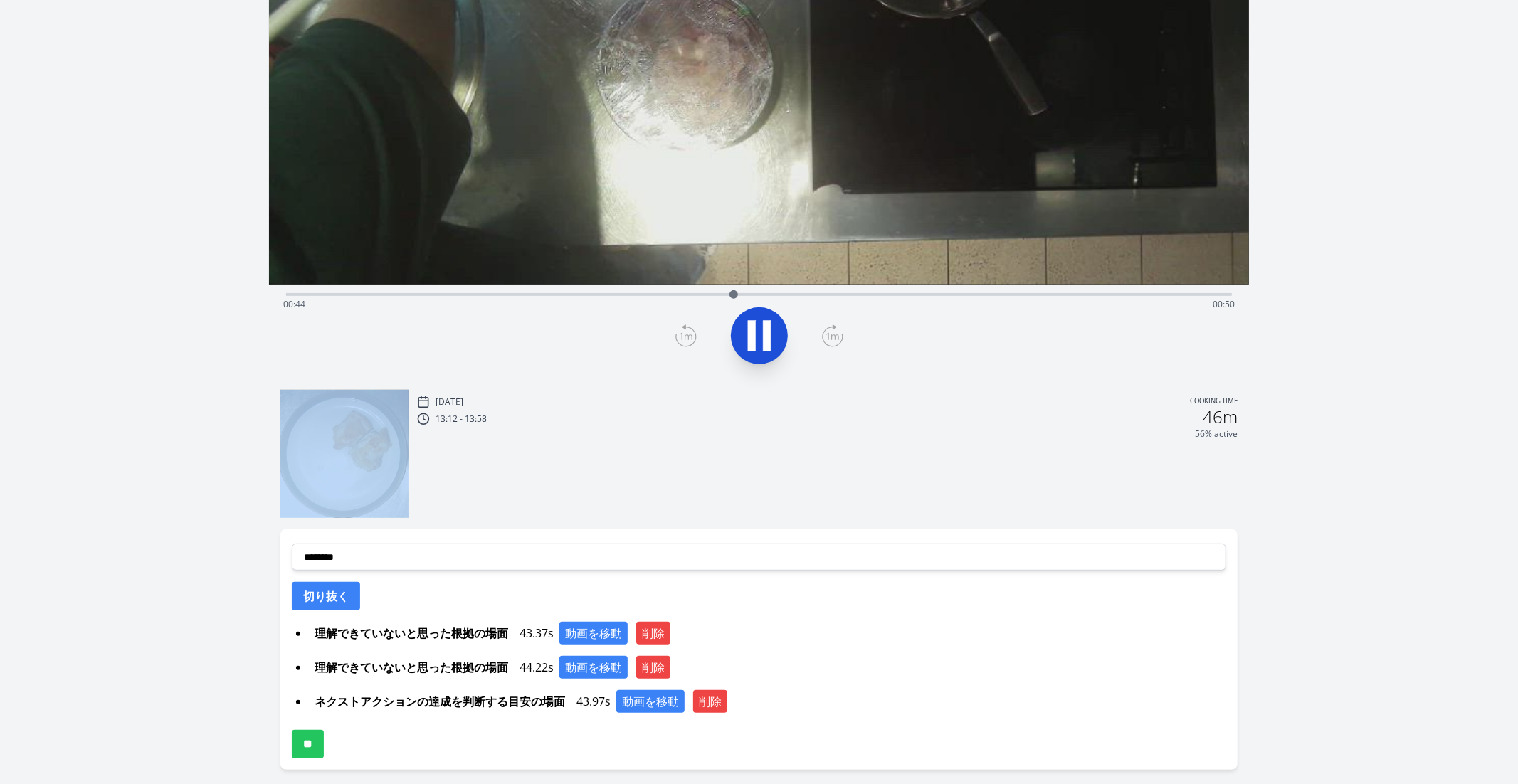
scroll to position [349, 0]
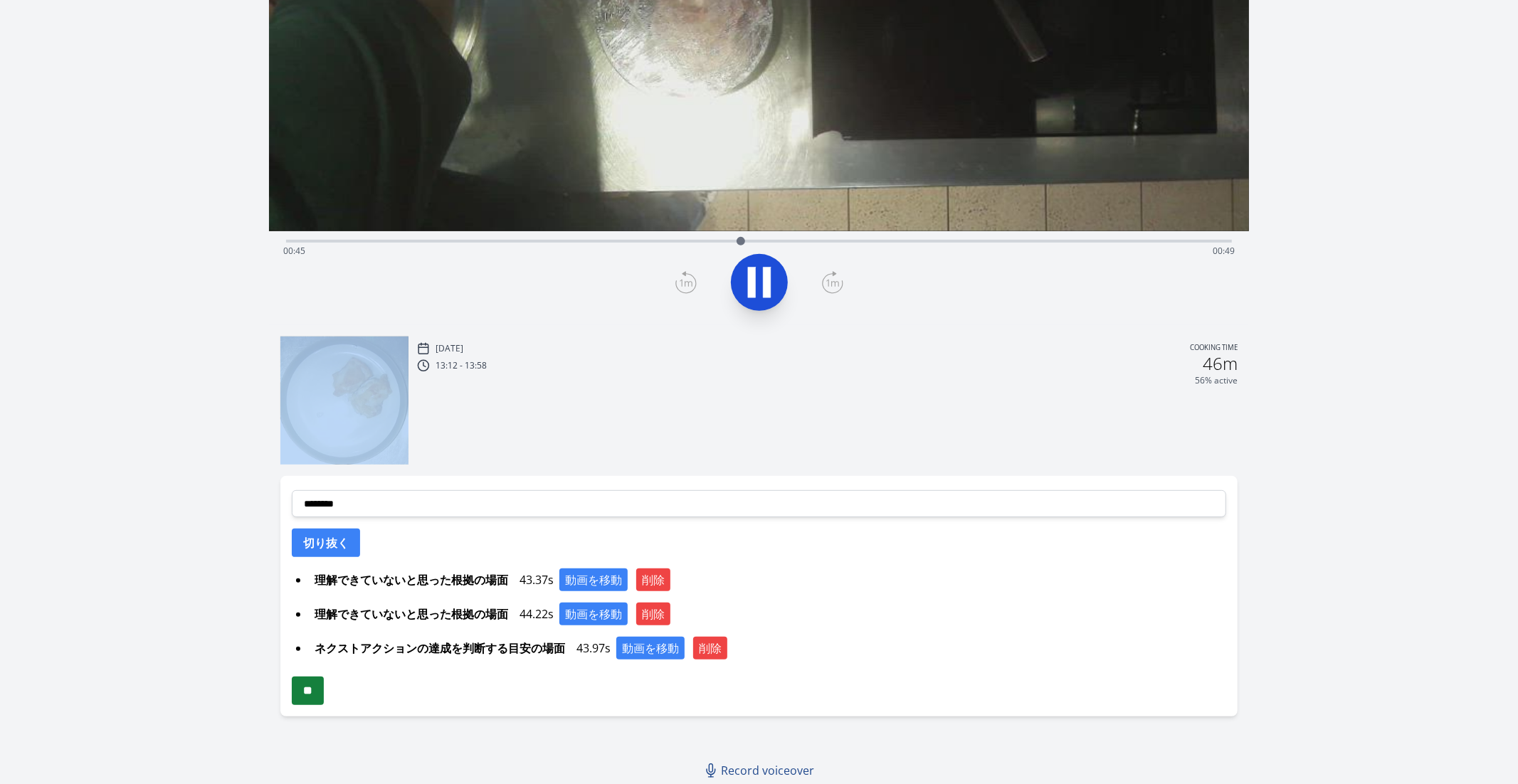
click at [321, 687] on input "**" at bounding box center [308, 690] width 32 height 28
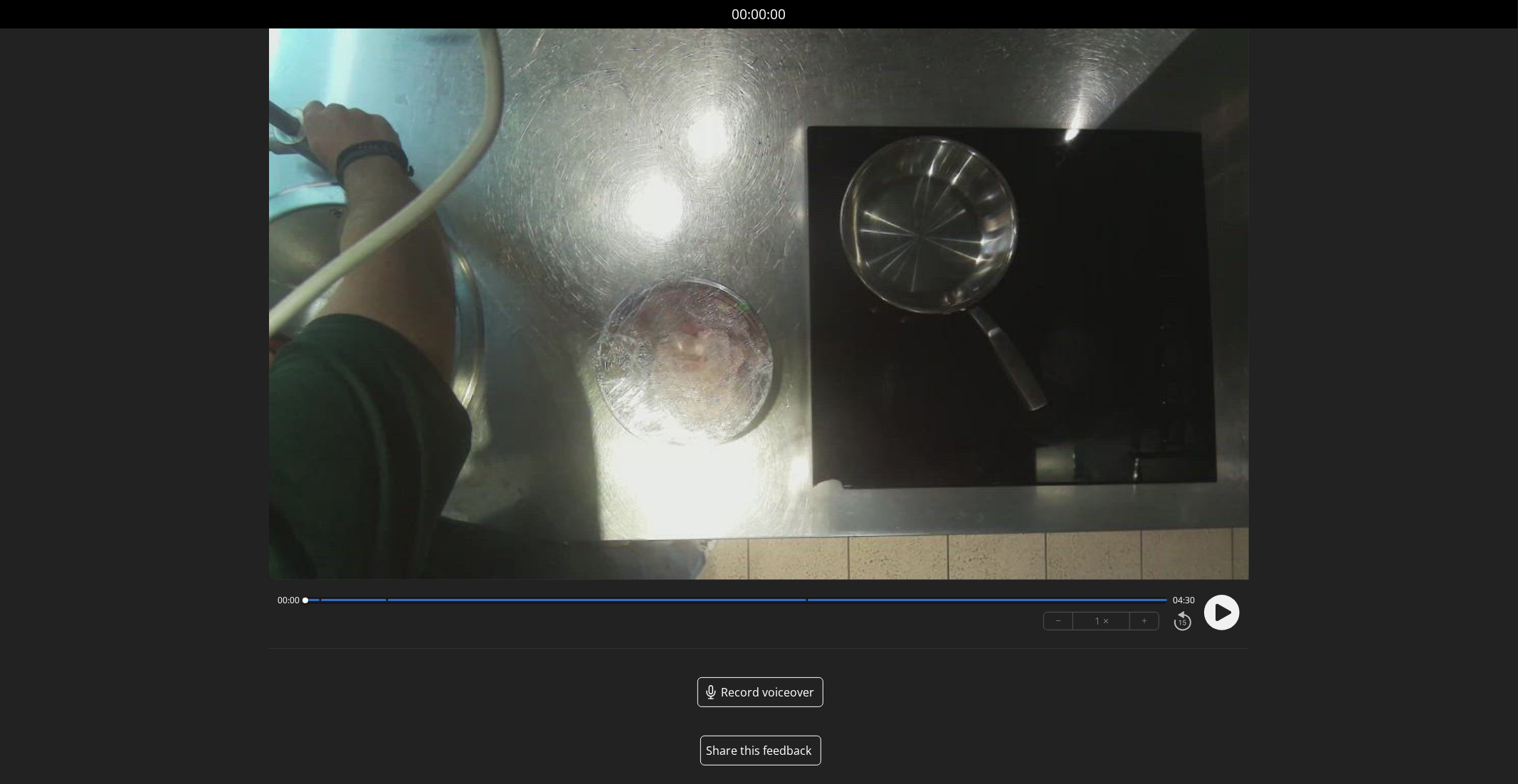
click at [1229, 610] on icon at bounding box center [1223, 612] width 16 height 17
click at [317, 603] on div at bounding box center [308, 601] width 19 height 19
click at [384, 603] on div at bounding box center [736, 600] width 863 height 7
click at [803, 601] on div at bounding box center [597, 600] width 418 height 2
click at [789, 749] on button "Share this feedback" at bounding box center [761, 750] width 121 height 30
